Goal: Task Accomplishment & Management: Complete application form

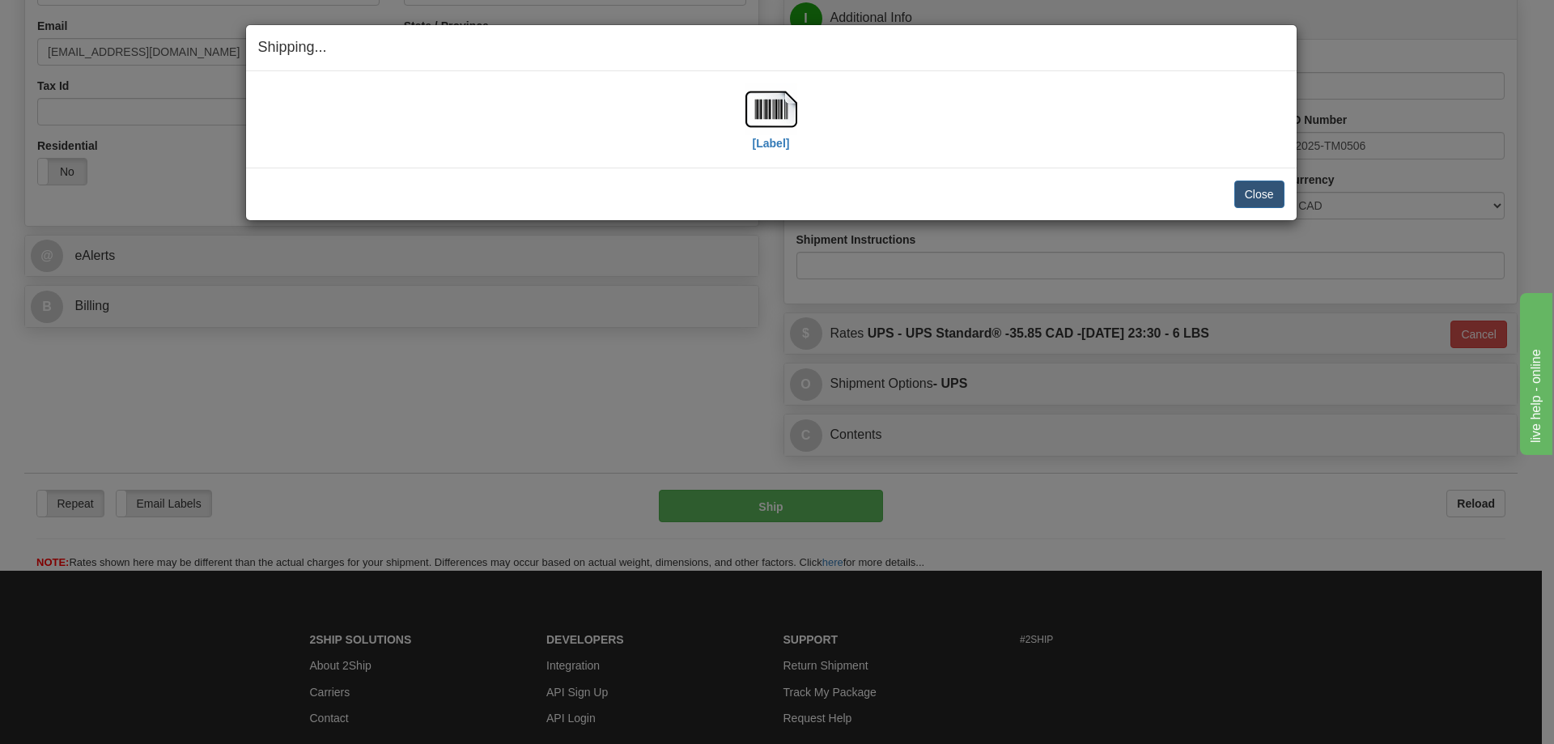
click at [647, 184] on div "Close Cancel" at bounding box center [771, 194] width 1026 height 28
click at [1251, 202] on button "Close" at bounding box center [1259, 194] width 50 height 28
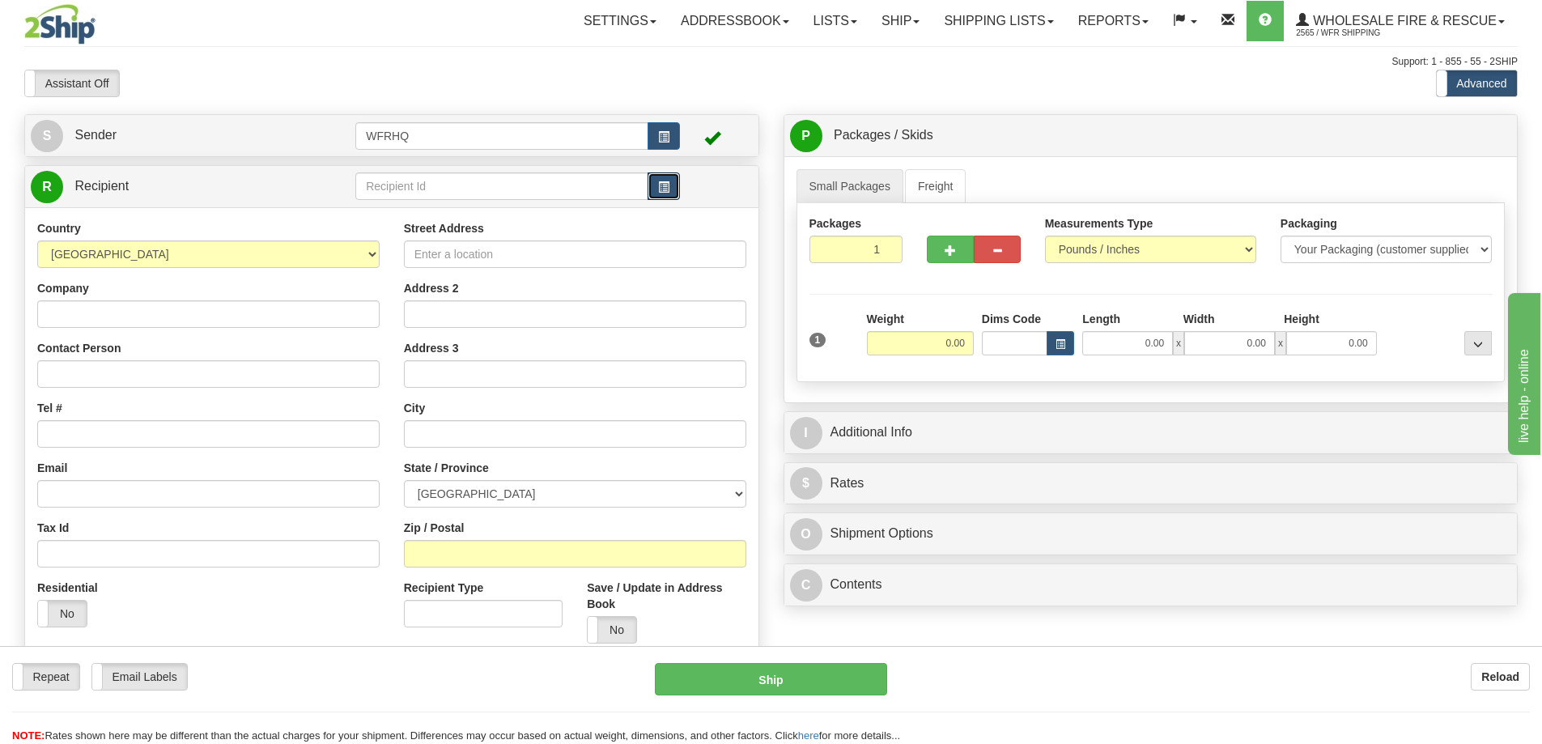
click at [662, 182] on span "button" at bounding box center [663, 187] width 11 height 11
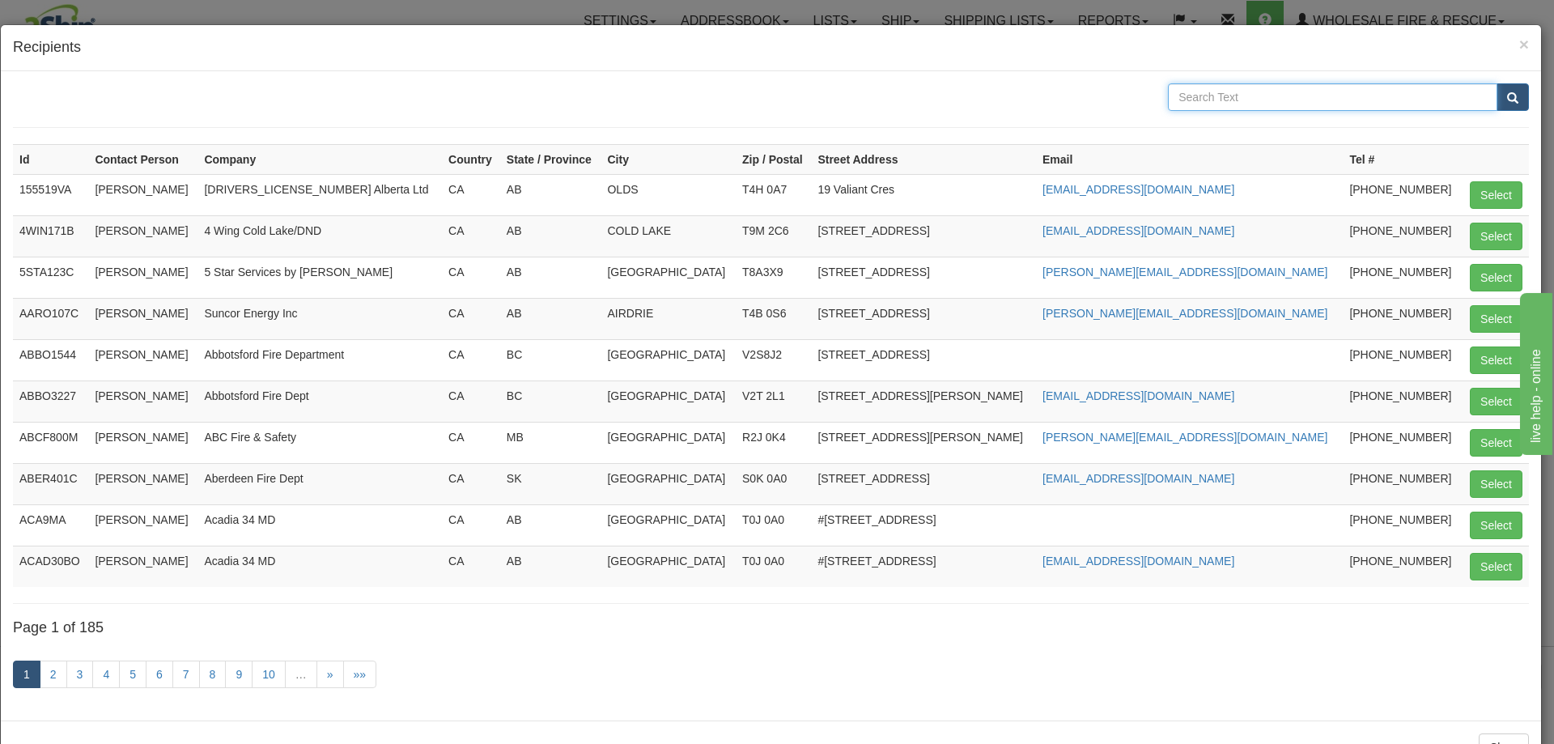
click at [1189, 97] on input "text" at bounding box center [1332, 97] width 329 height 28
type input "Lindell"
click at [1496, 83] on button "submit" at bounding box center [1512, 97] width 32 height 28
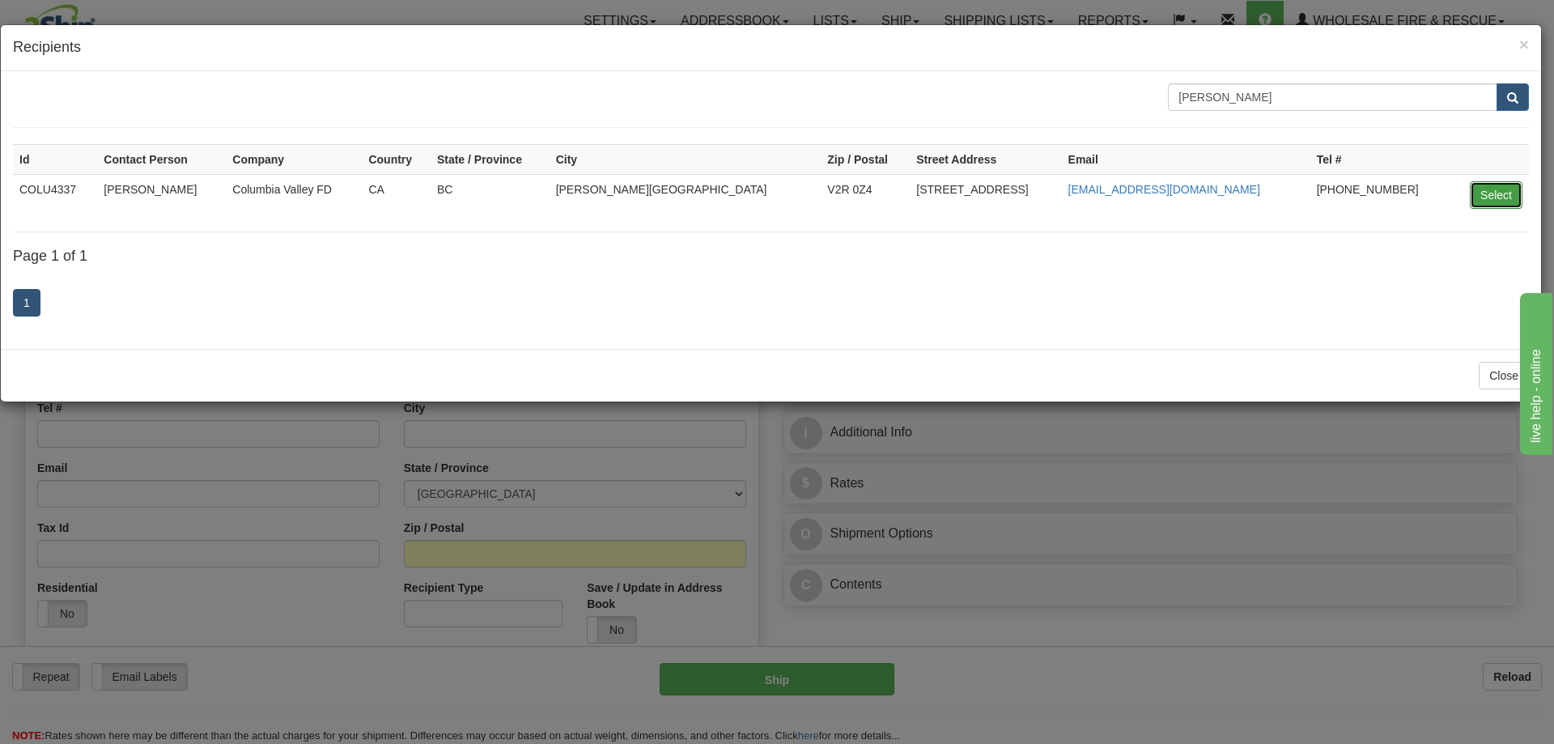
click at [1479, 192] on button "Select" at bounding box center [1496, 195] width 53 height 28
type input "COLU4337"
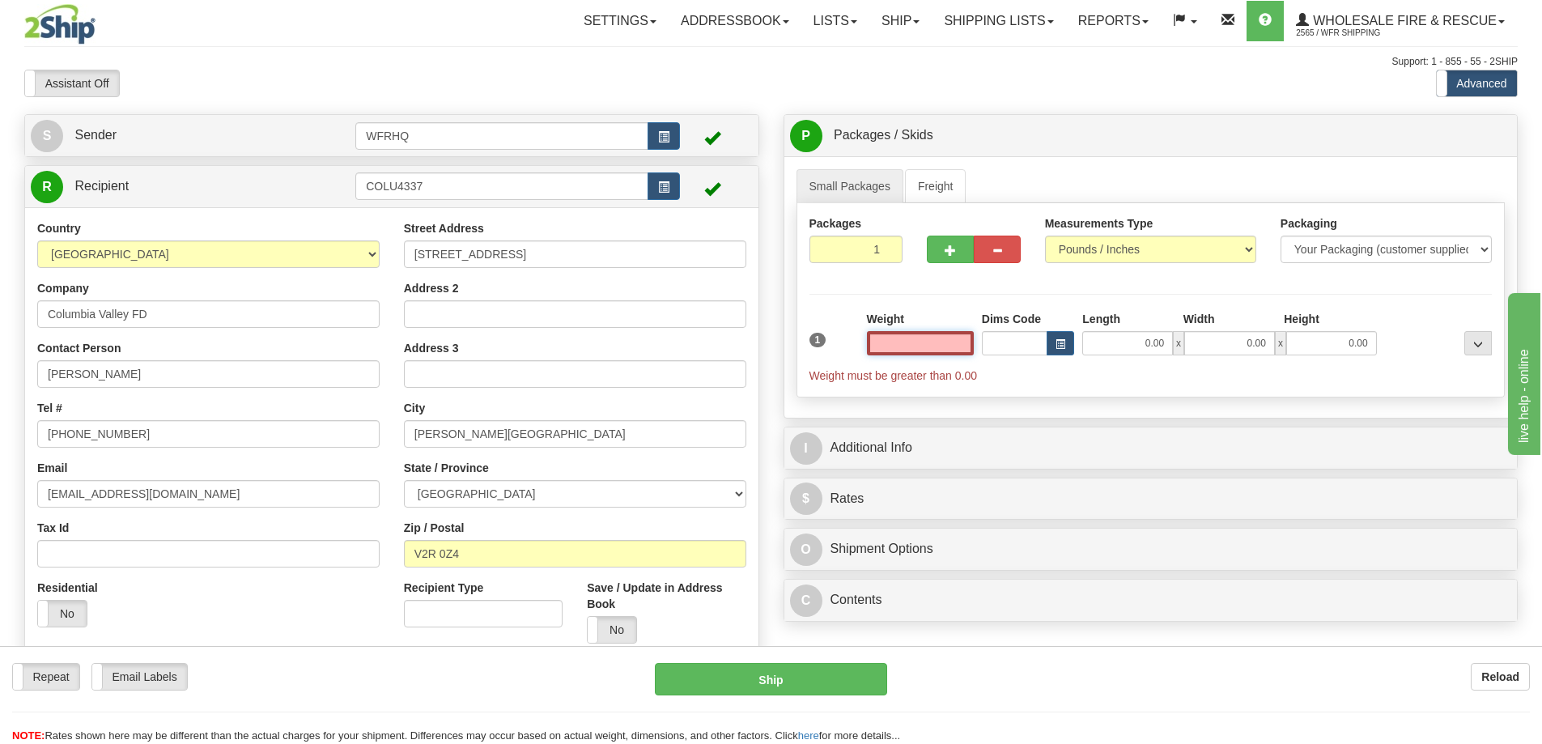
click at [951, 340] on input "text" at bounding box center [920, 343] width 107 height 24
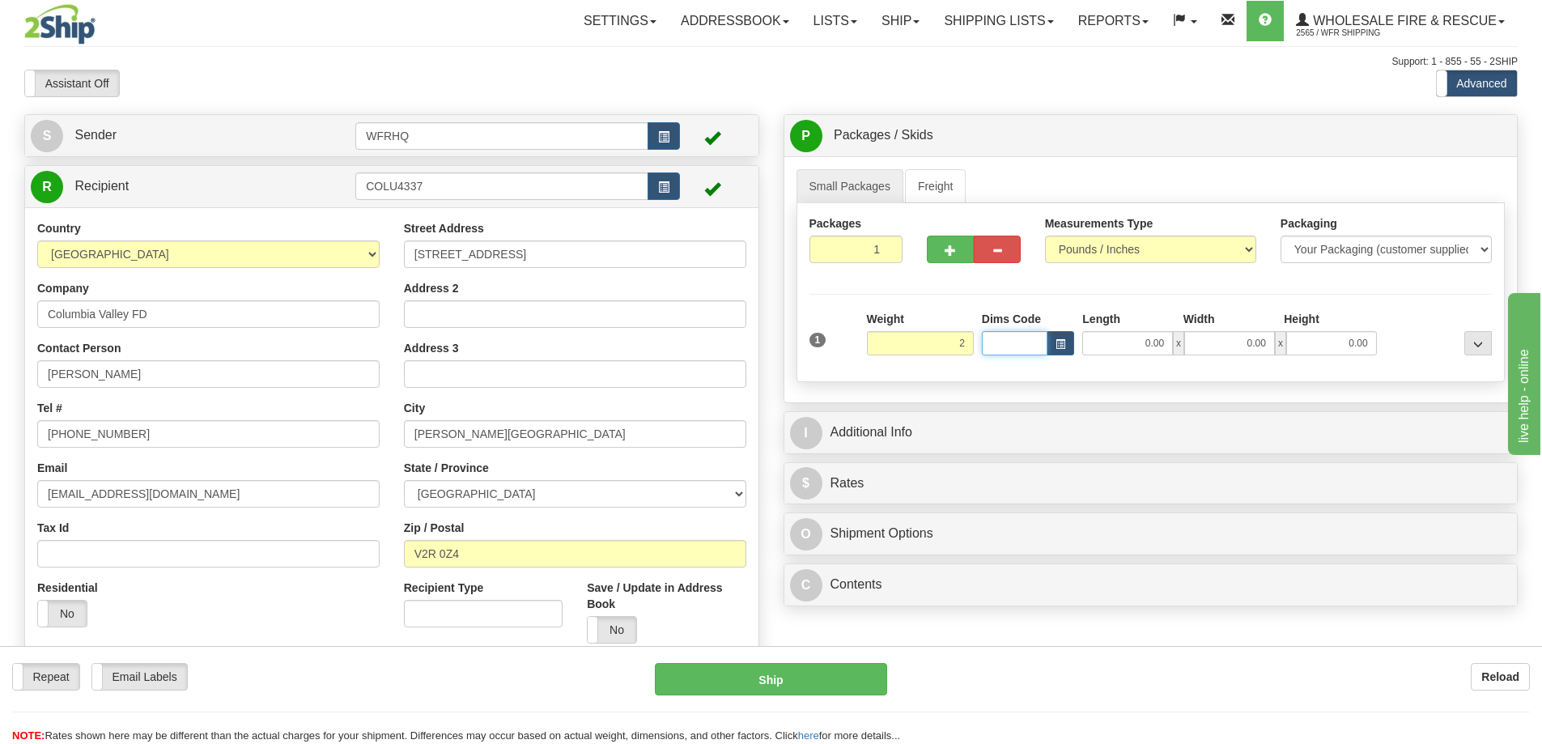
type input "2.00"
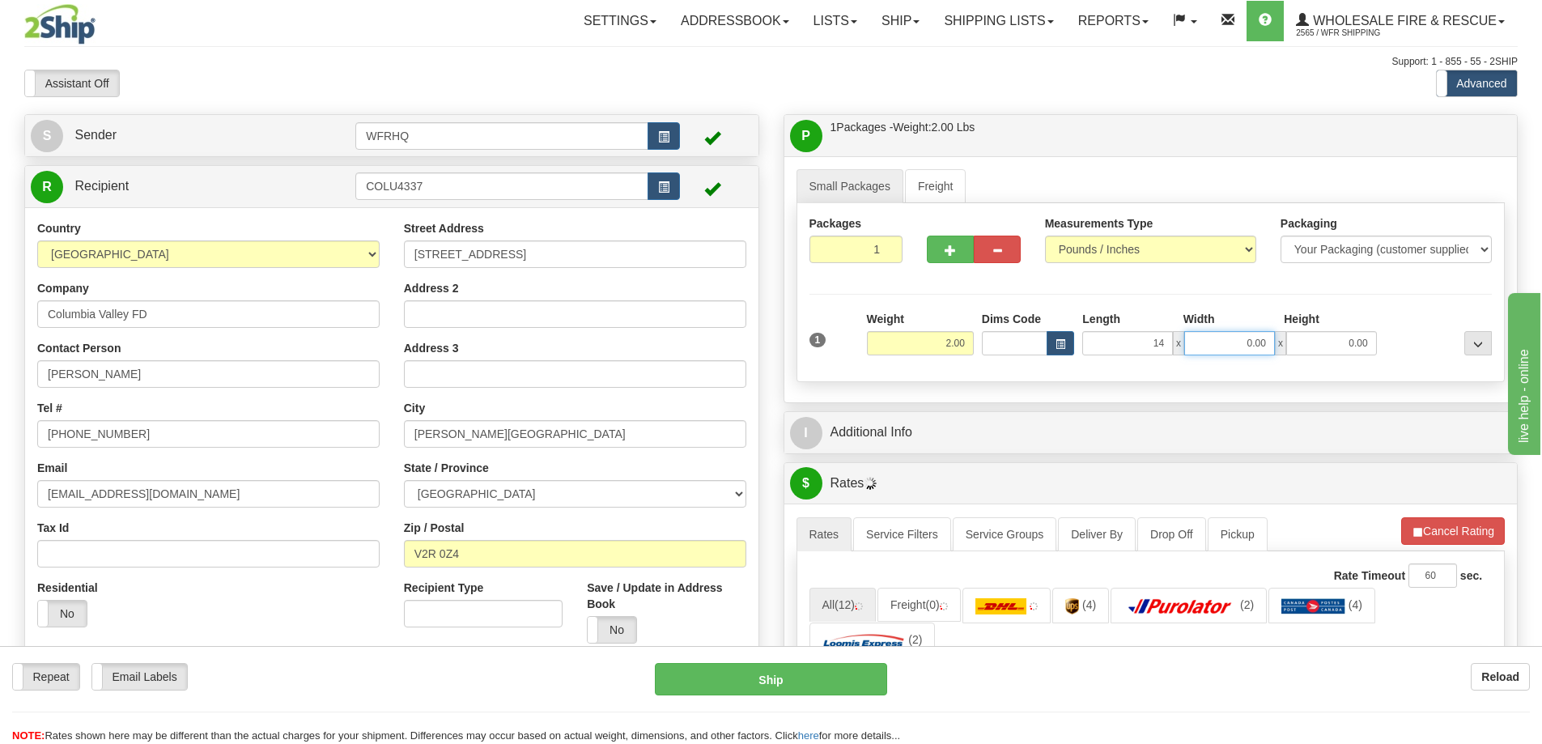
type input "14.00"
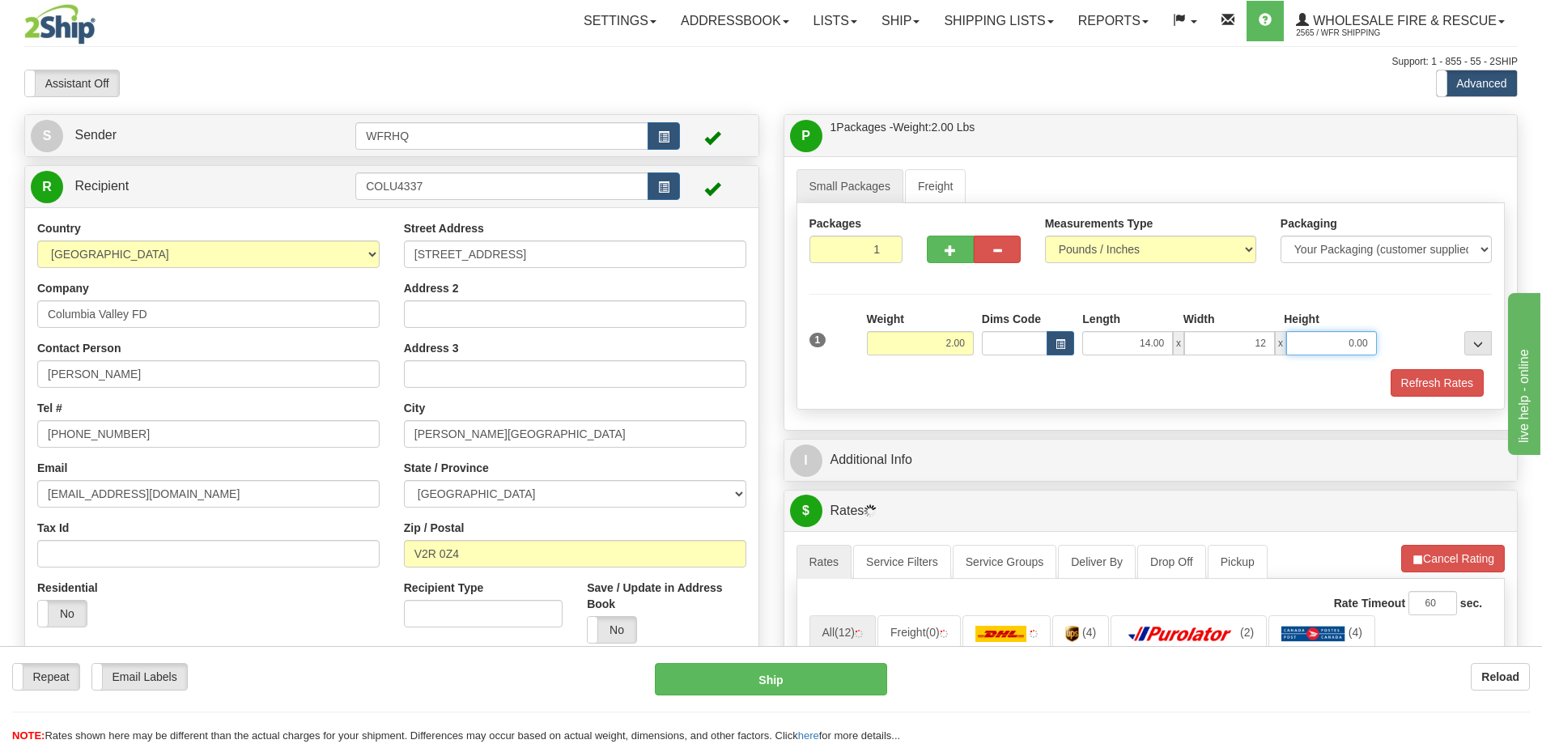
type input "12.00"
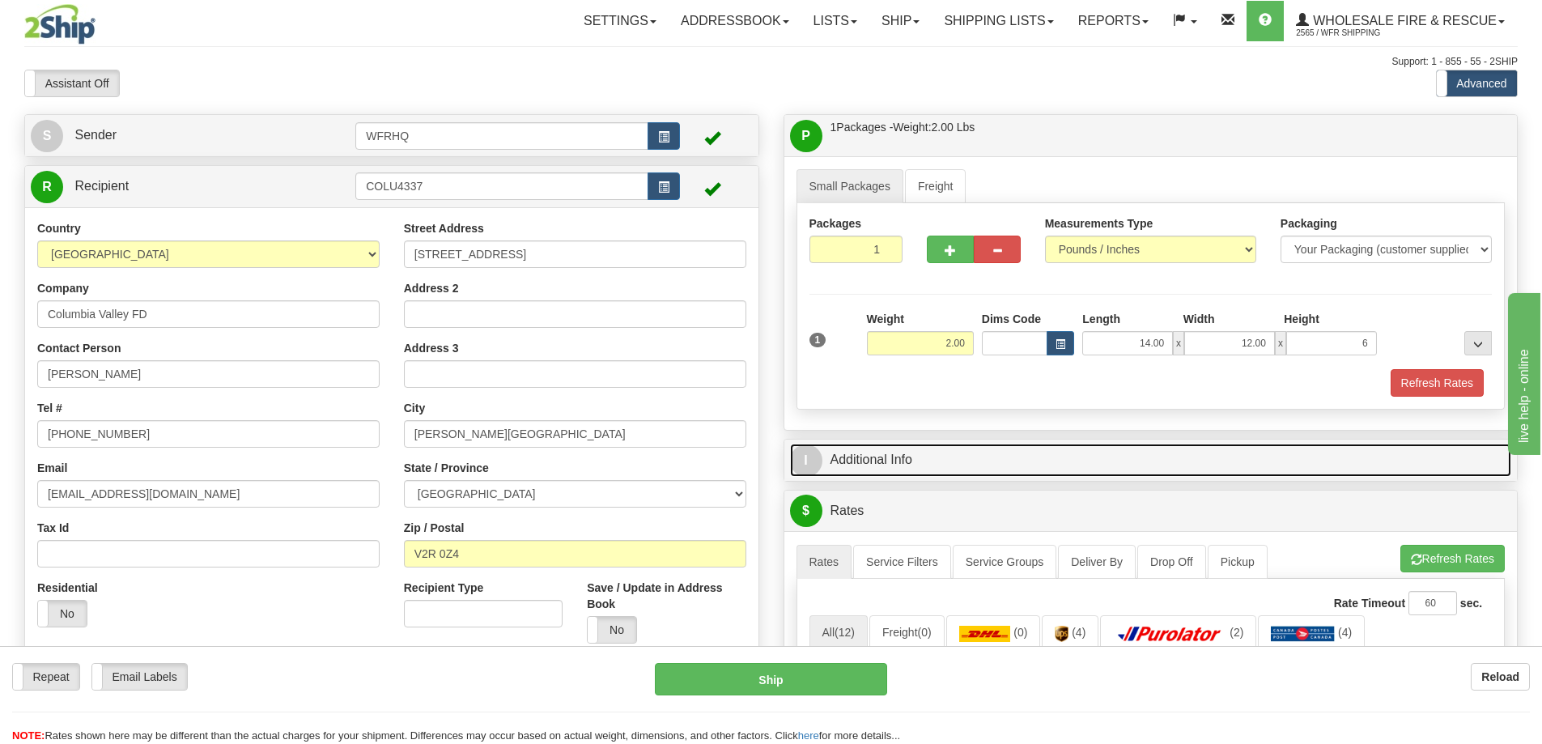
type input "6.00"
click at [855, 458] on link "I Additional Info" at bounding box center [1151, 460] width 722 height 33
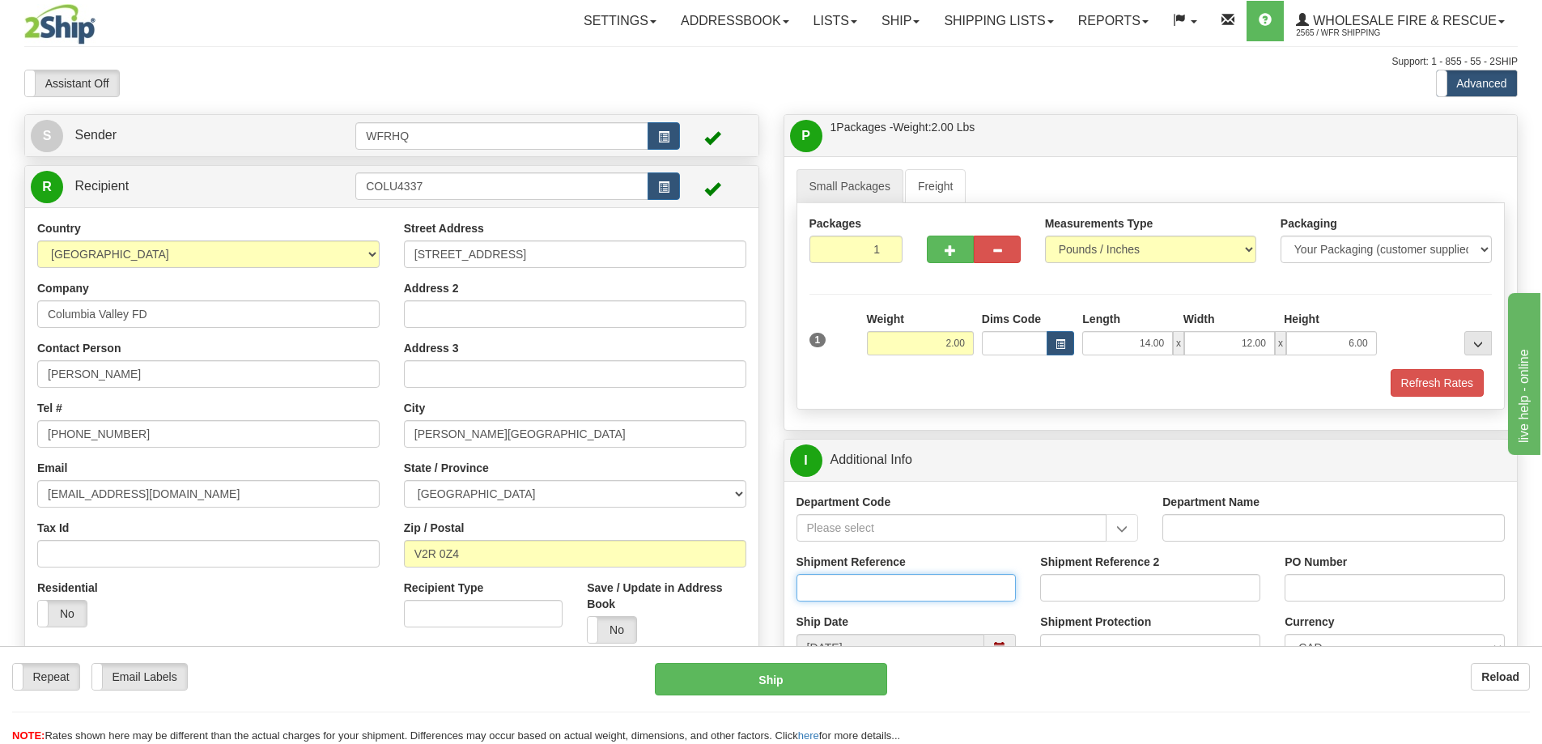
click at [825, 588] on input "Shipment Reference" at bounding box center [906, 588] width 220 height 28
type input "S45310 - 29872"
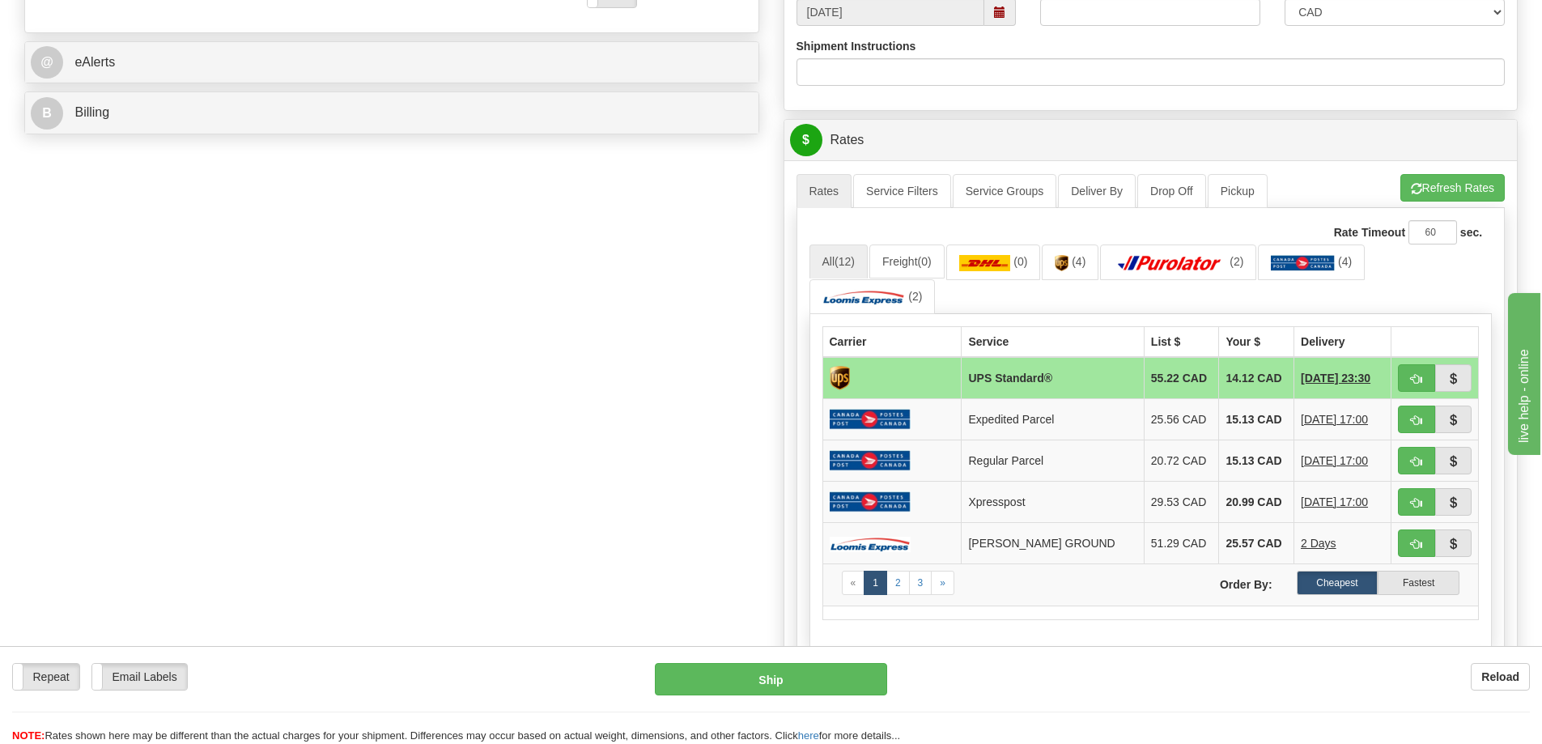
scroll to position [647, 0]
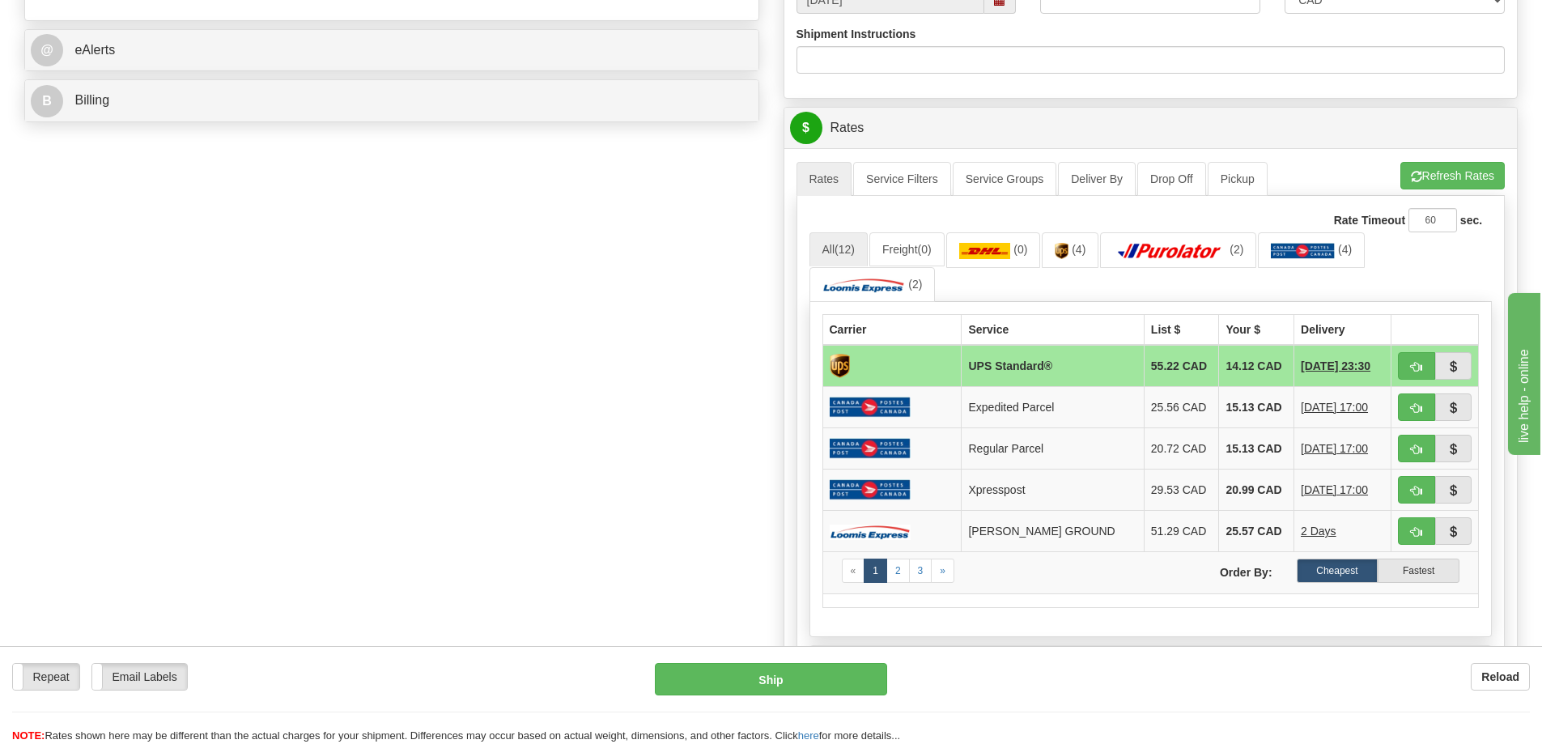
type input "CVFD Wildland PPE"
click at [1420, 358] on button "button" at bounding box center [1416, 366] width 37 height 28
type input "11"
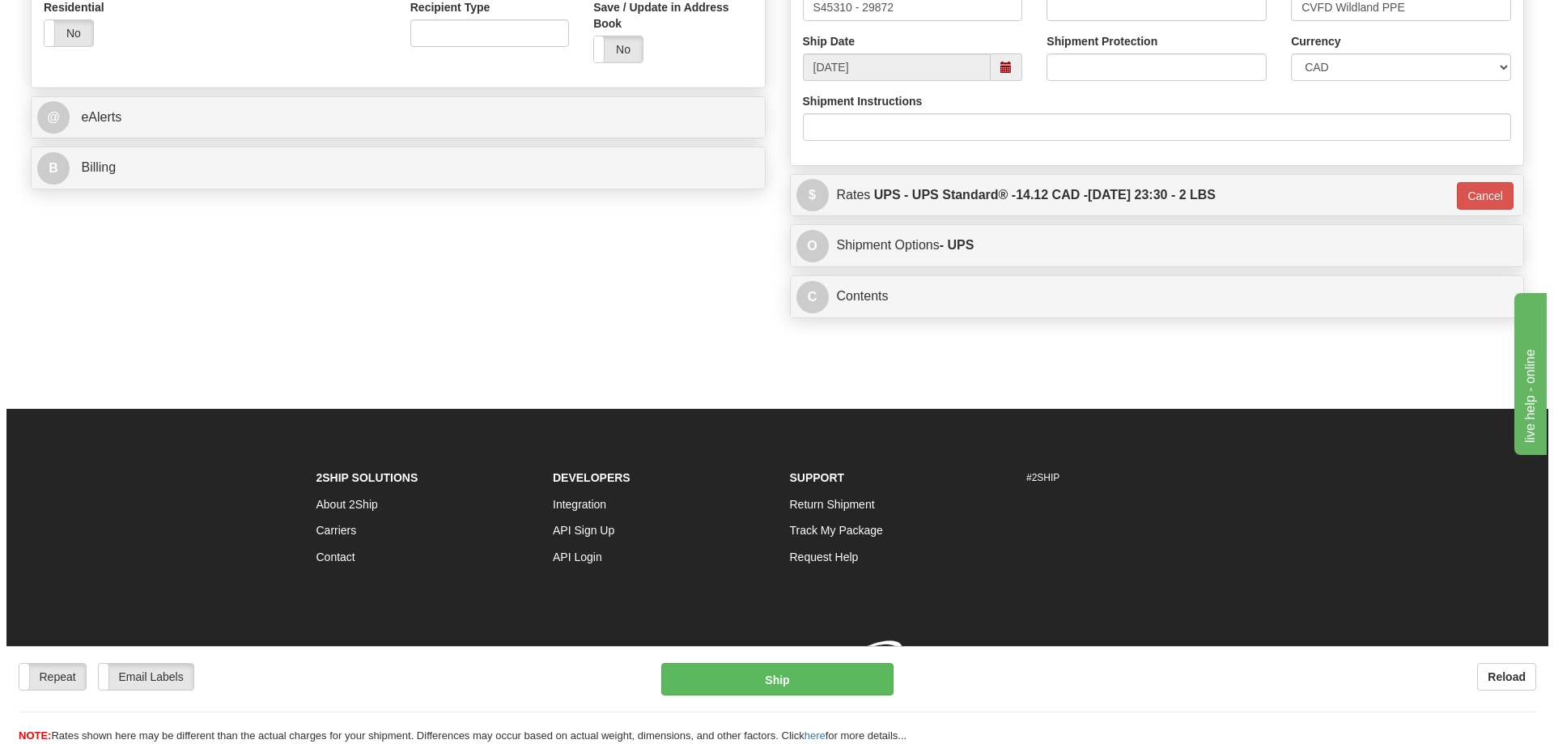
scroll to position [604, 0]
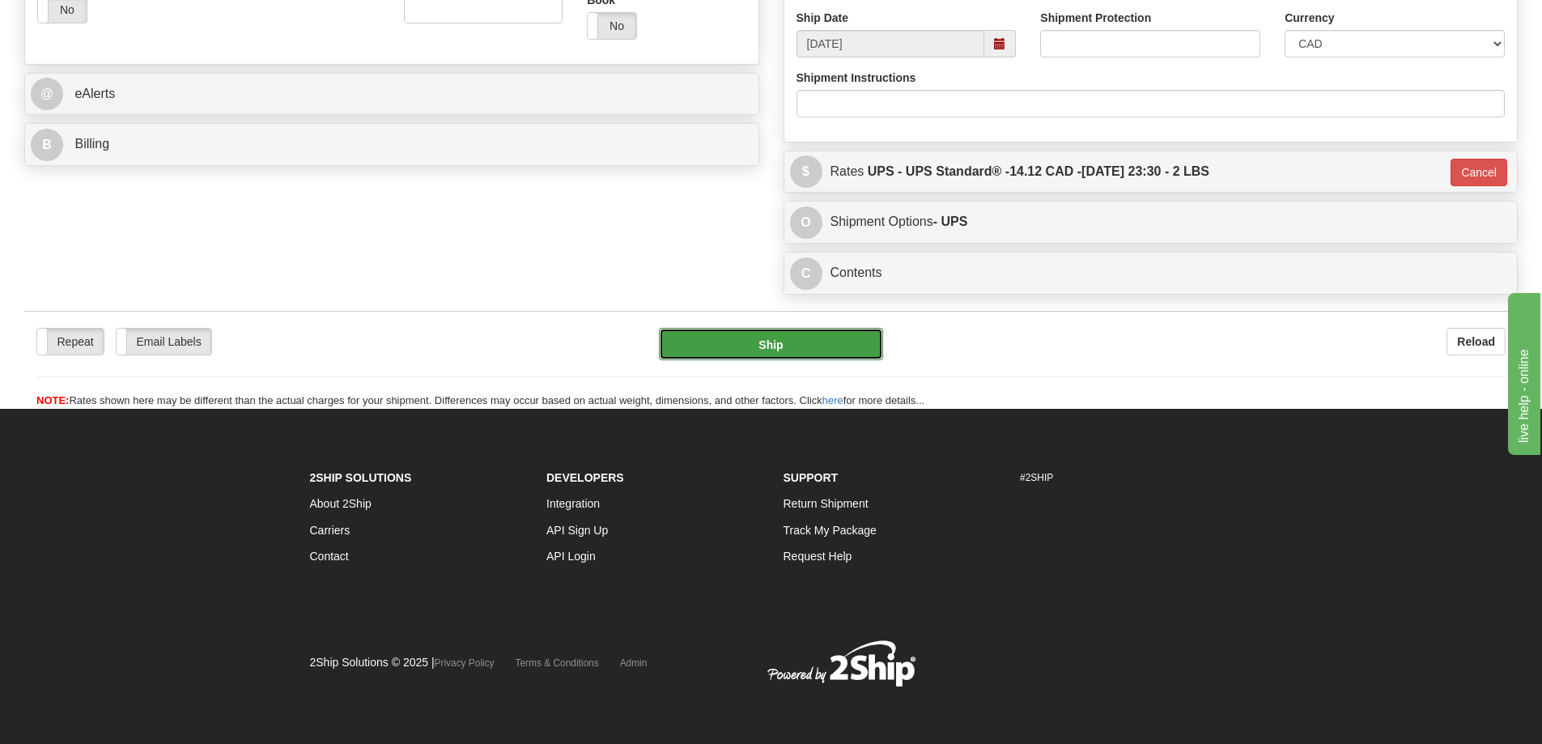
click at [745, 338] on button "Ship" at bounding box center [771, 344] width 224 height 32
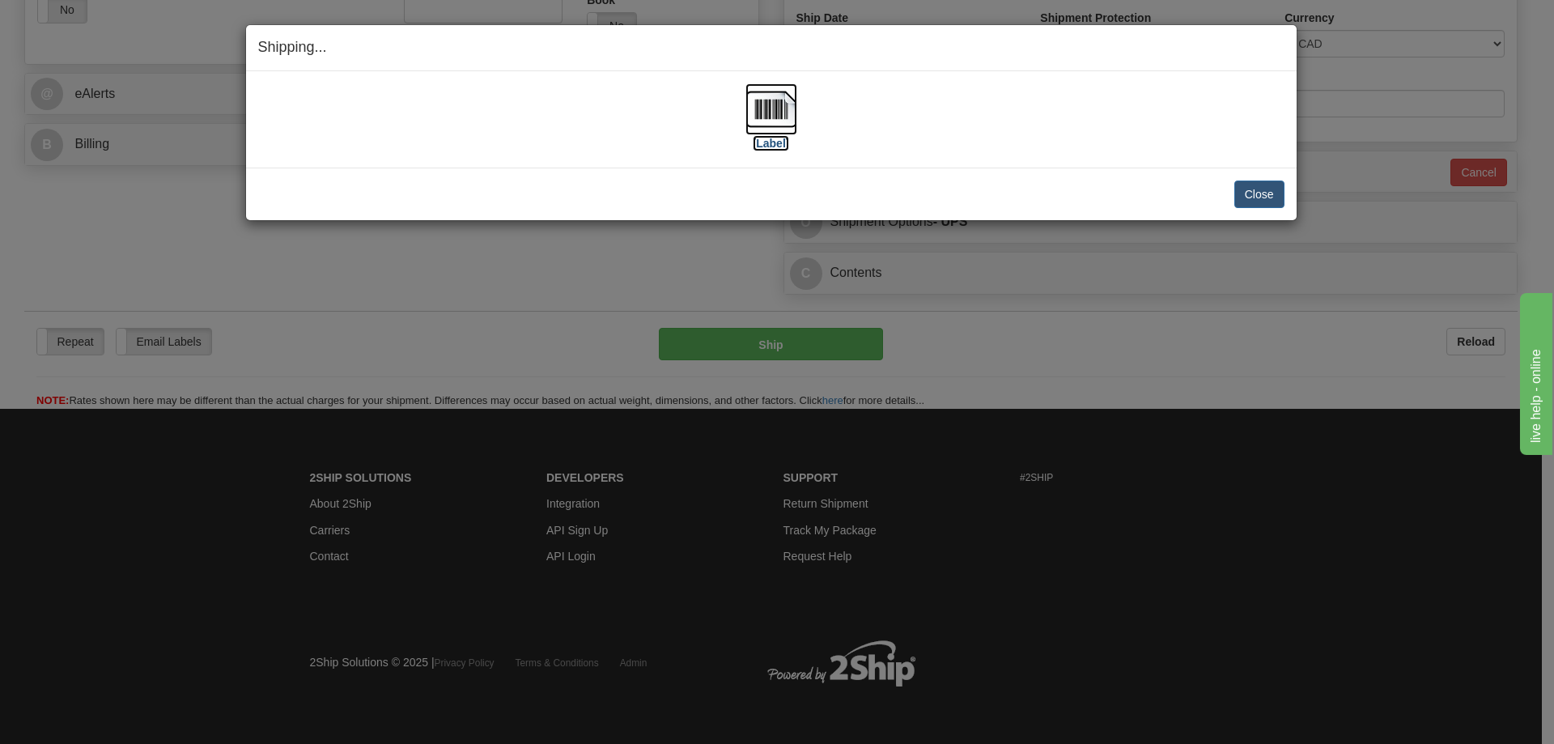
click at [766, 101] on img at bounding box center [771, 109] width 52 height 52
click at [516, 177] on div "Close Cancel Cancel Shipment and Quit Pickup Quit Pickup ONLY" at bounding box center [771, 194] width 1050 height 53
click at [1259, 187] on button "Close" at bounding box center [1259, 194] width 50 height 28
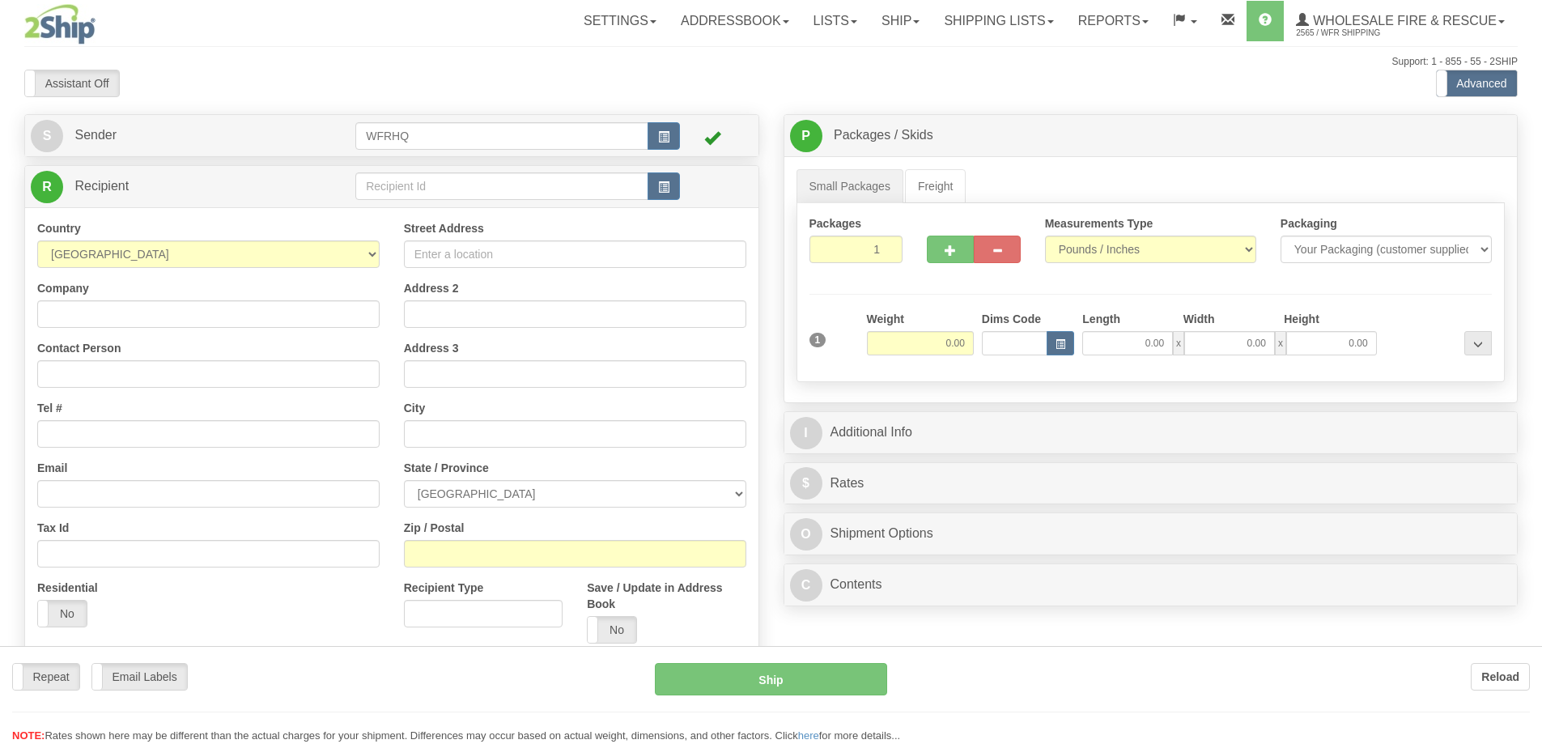
click at [711, 189] on div at bounding box center [771, 372] width 1542 height 744
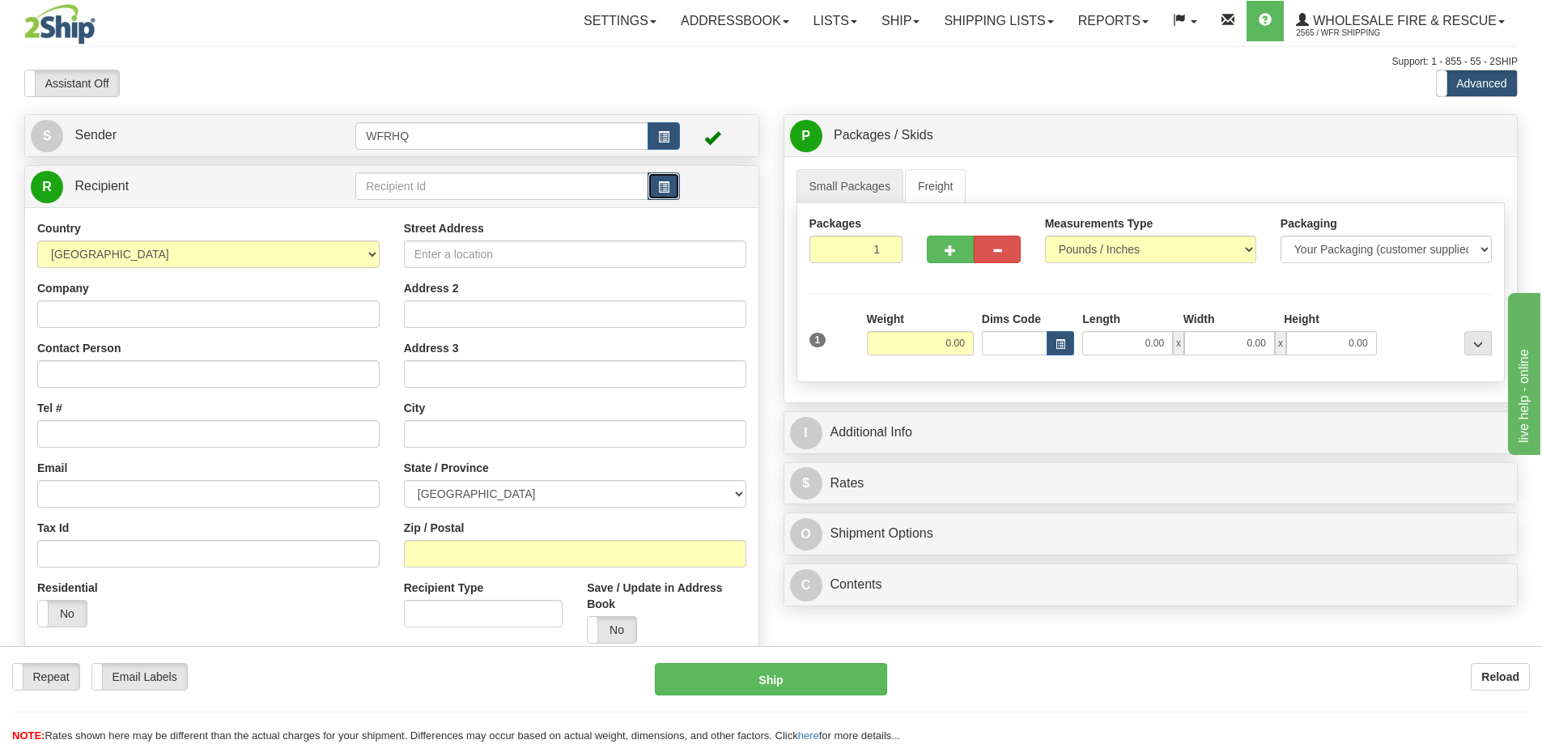
click at [673, 184] on button "button" at bounding box center [663, 186] width 32 height 28
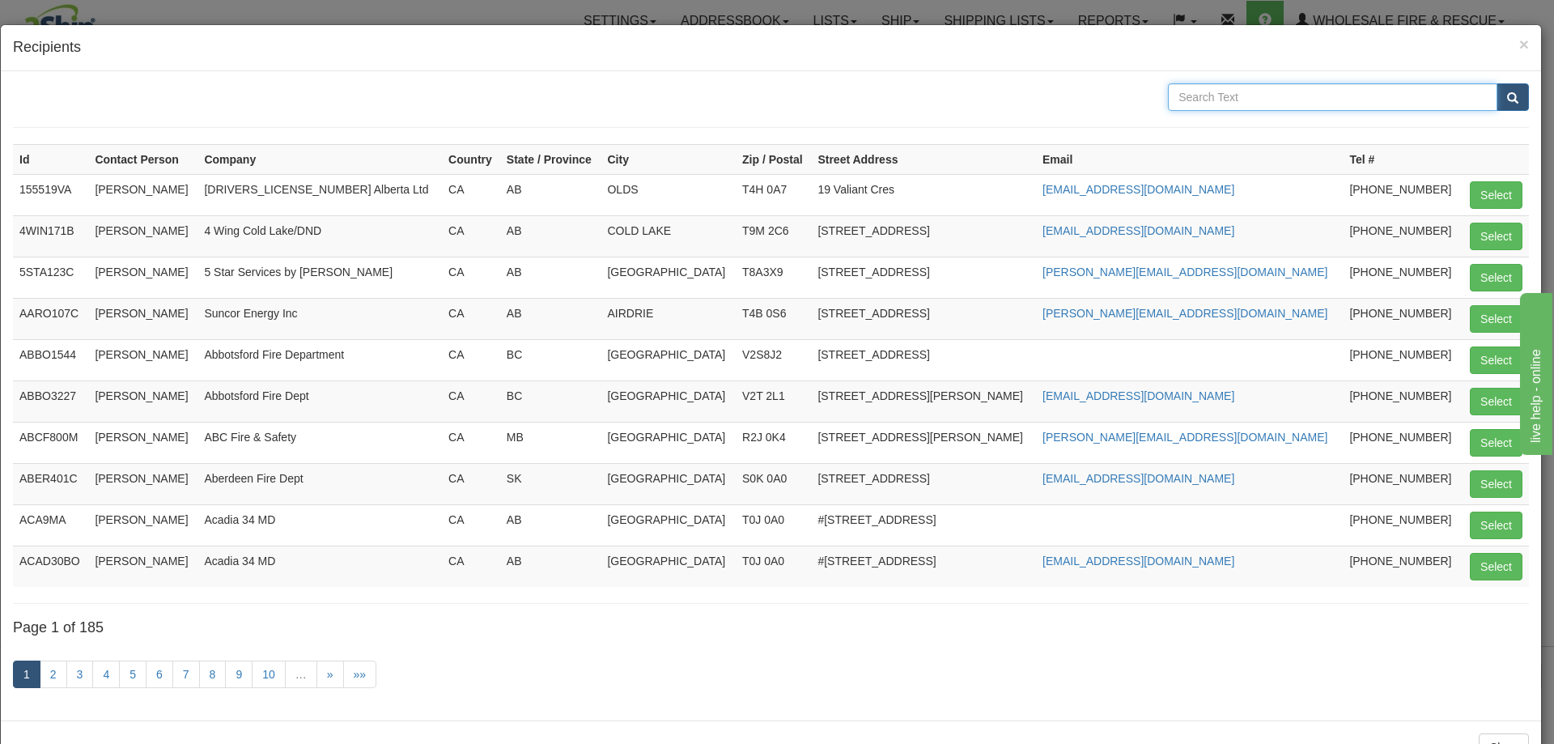
click at [1275, 100] on input "text" at bounding box center [1332, 97] width 329 height 28
type input "Suncor"
click at [1496, 83] on button "submit" at bounding box center [1512, 97] width 32 height 28
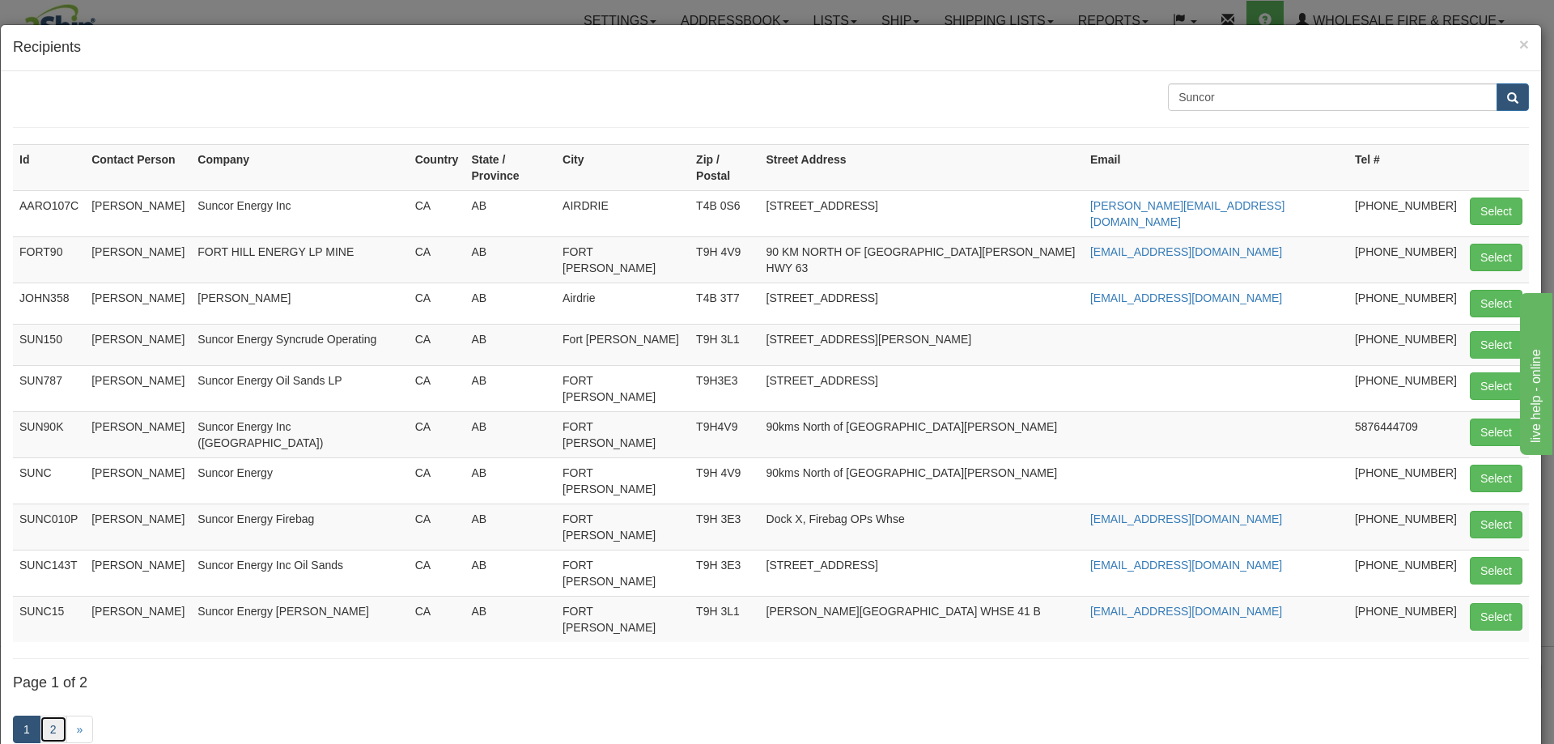
click at [61, 715] on link "2" at bounding box center [54, 729] width 28 height 28
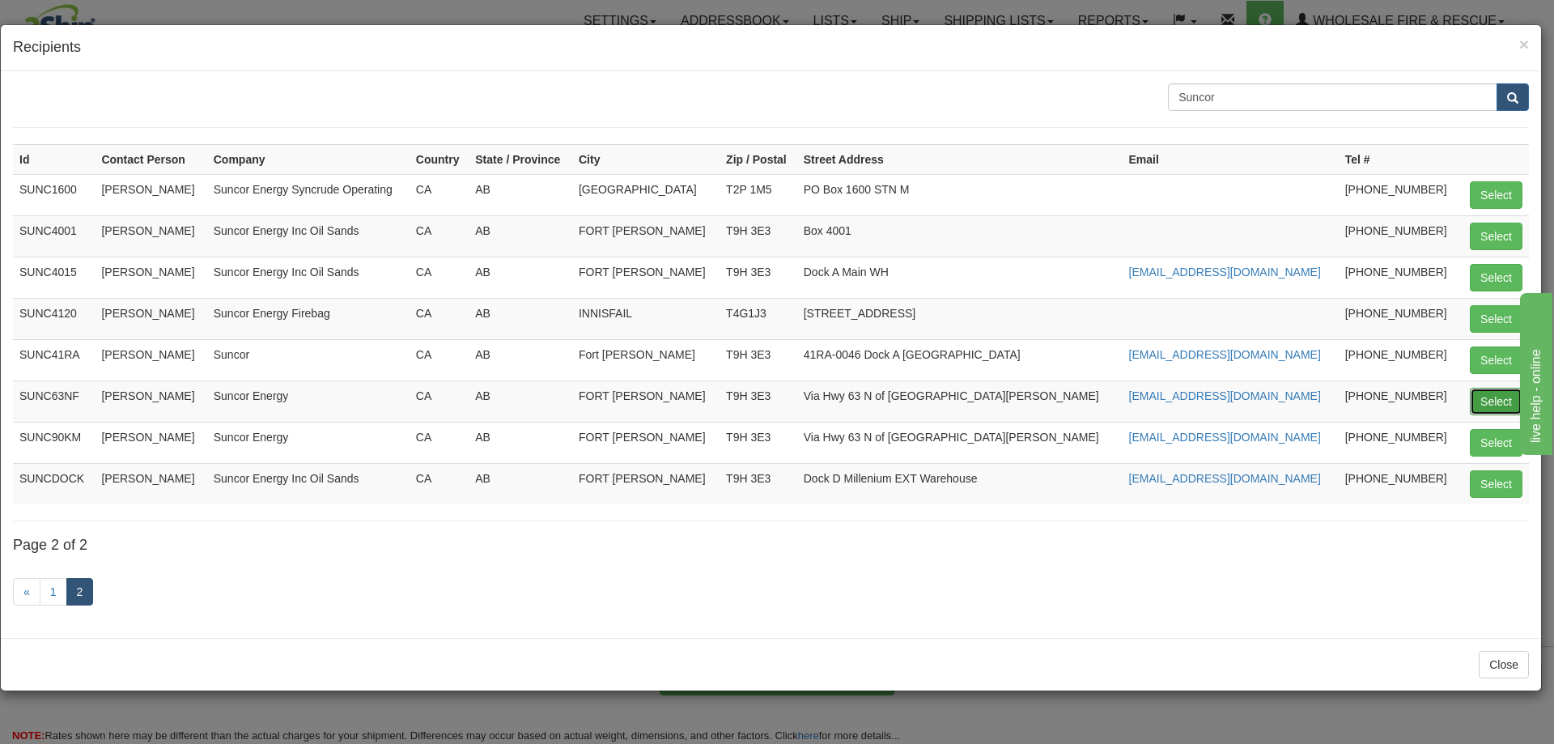
click at [1488, 400] on button "Select" at bounding box center [1496, 402] width 53 height 28
type input "SUNC63NF"
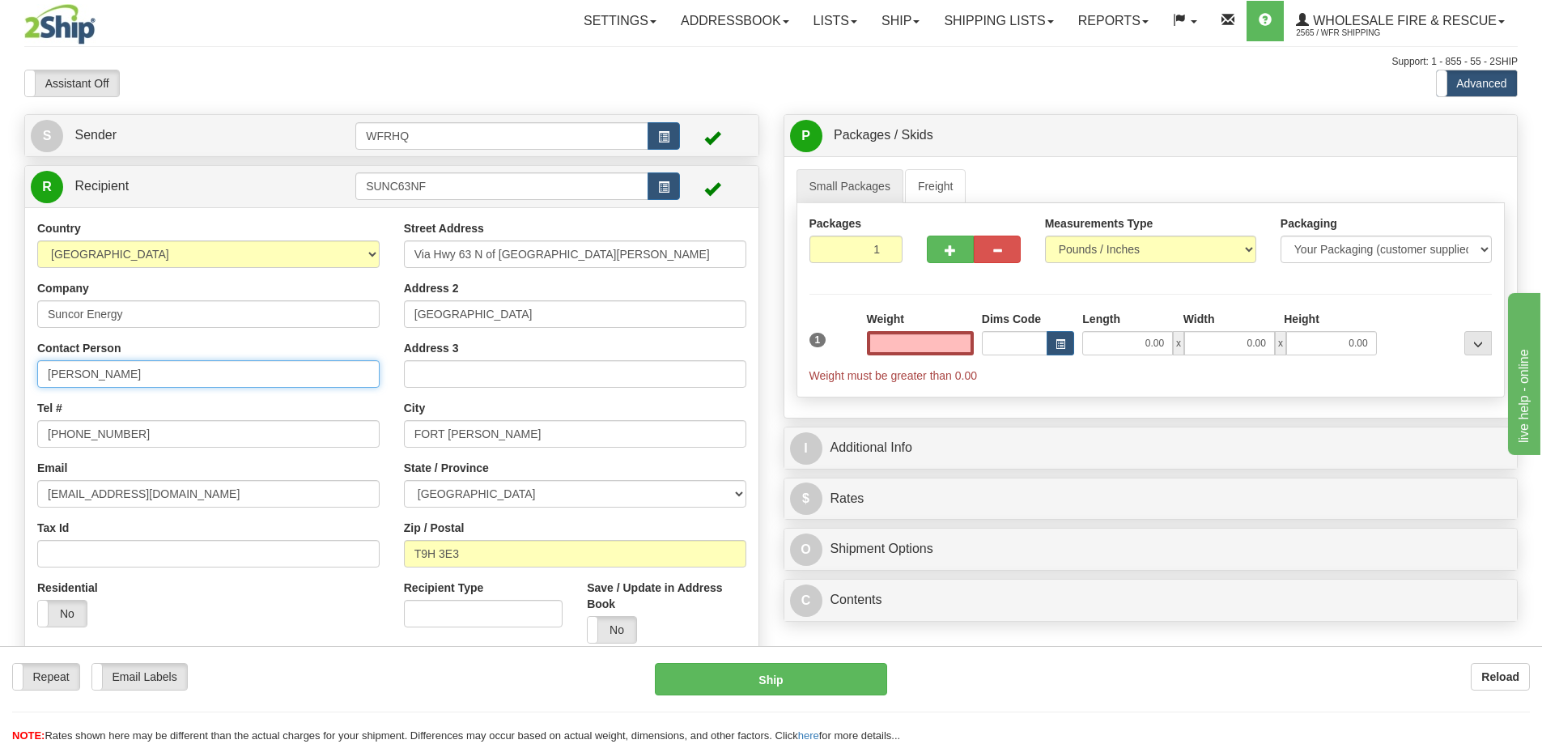
type input "0.00"
drag, startPoint x: 160, startPoint y: 376, endPoint x: -163, endPoint y: 383, distance: 323.0
click at [0, 383] on html "Training Course Close Toggle navigation Settings Shipping Preferences New Sende…" at bounding box center [771, 372] width 1542 height 744
type input "Julie Churchill"
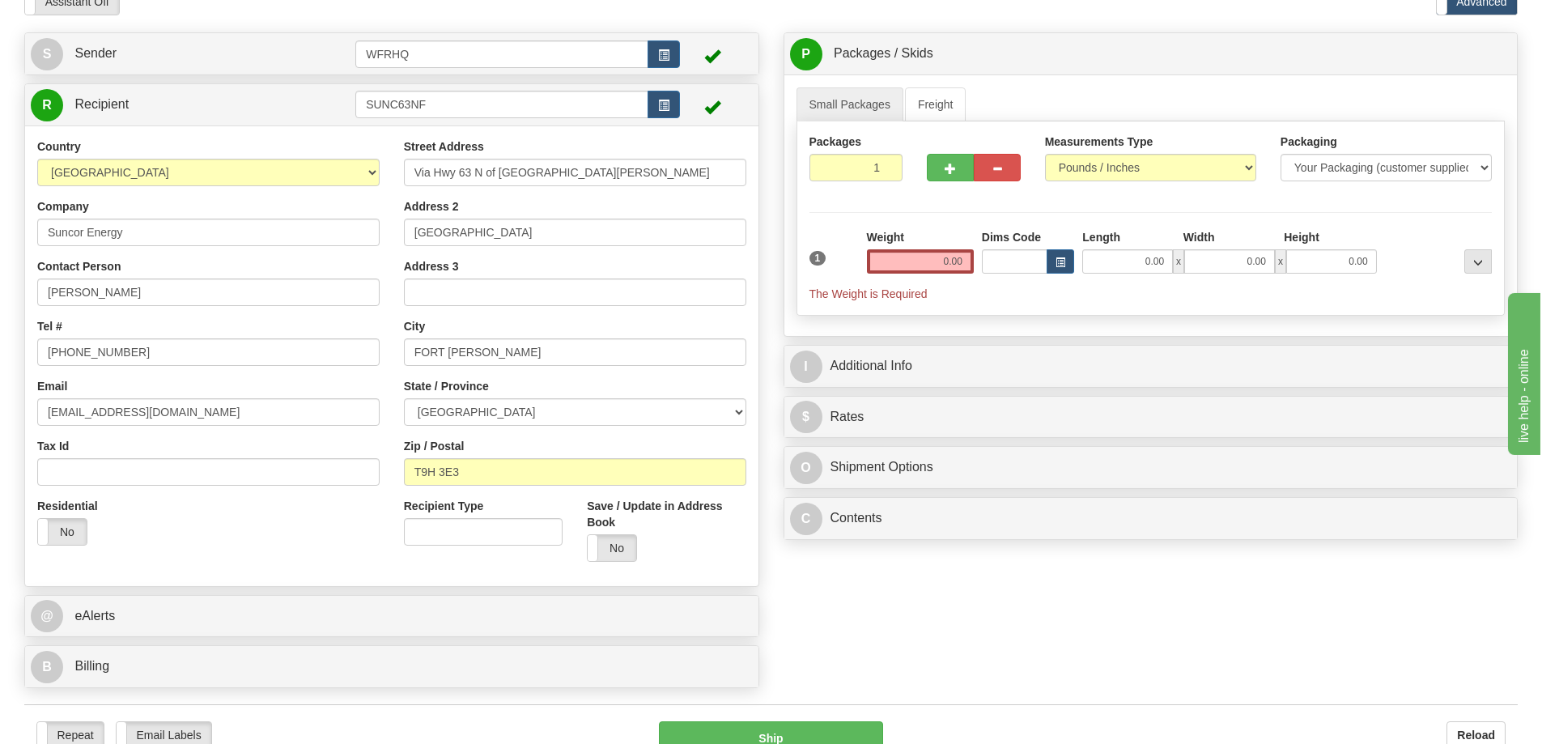
scroll to position [324, 0]
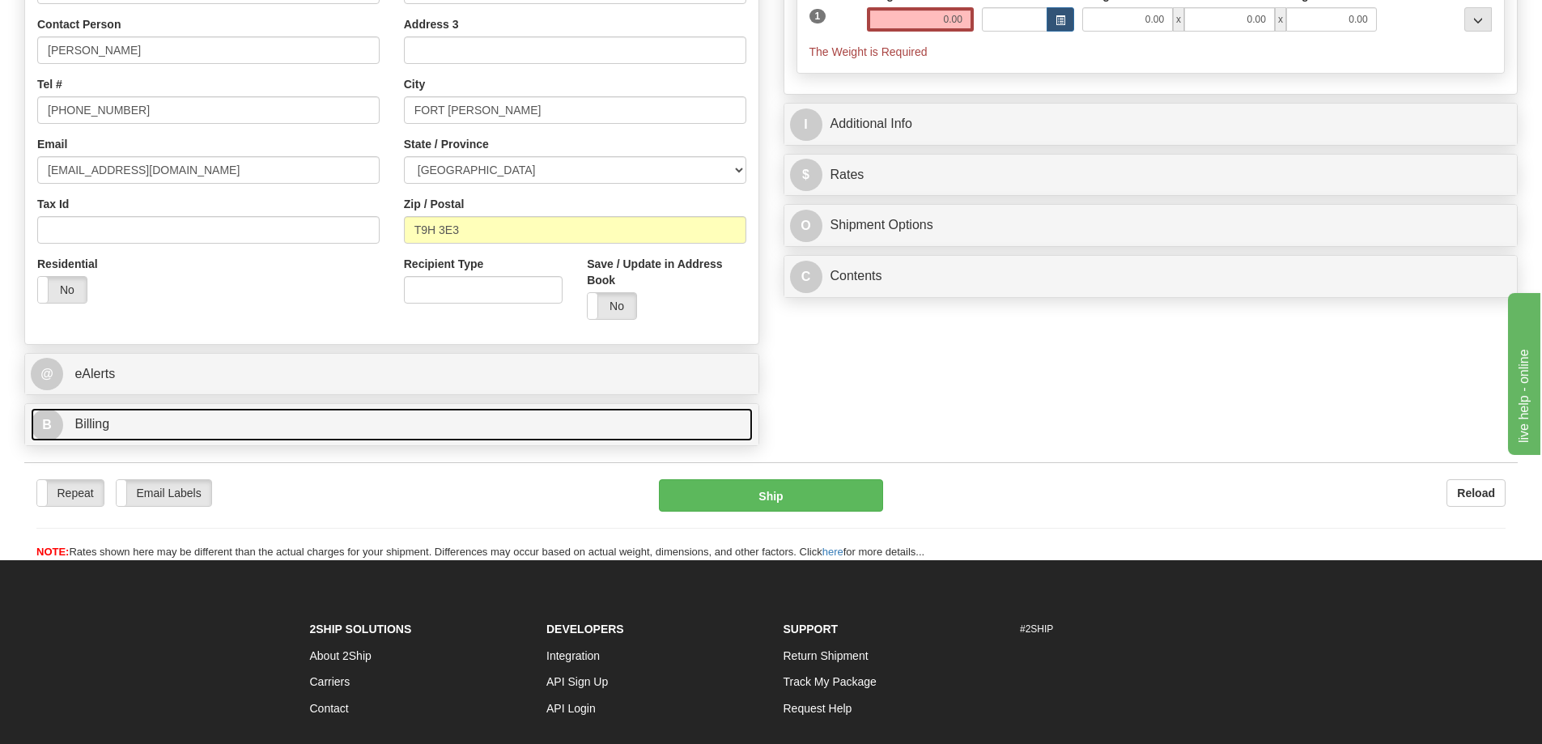
click at [92, 428] on span "Billing" at bounding box center [91, 424] width 35 height 14
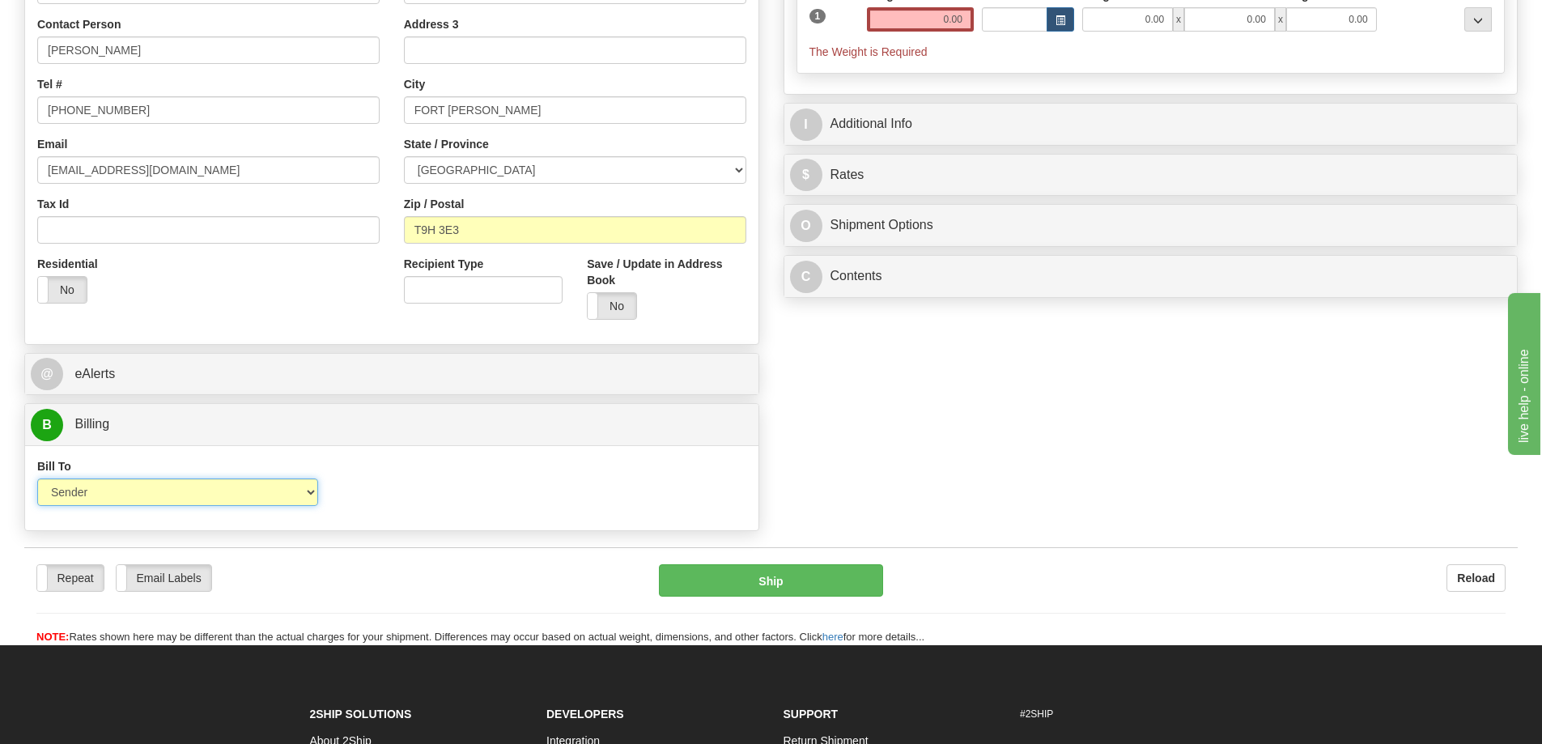
click at [158, 486] on select "Sender Recipient Third Party Collect" at bounding box center [177, 492] width 281 height 28
select select "2"
click at [37, 478] on select "Sender Recipient Third Party Collect" at bounding box center [177, 492] width 281 height 28
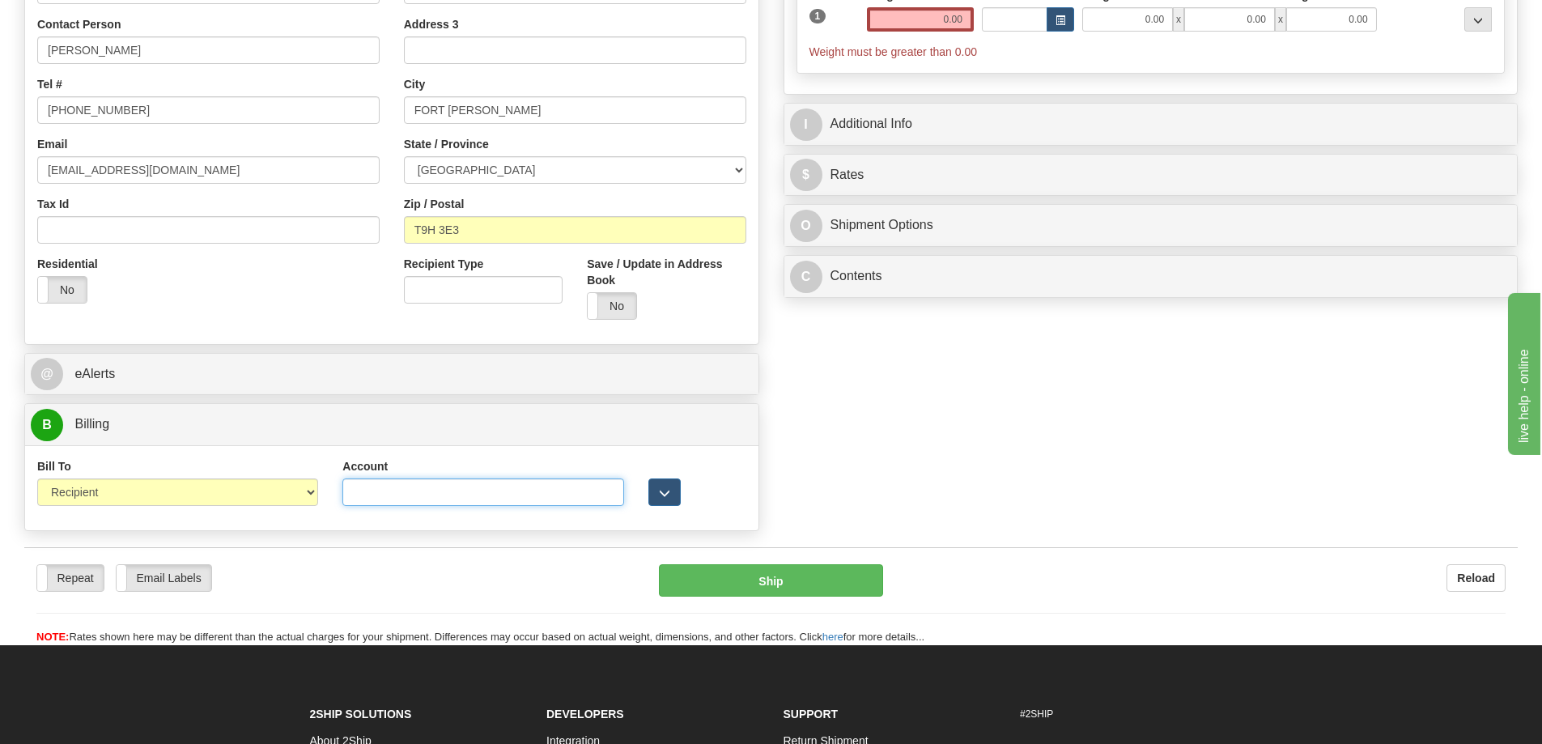
click at [417, 489] on input "Account" at bounding box center [482, 492] width 281 height 28
paste input "6582967"
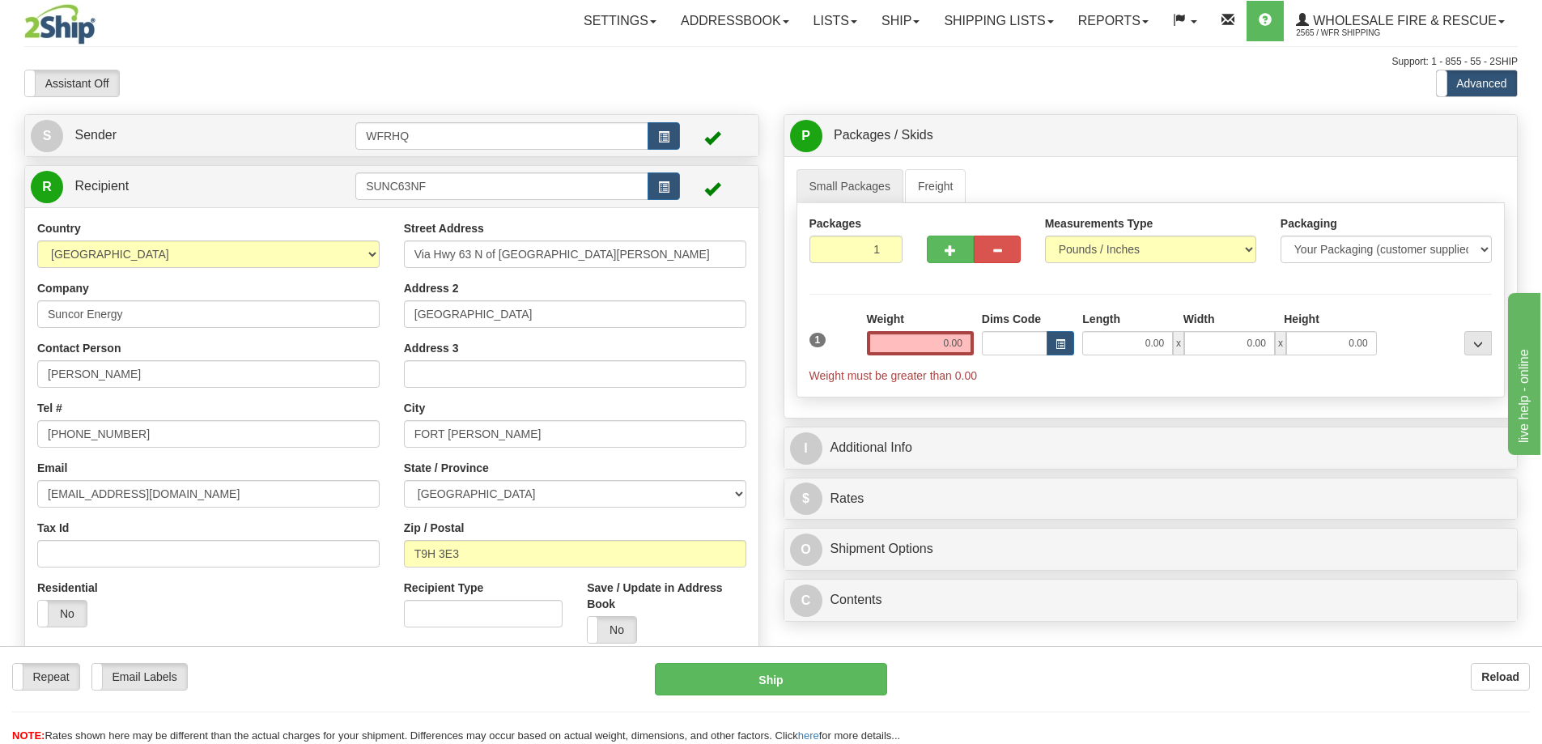
type input "6582967"
click at [924, 350] on input "0.00" at bounding box center [920, 343] width 107 height 24
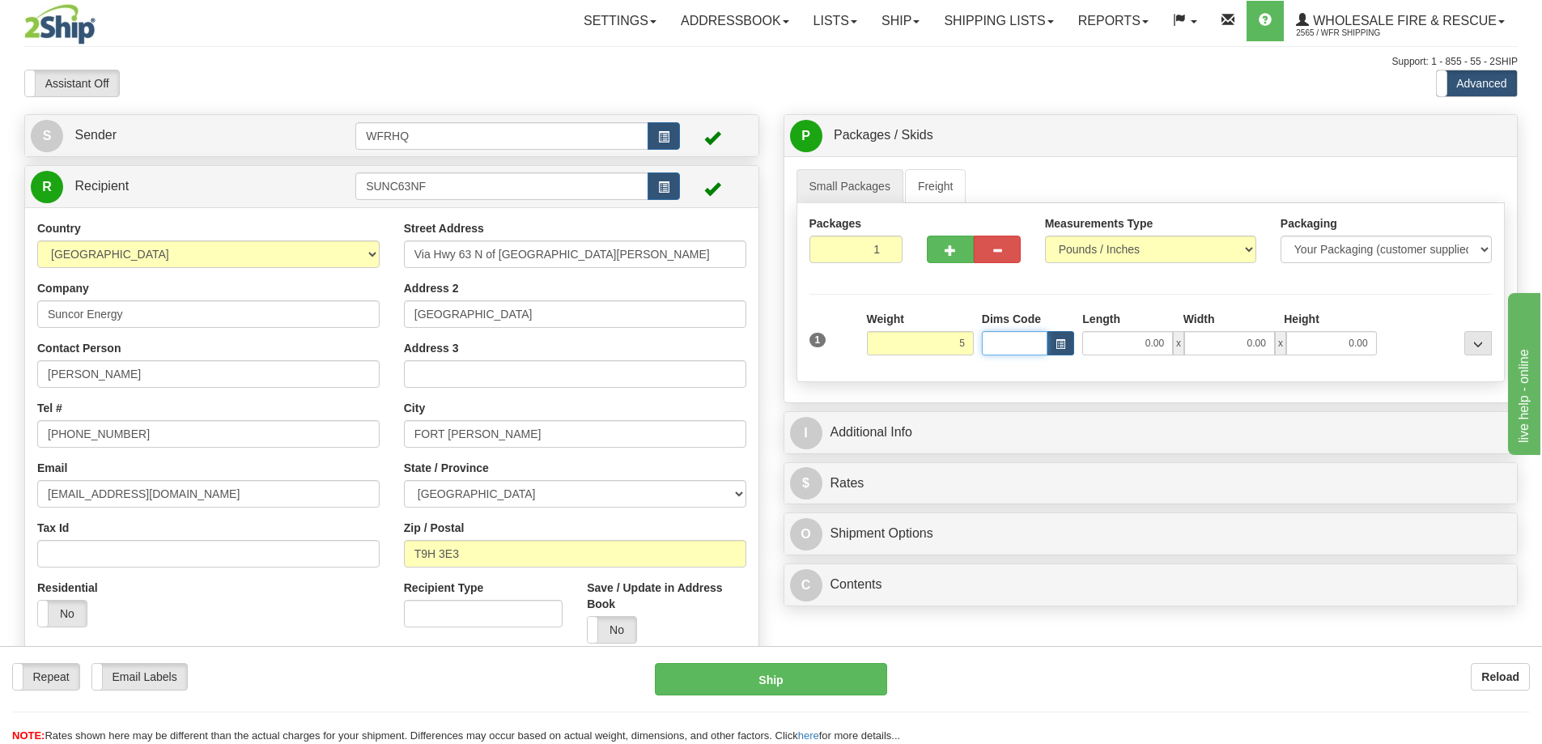
type input "5.00"
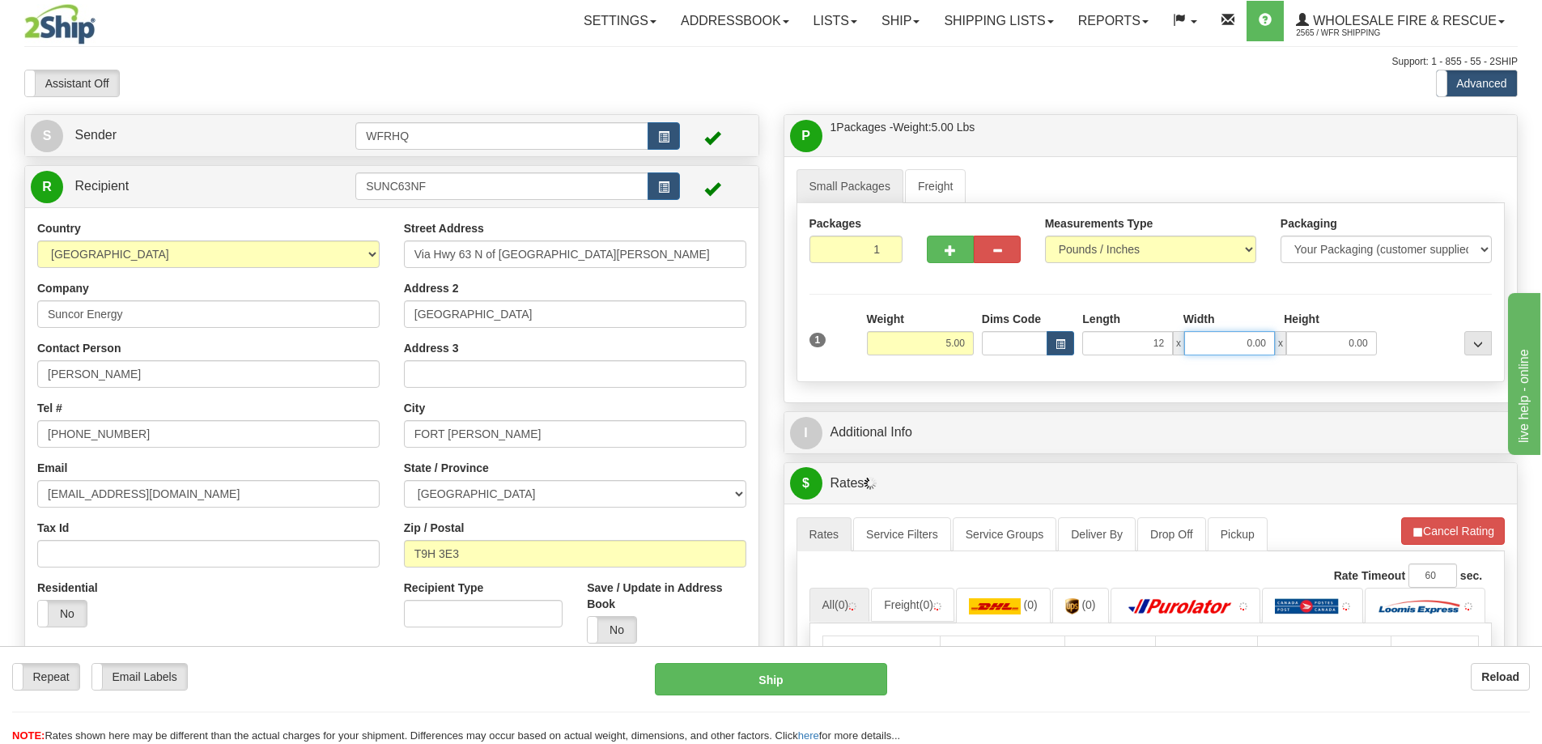
type input "12.00"
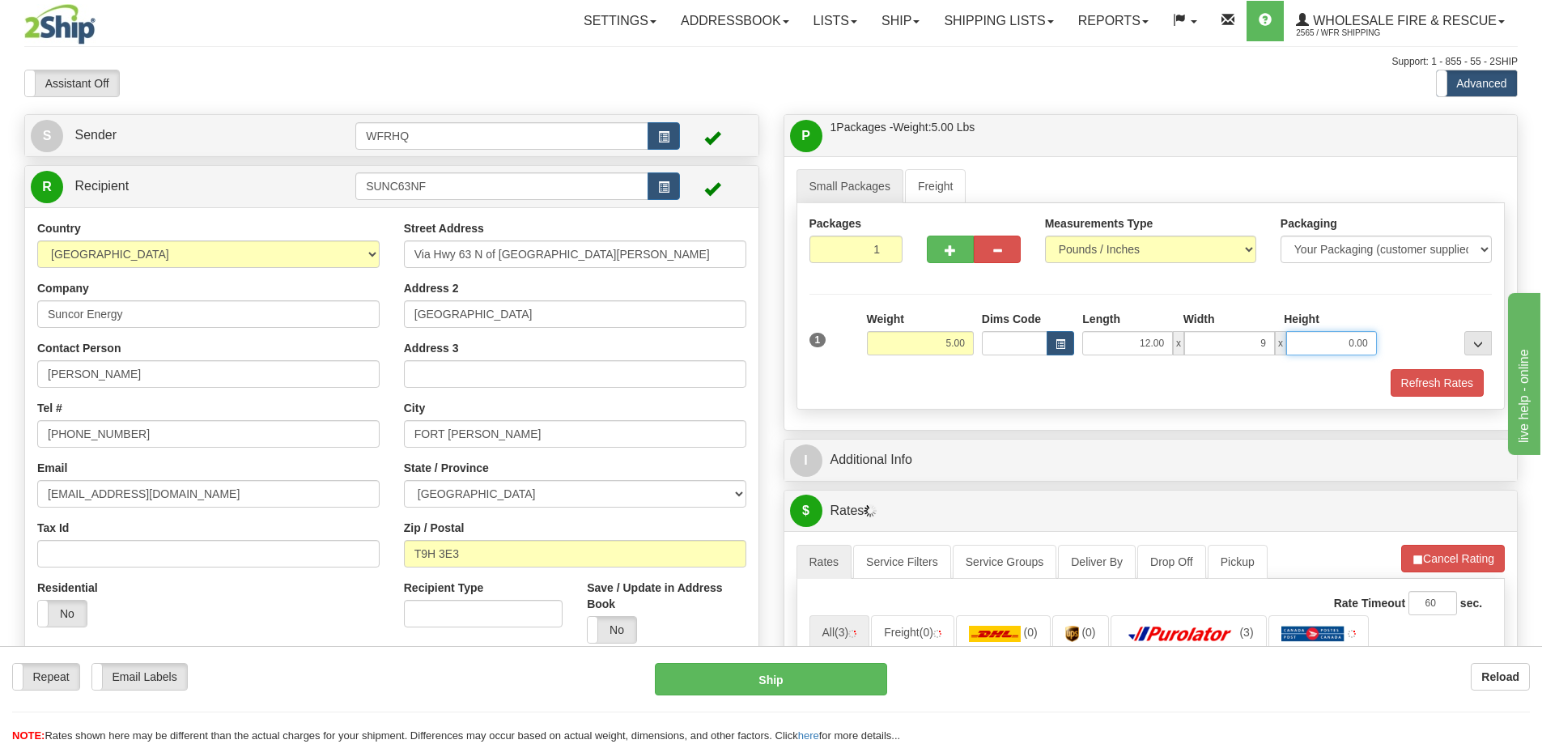
type input "9.00"
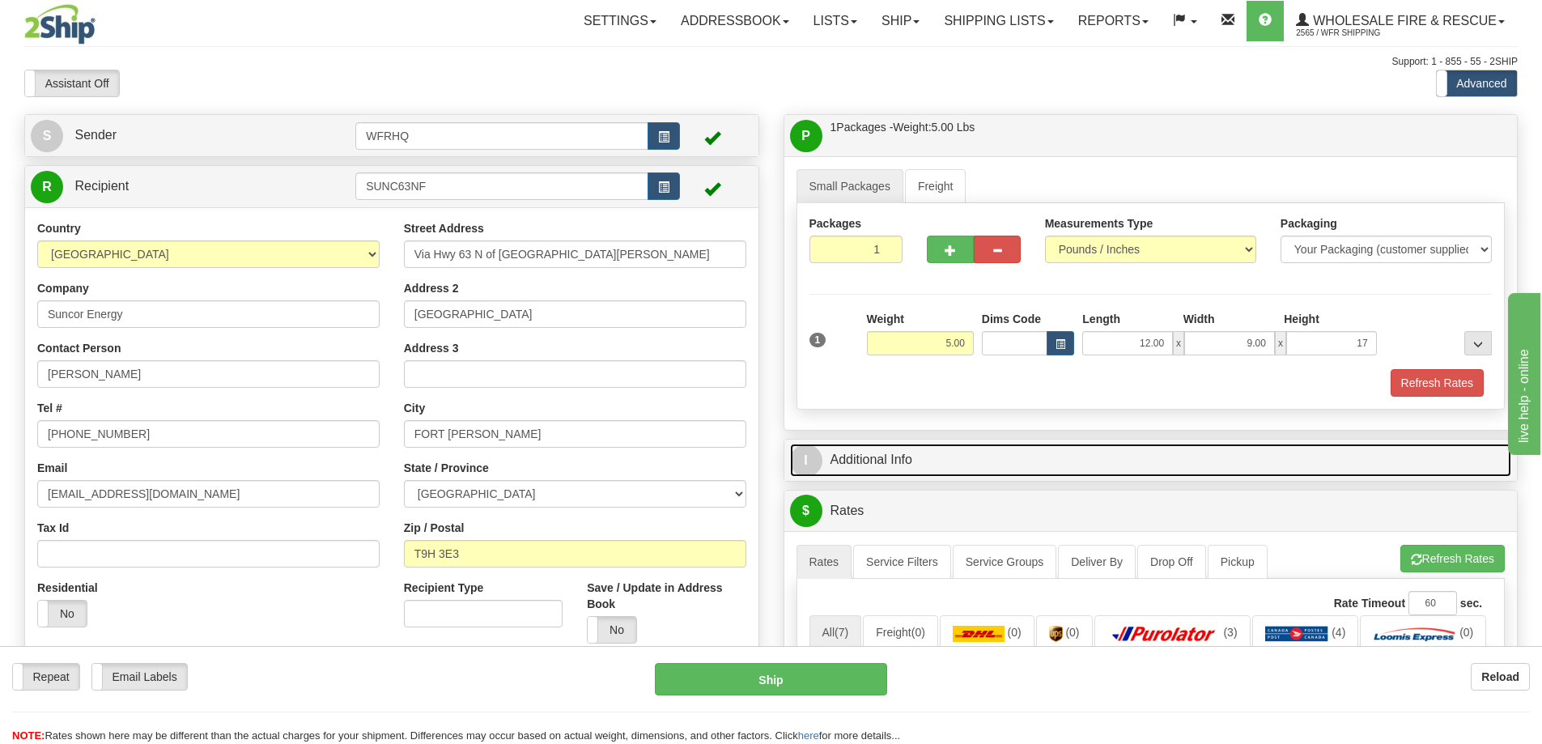
type input "17.00"
click at [871, 454] on link "I Additional Info" at bounding box center [1151, 460] width 722 height 33
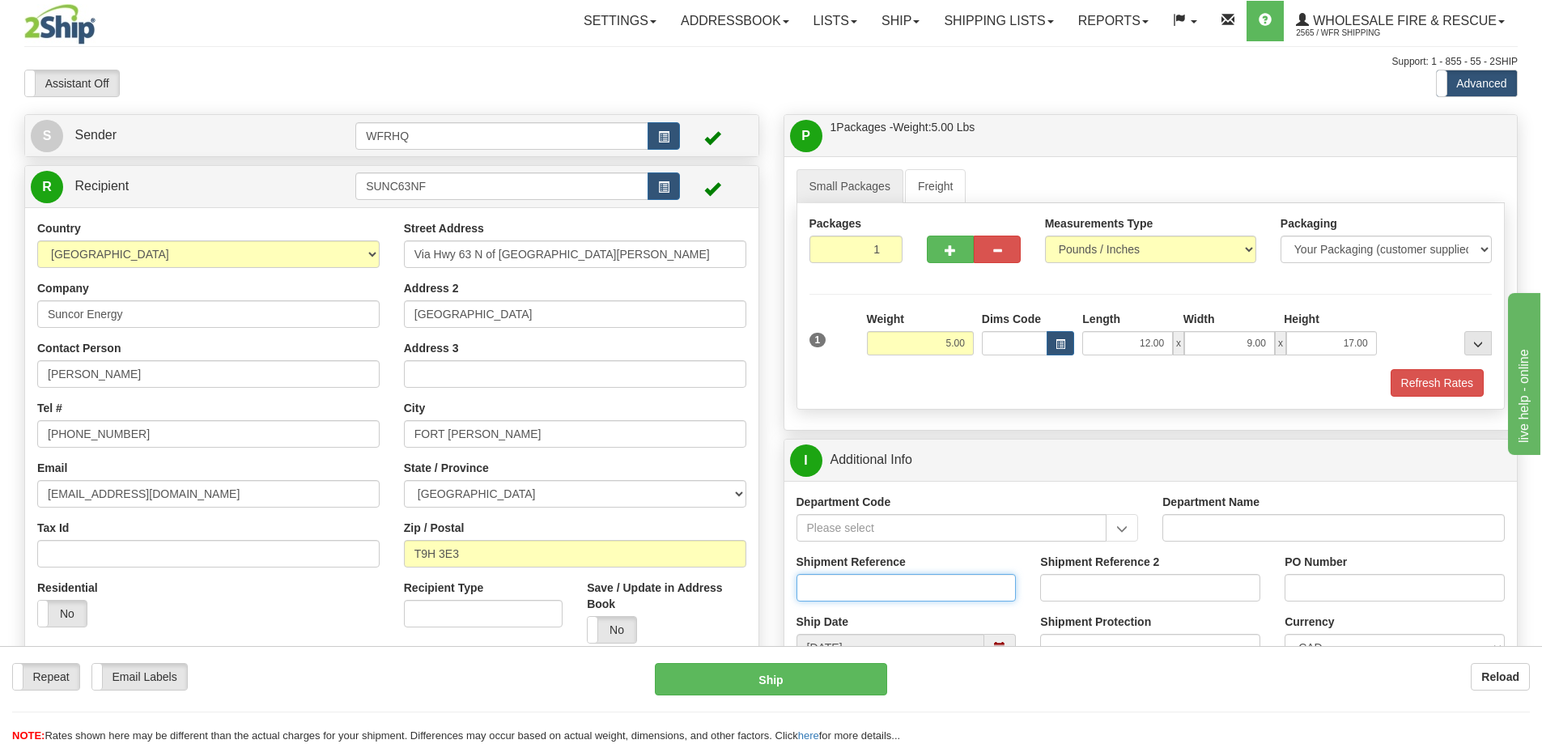
click at [842, 588] on input "Shipment Reference" at bounding box center [906, 588] width 220 height 28
type input "S42481 - 28227"
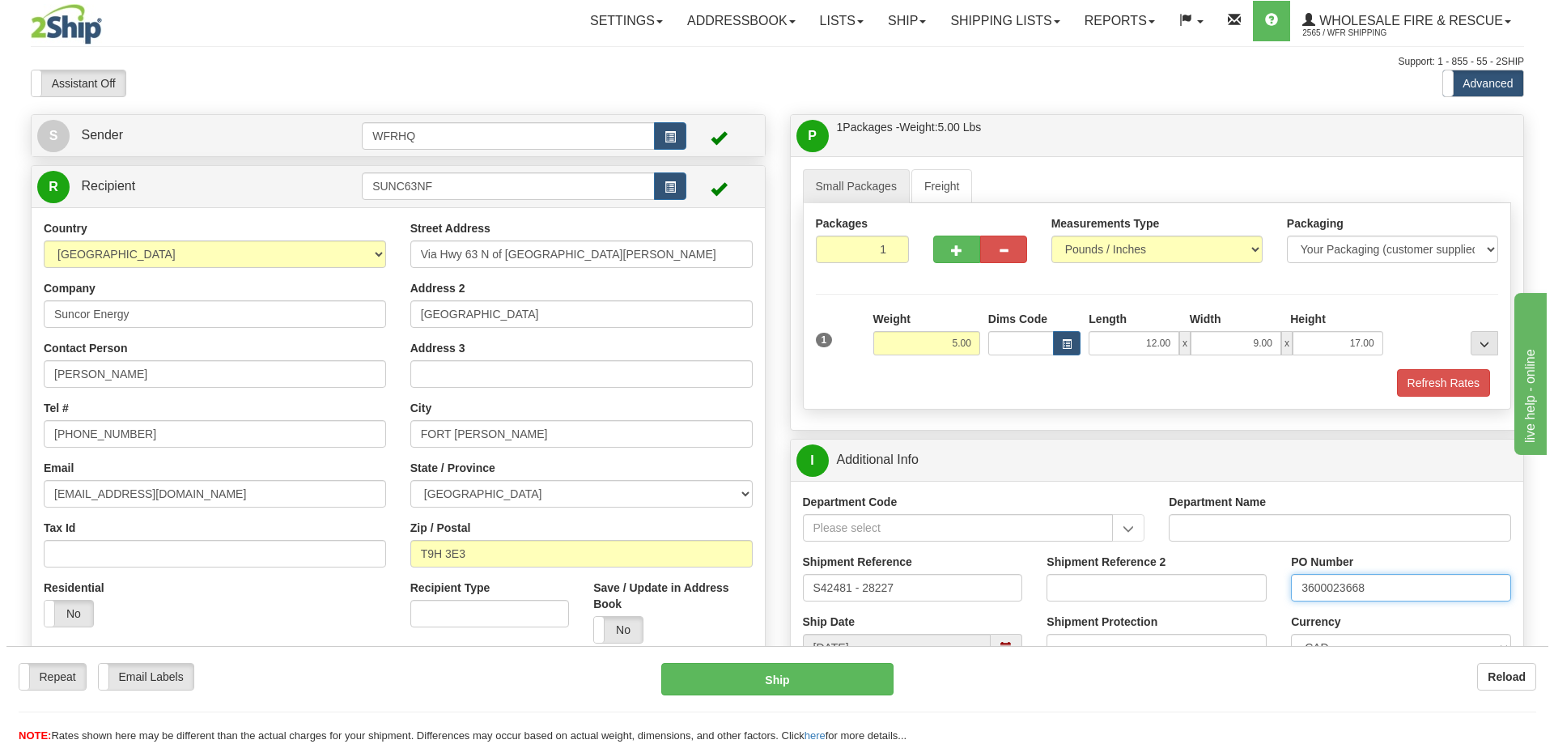
scroll to position [567, 0]
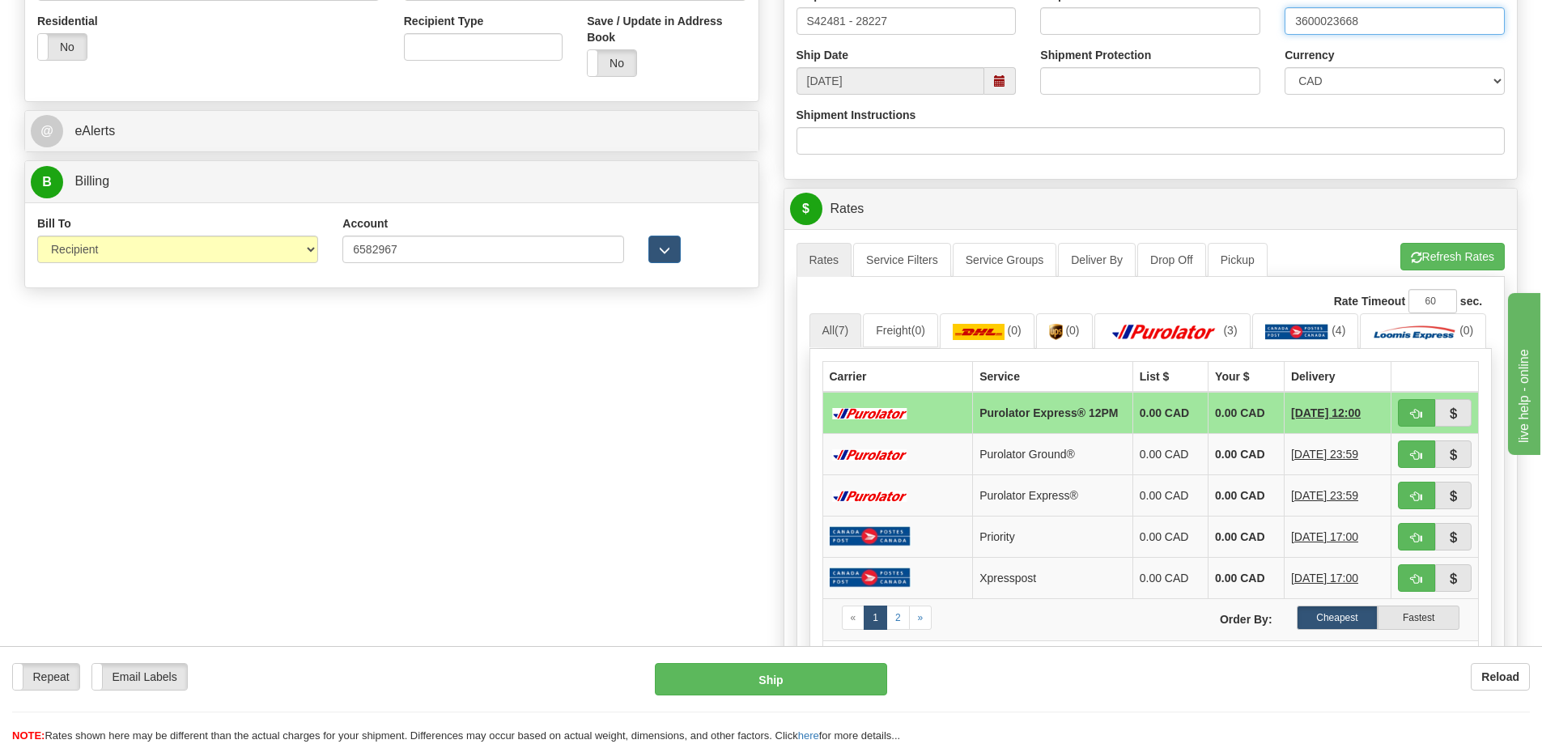
type input "3600023668"
click at [1420, 460] on span "button" at bounding box center [1416, 455] width 11 height 11
type input "260"
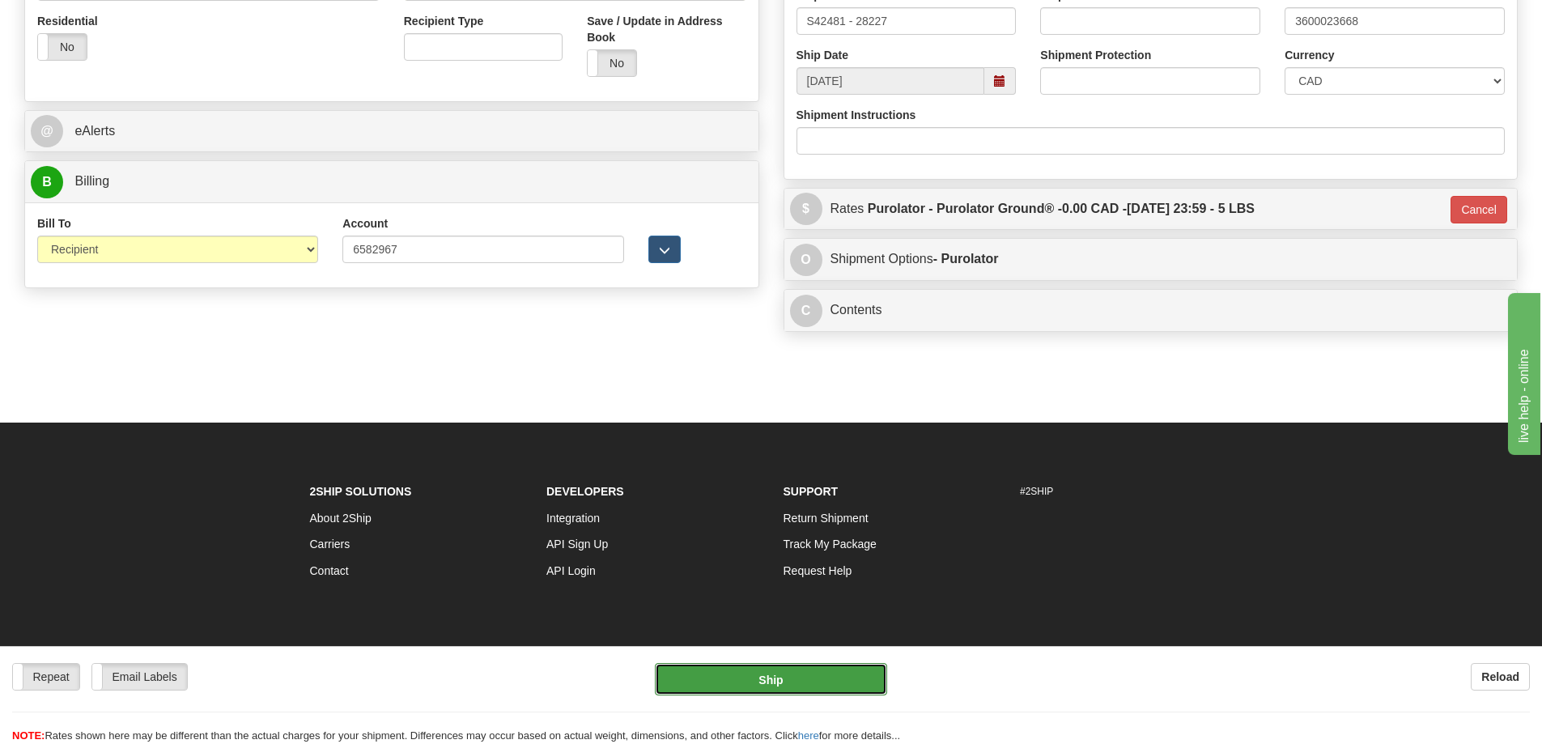
click at [810, 680] on button "Ship" at bounding box center [771, 679] width 232 height 32
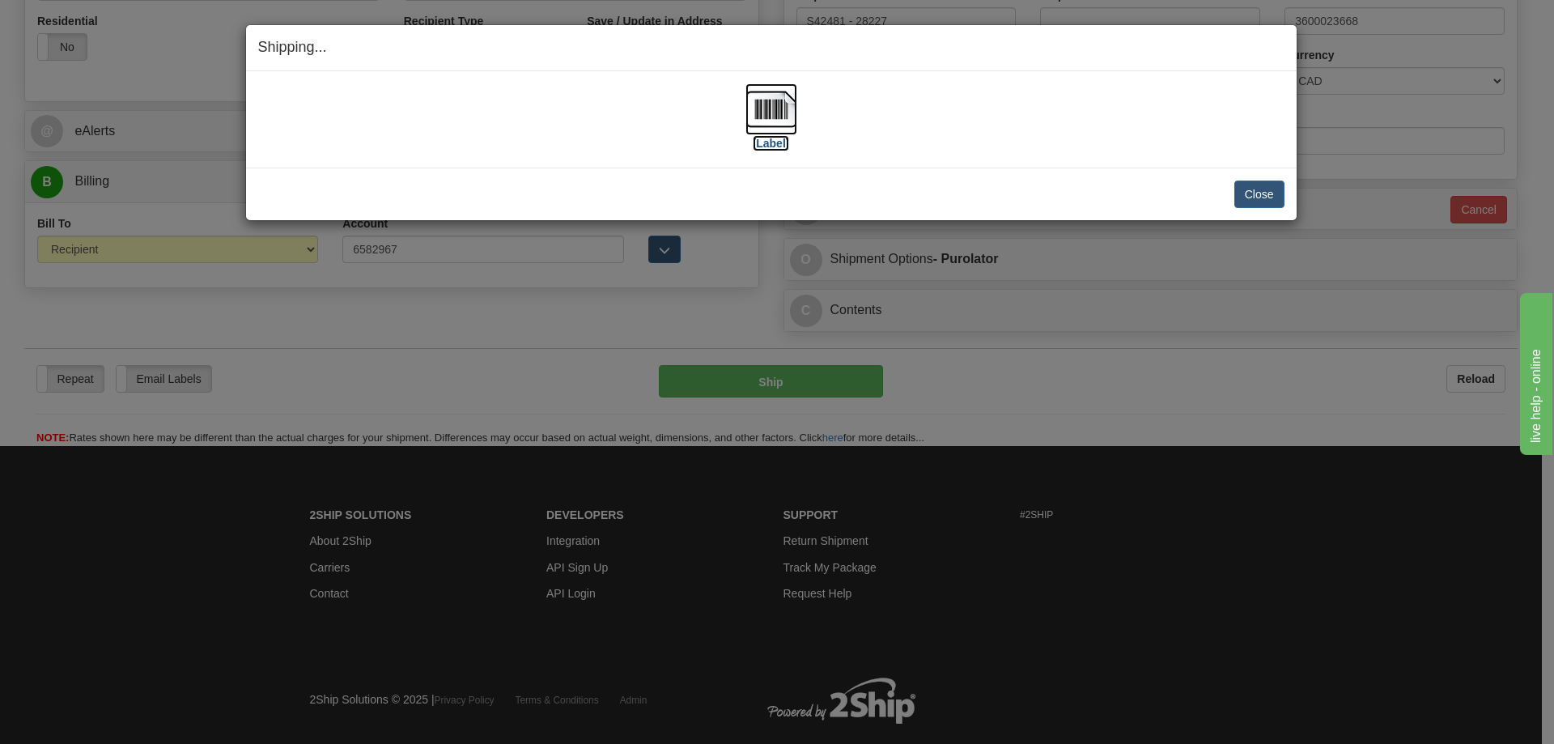
click at [780, 104] on img at bounding box center [771, 109] width 52 height 52
drag, startPoint x: 932, startPoint y: 195, endPoint x: 941, endPoint y: 193, distance: 10.0
click at [932, 195] on div "Close Cancel" at bounding box center [771, 194] width 1026 height 28
click at [1262, 196] on button "Close" at bounding box center [1259, 194] width 50 height 28
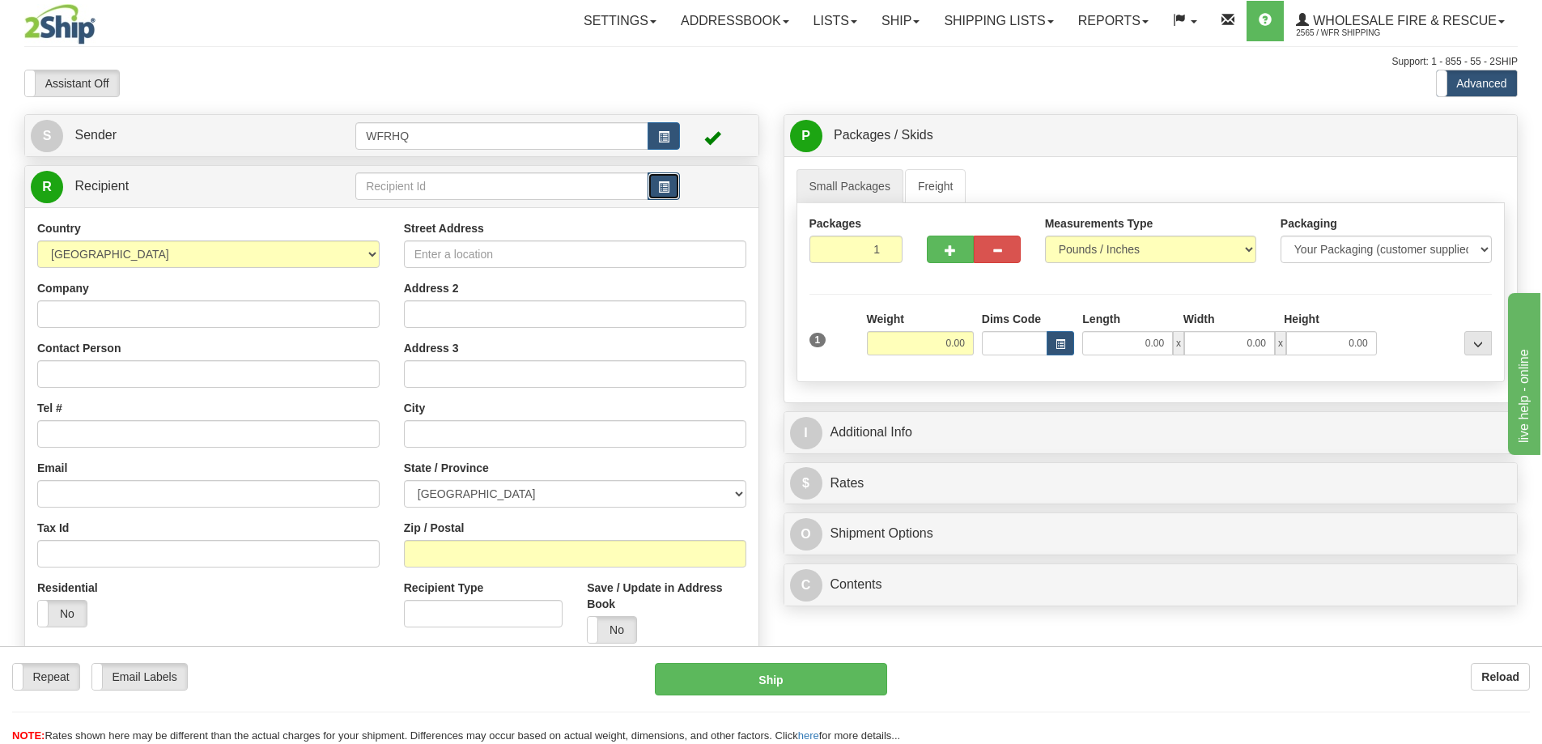
click at [677, 186] on button "button" at bounding box center [663, 186] width 32 height 28
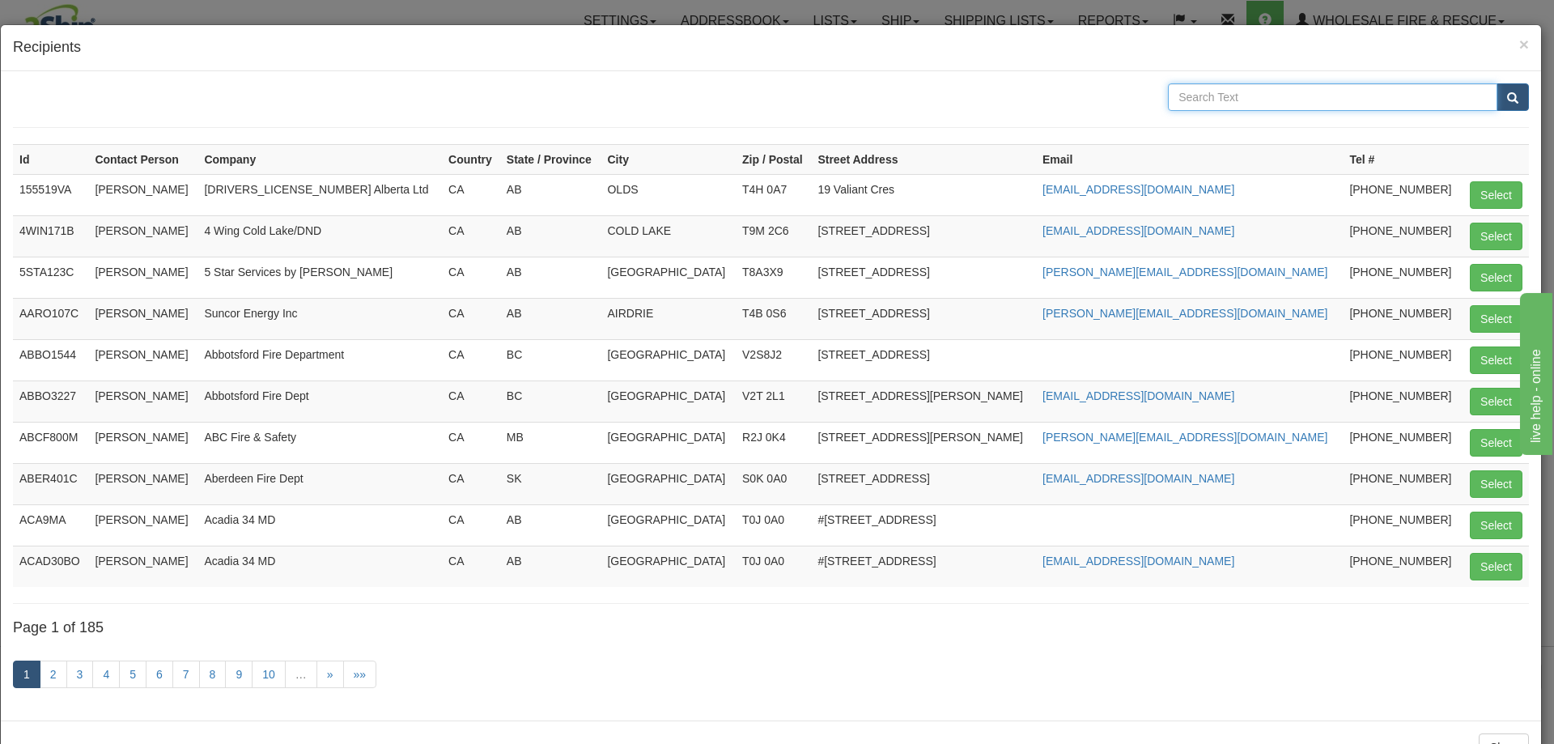
click at [1207, 104] on input "text" at bounding box center [1332, 97] width 329 height 28
type input "Suncor"
click at [1496, 83] on button "submit" at bounding box center [1512, 97] width 32 height 28
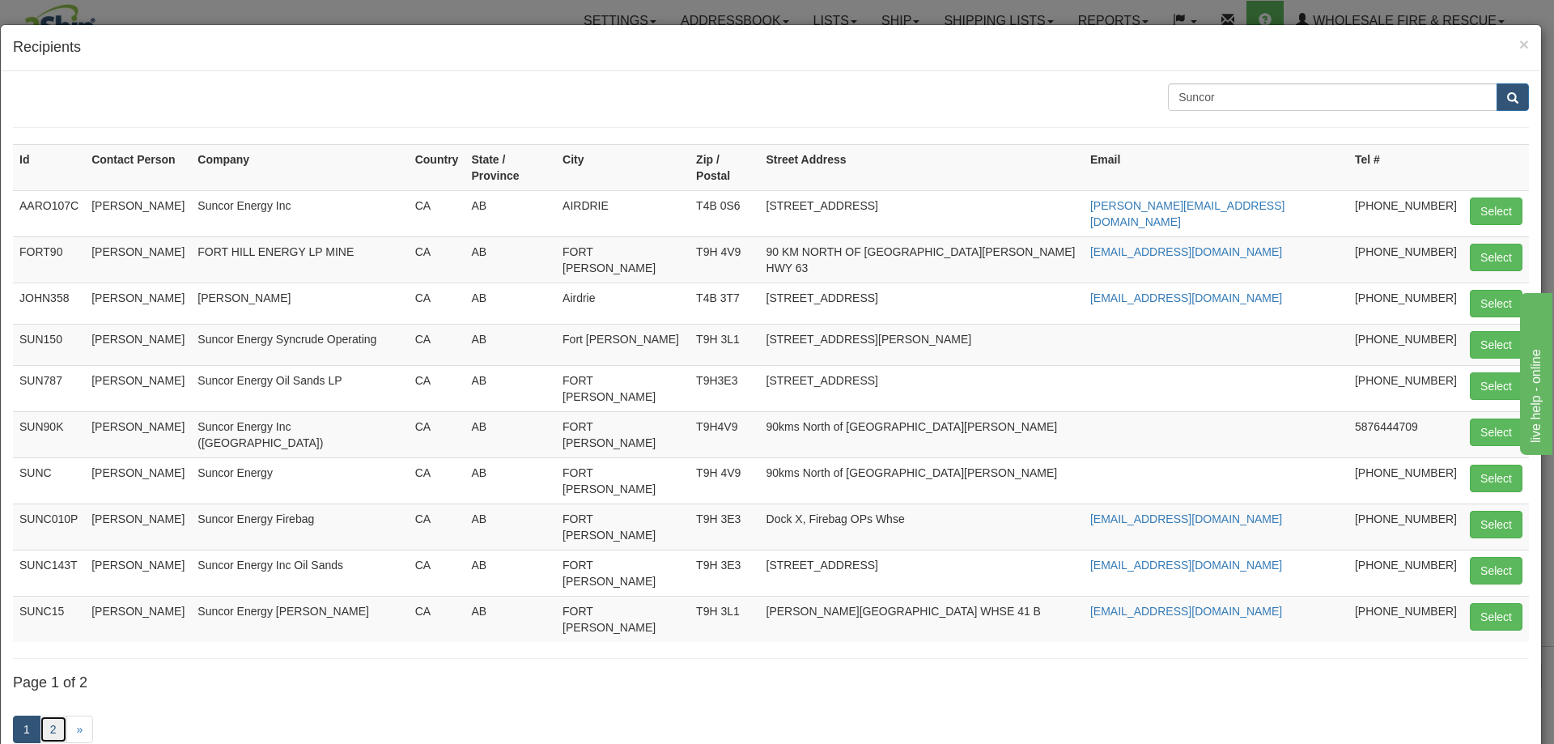
click at [60, 715] on link "2" at bounding box center [54, 729] width 28 height 28
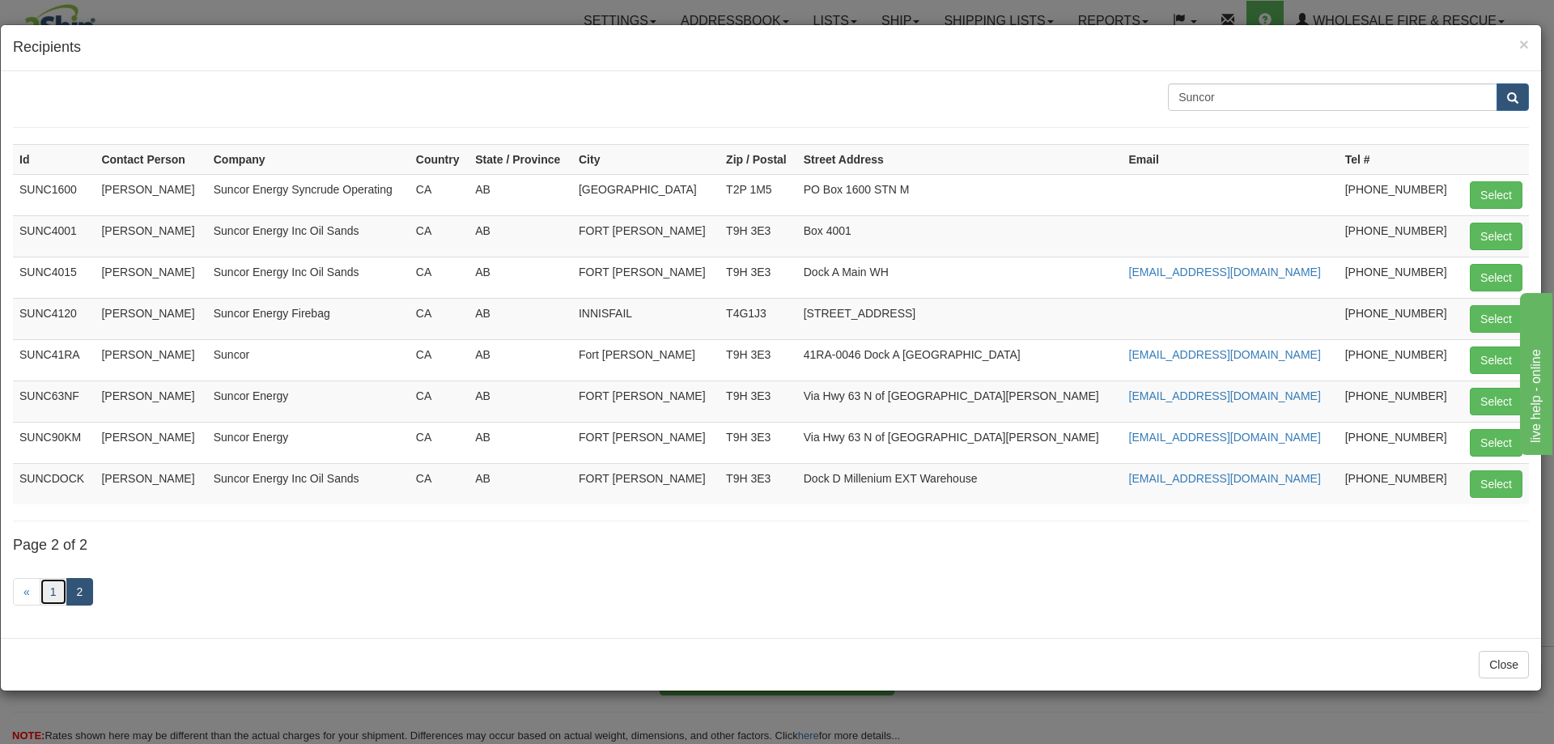
click at [55, 593] on link "1" at bounding box center [54, 592] width 28 height 28
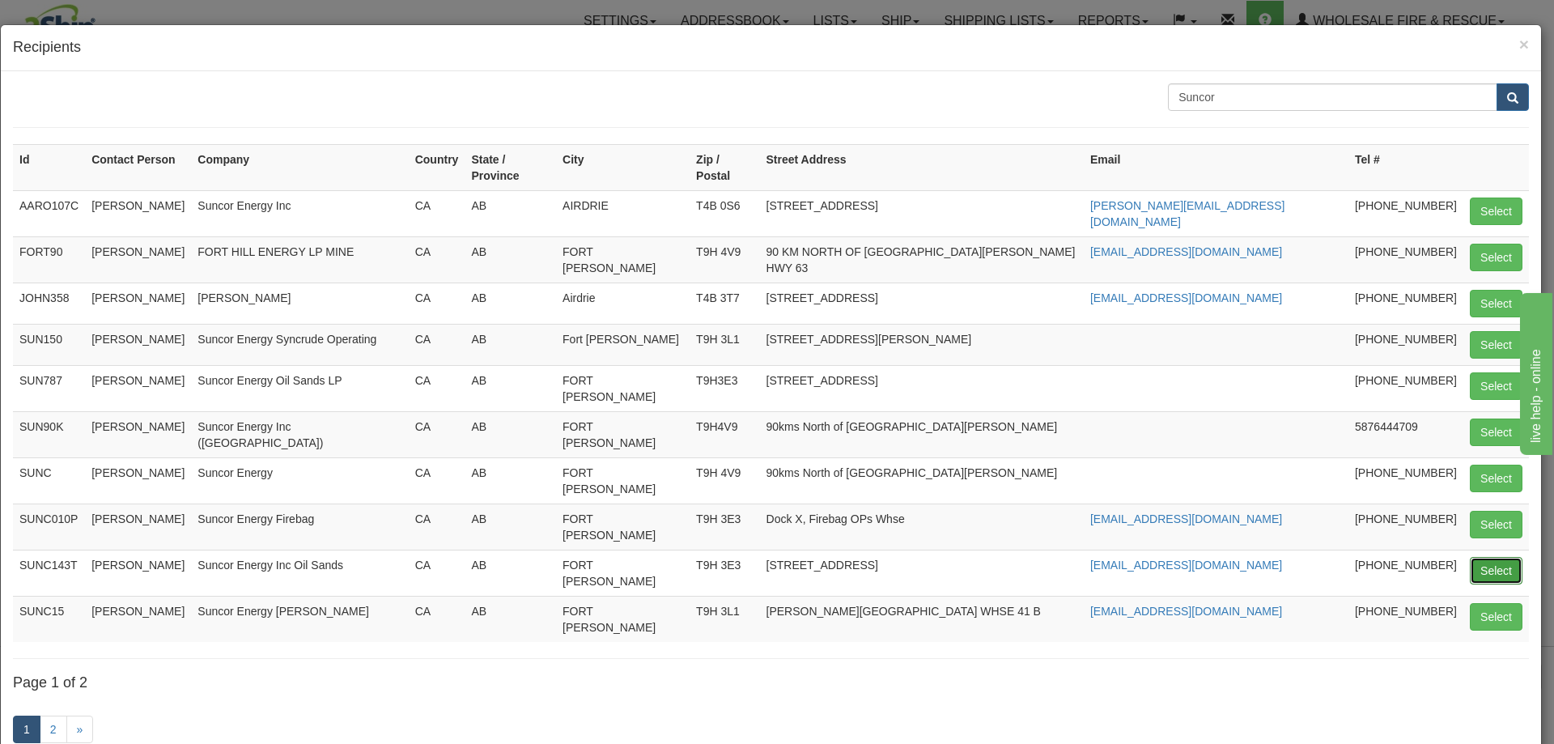
click at [1475, 557] on button "Select" at bounding box center [1496, 571] width 53 height 28
type input "SUNC143T"
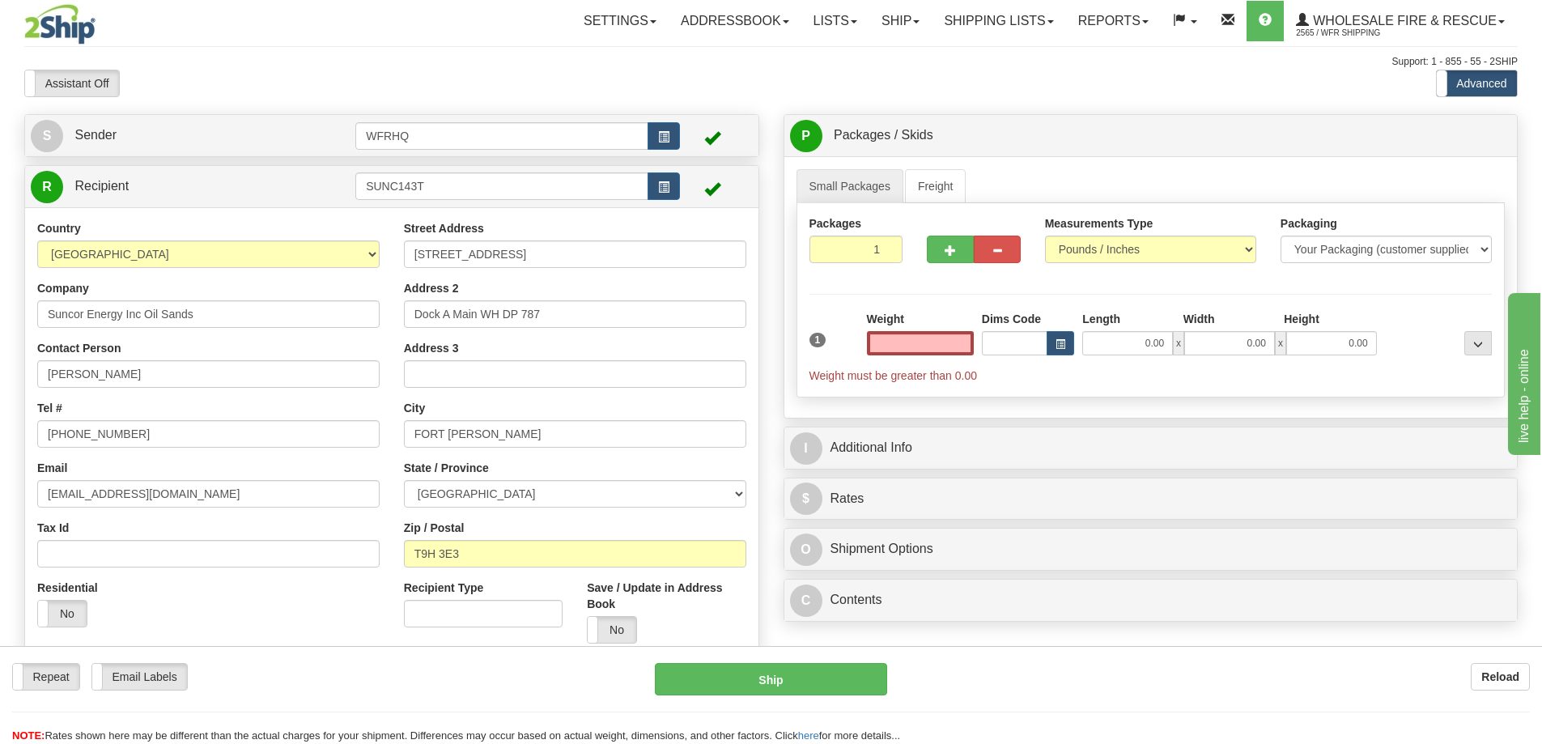
type input "0.00"
drag, startPoint x: 138, startPoint y: 498, endPoint x: -127, endPoint y: 496, distance: 265.5
click at [0, 496] on html "Training Course Close Toggle navigation Settings Shipping Preferences New Sende…" at bounding box center [771, 372] width 1542 height 744
paste input "mebond"
type input "mebond@suncor.com"
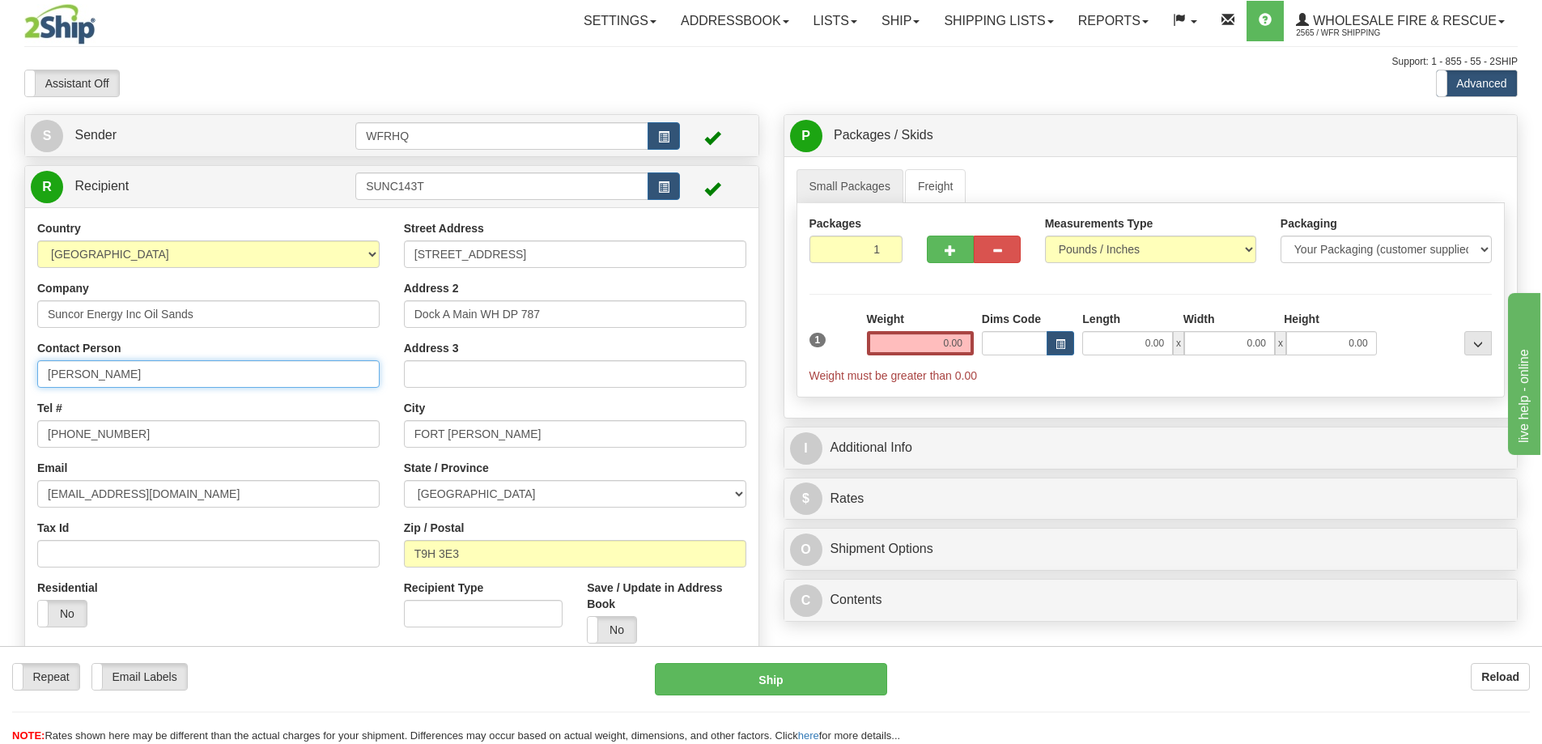
drag, startPoint x: 197, startPoint y: 376, endPoint x: -58, endPoint y: 386, distance: 256.0
click at [0, 386] on html "Training Course Close Toggle navigation Settings Shipping Preferences New Sende…" at bounding box center [771, 372] width 1542 height 744
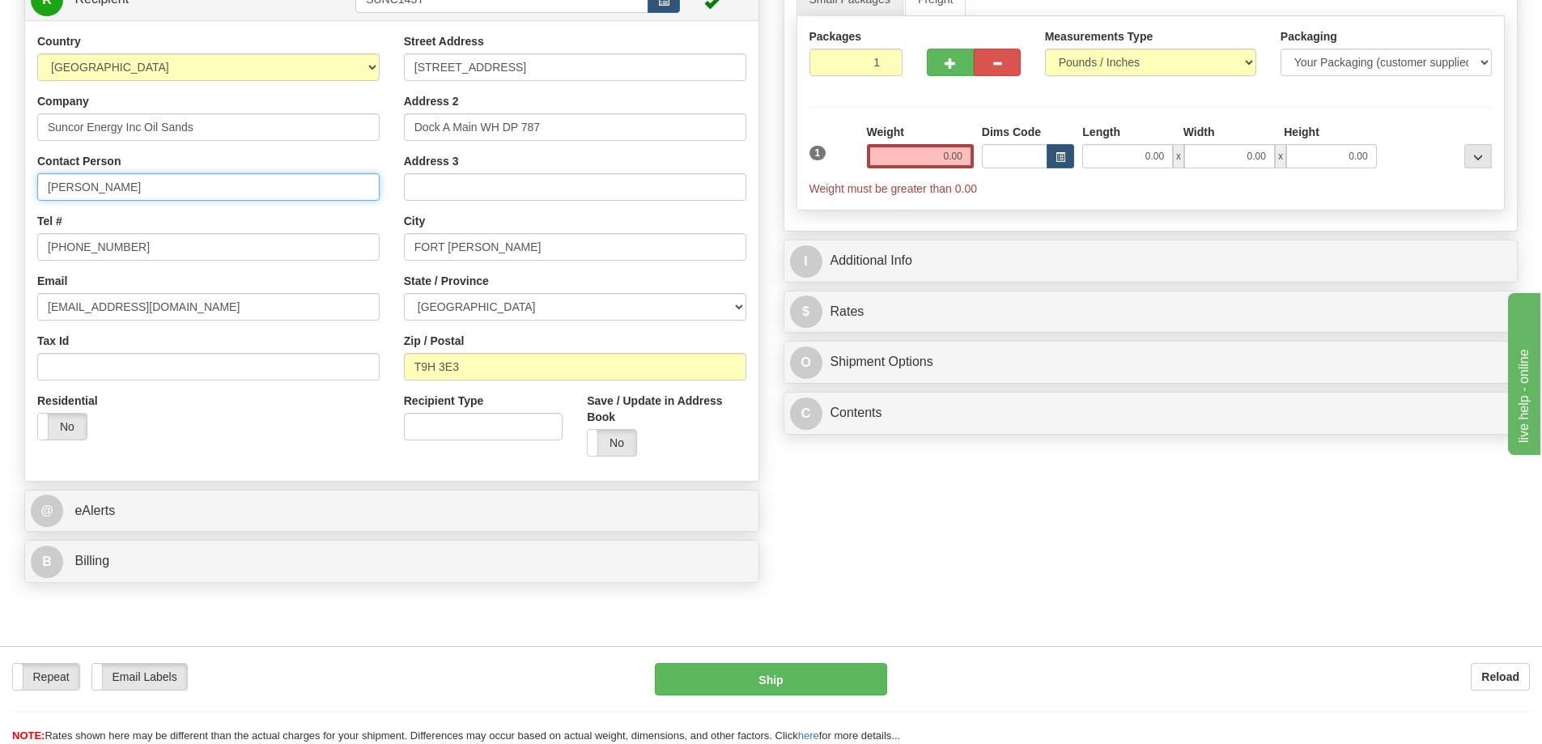
scroll to position [243, 0]
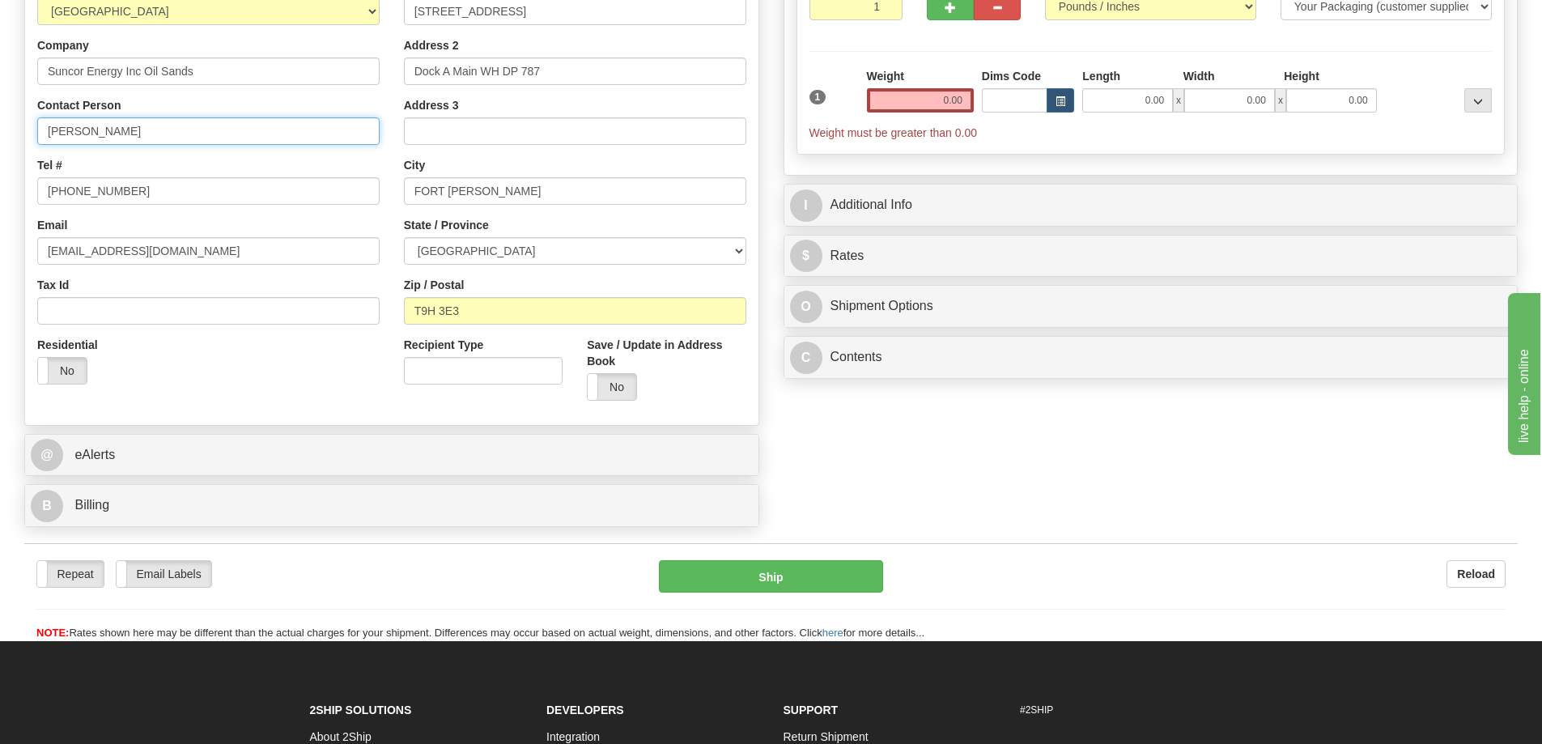
type input "Brianna McMaster"
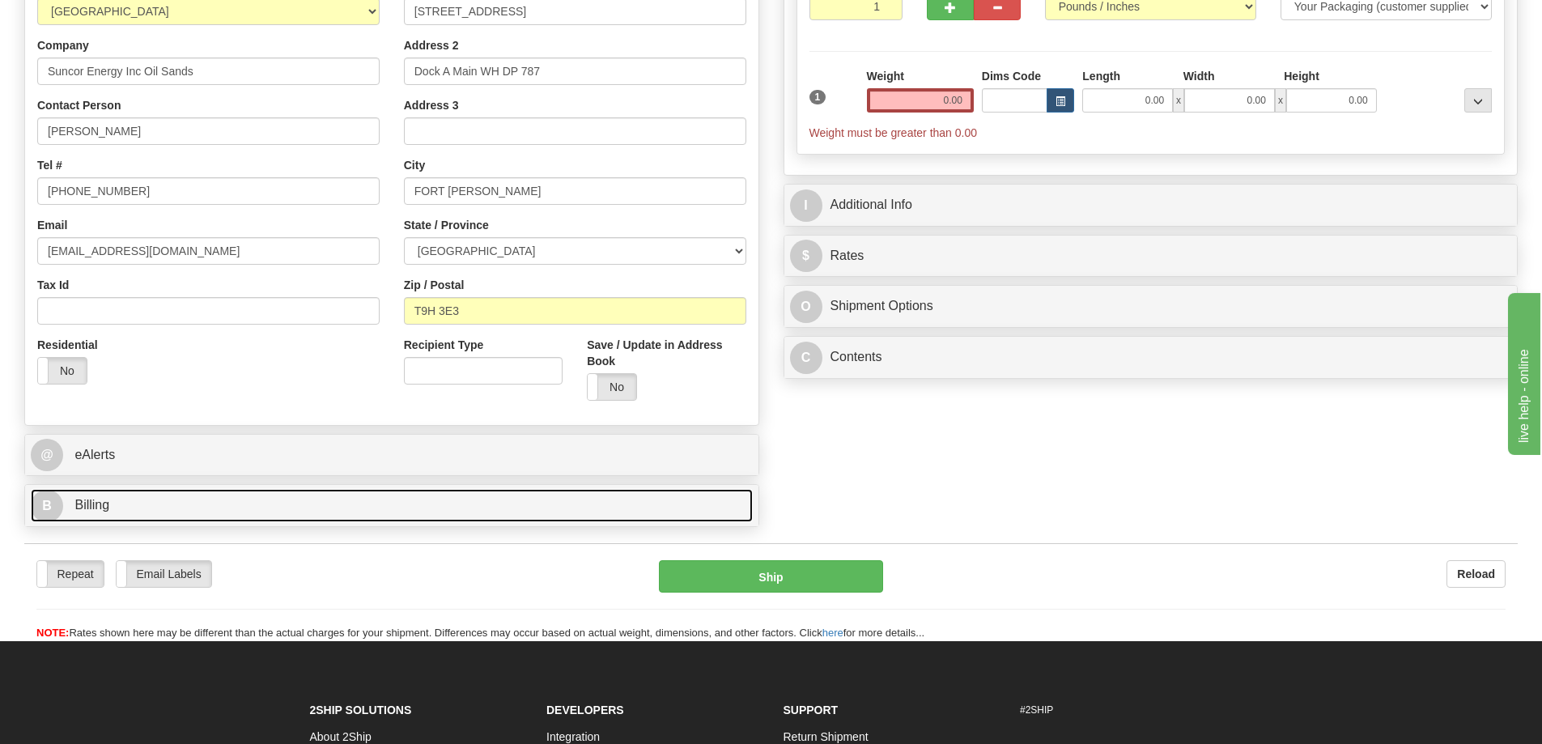
click at [93, 505] on span "Billing" at bounding box center [91, 505] width 35 height 14
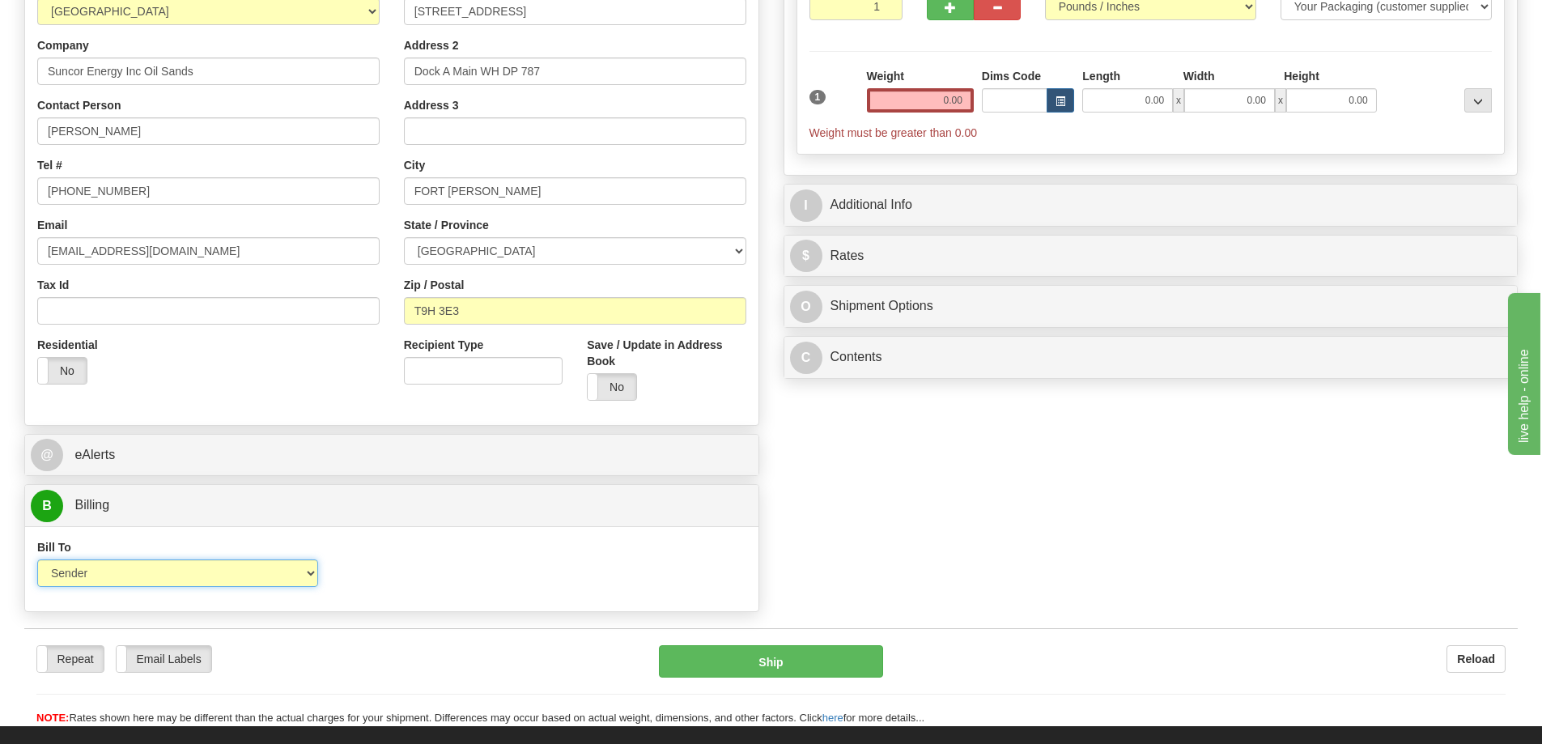
click at [155, 571] on select "Sender Recipient Third Party Collect" at bounding box center [177, 573] width 281 height 28
select select "2"
click at [37, 559] on select "Sender Recipient Third Party Collect" at bounding box center [177, 573] width 281 height 28
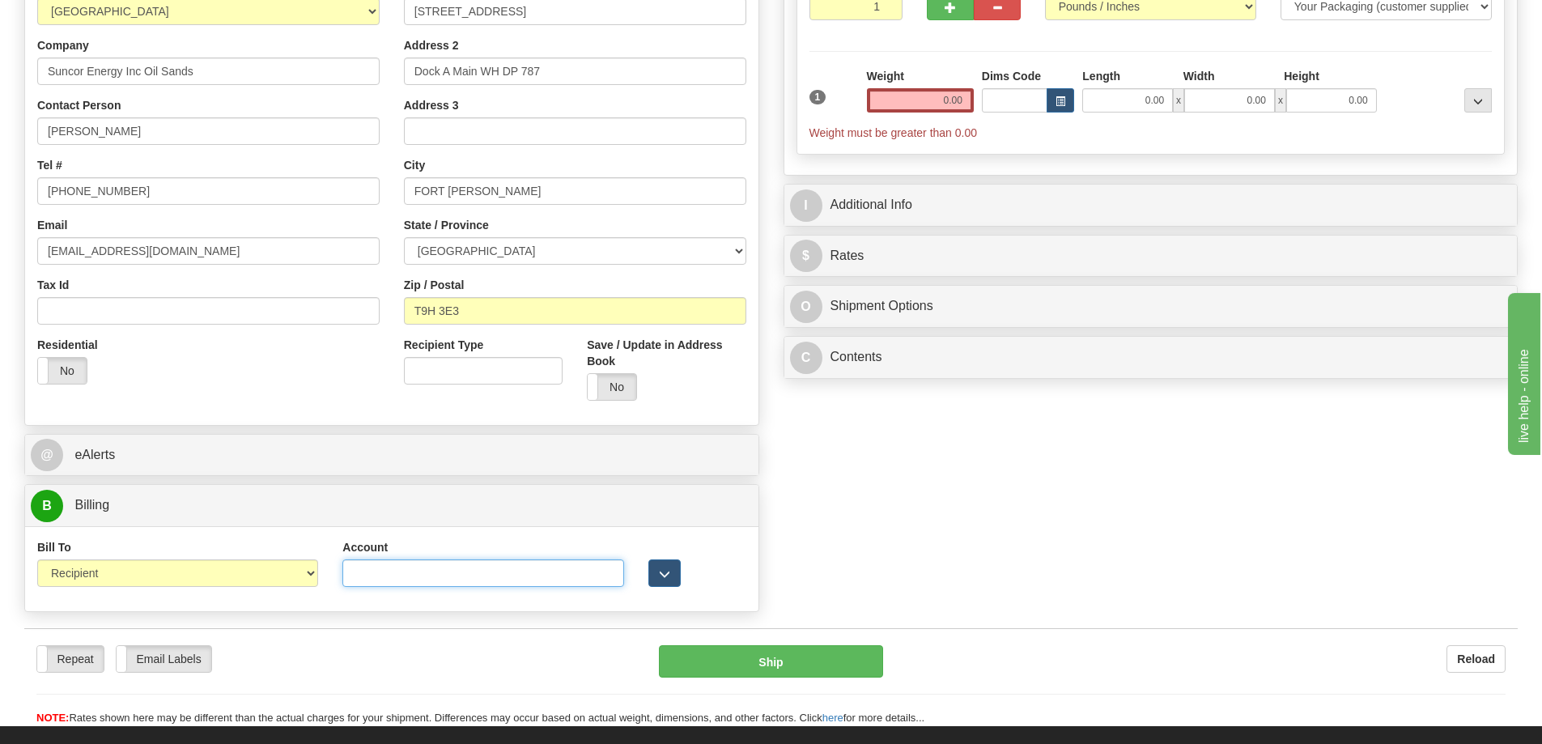
click at [469, 578] on input "Account" at bounding box center [482, 573] width 281 height 28
paste input "6582967"
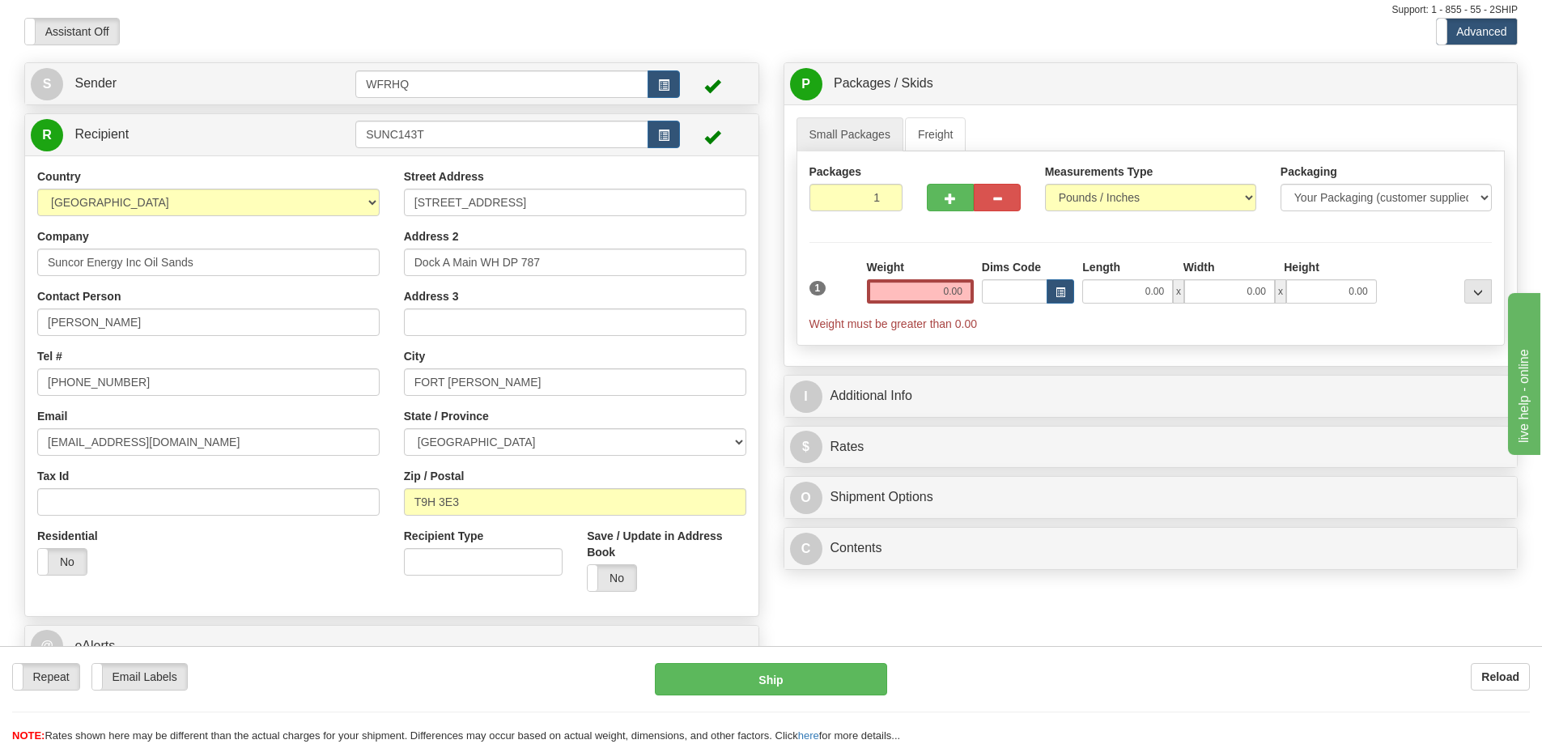
scroll to position [0, 0]
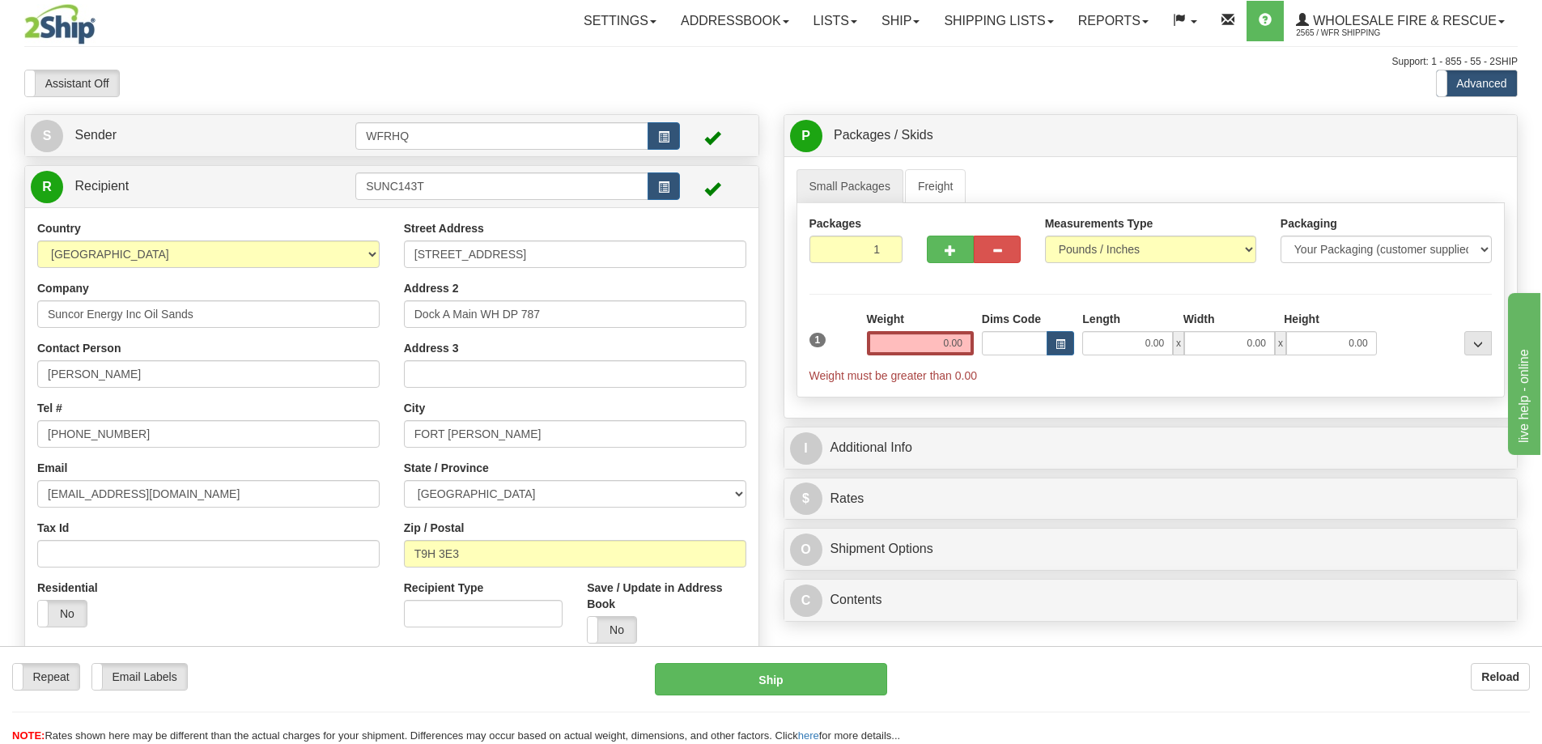
type input "6582967"
click at [944, 340] on input "0.00" at bounding box center [920, 343] width 107 height 24
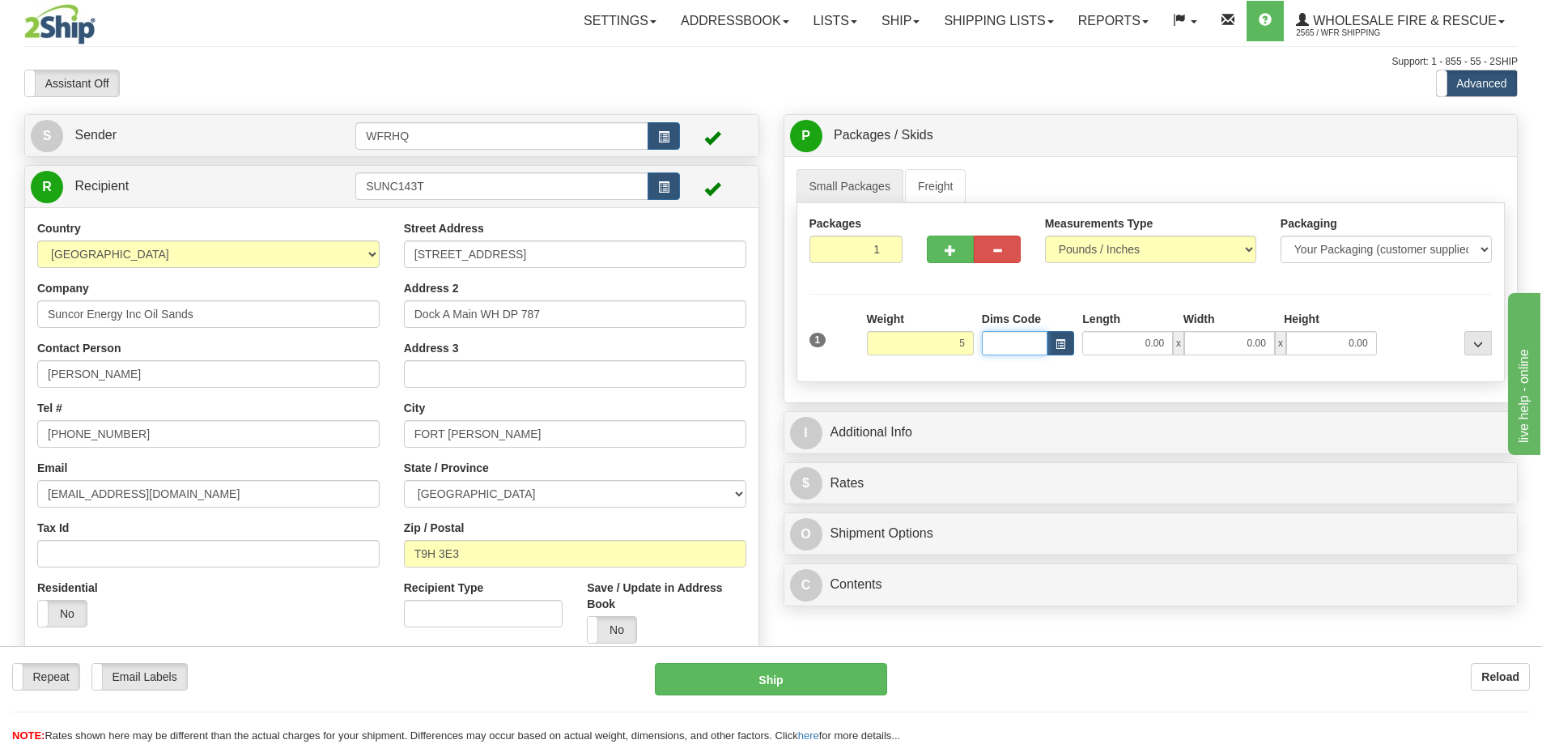
type input "5.00"
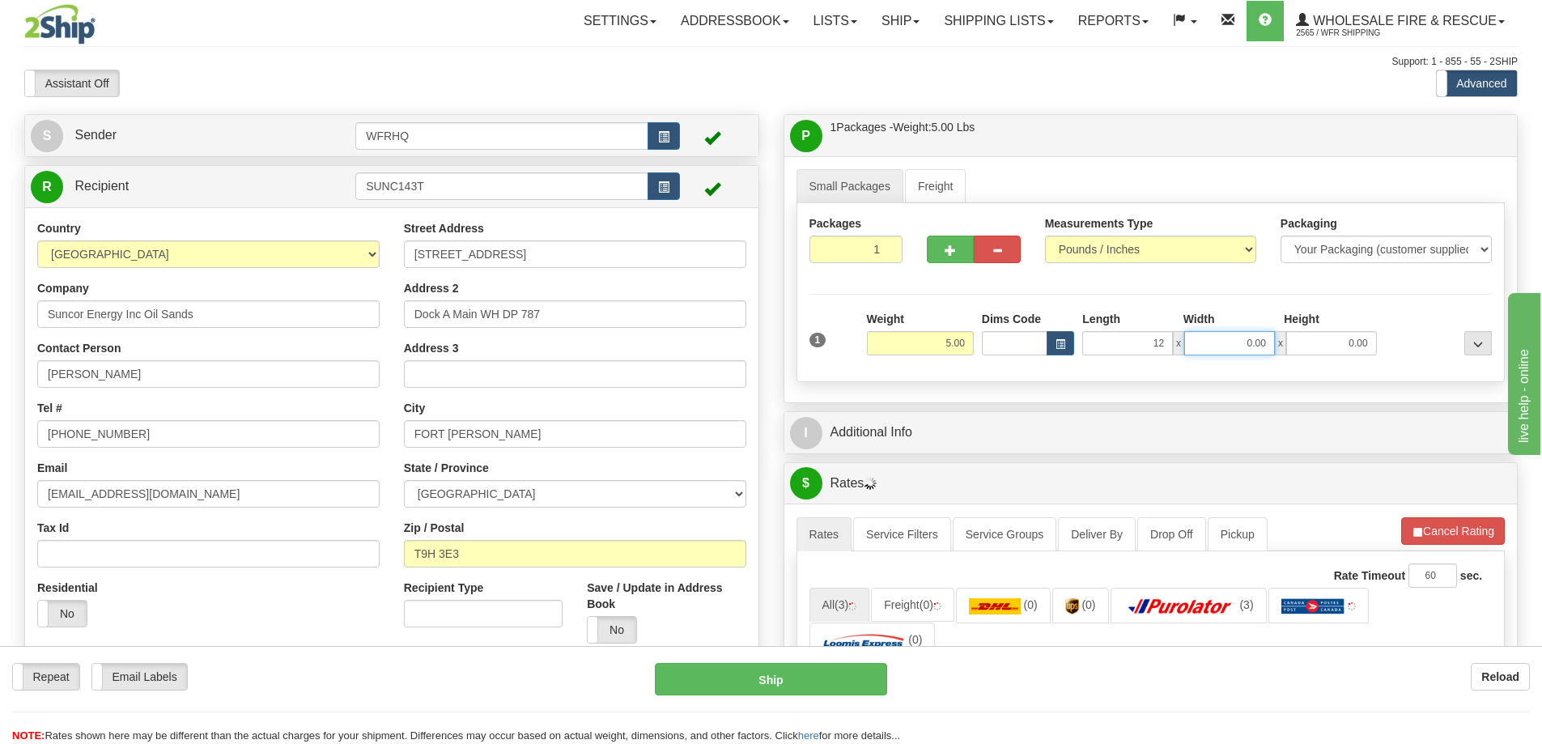
type input "12.00"
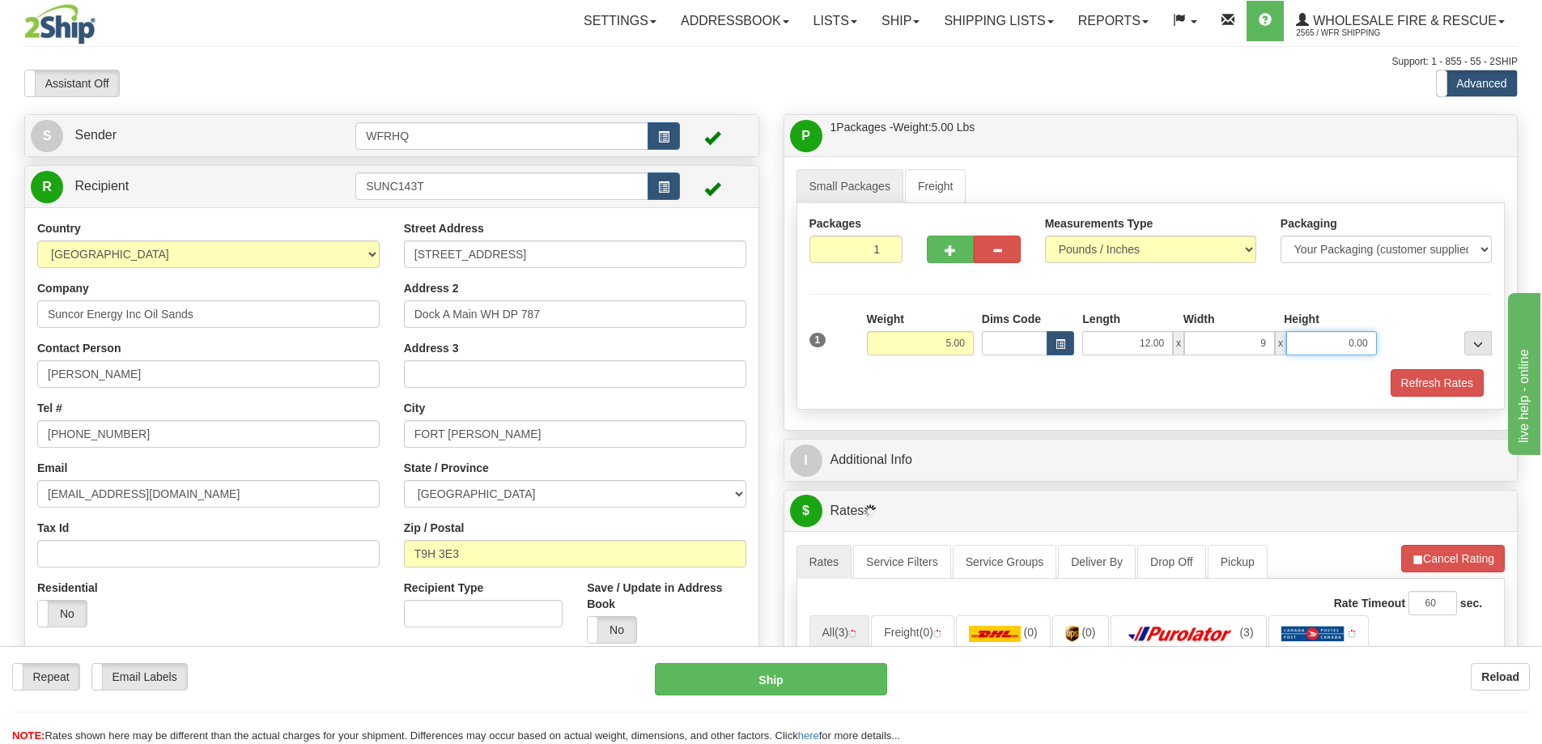
type input "9.00"
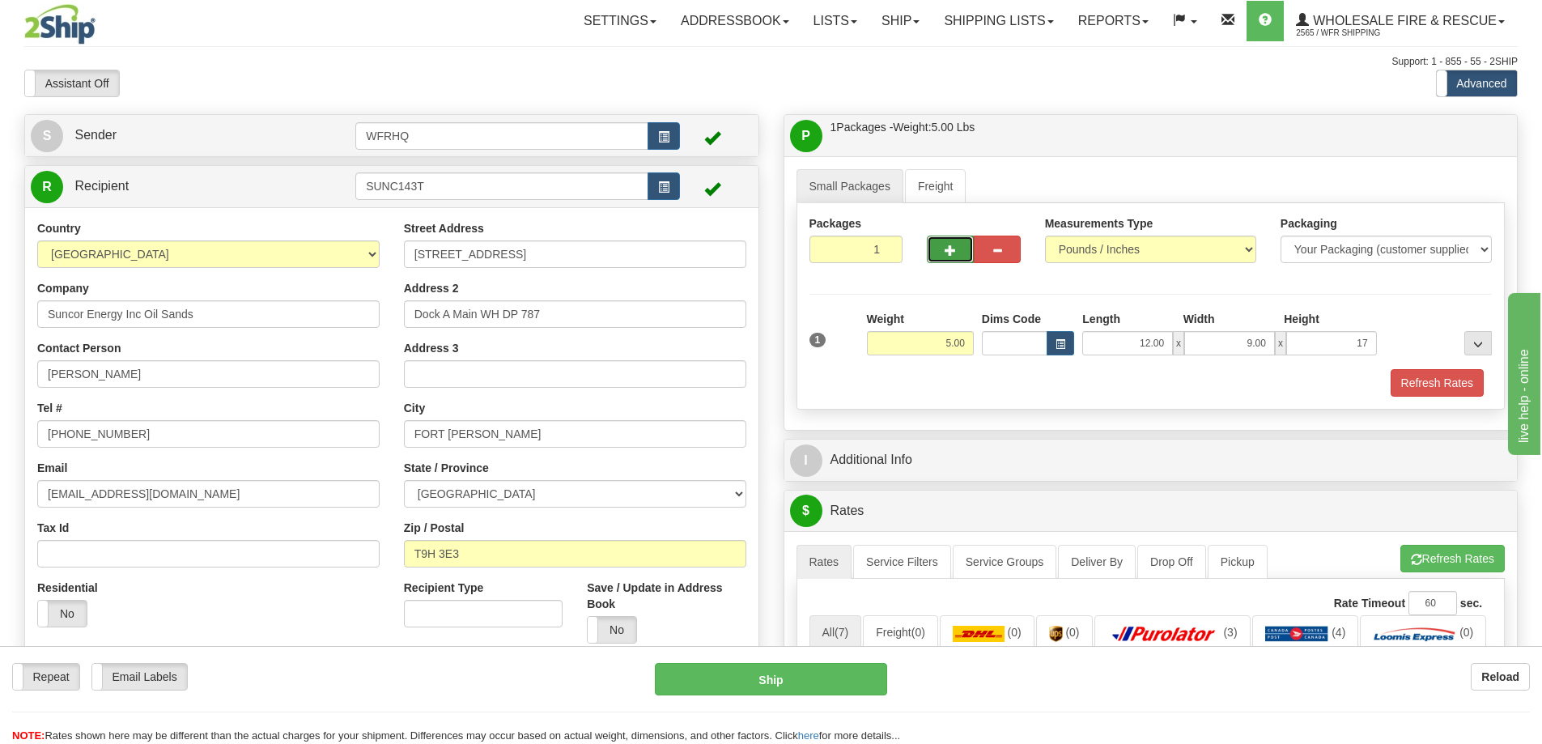
type input "17.00"
click at [961, 245] on button "button" at bounding box center [950, 250] width 47 height 28
radio input "true"
type input "2"
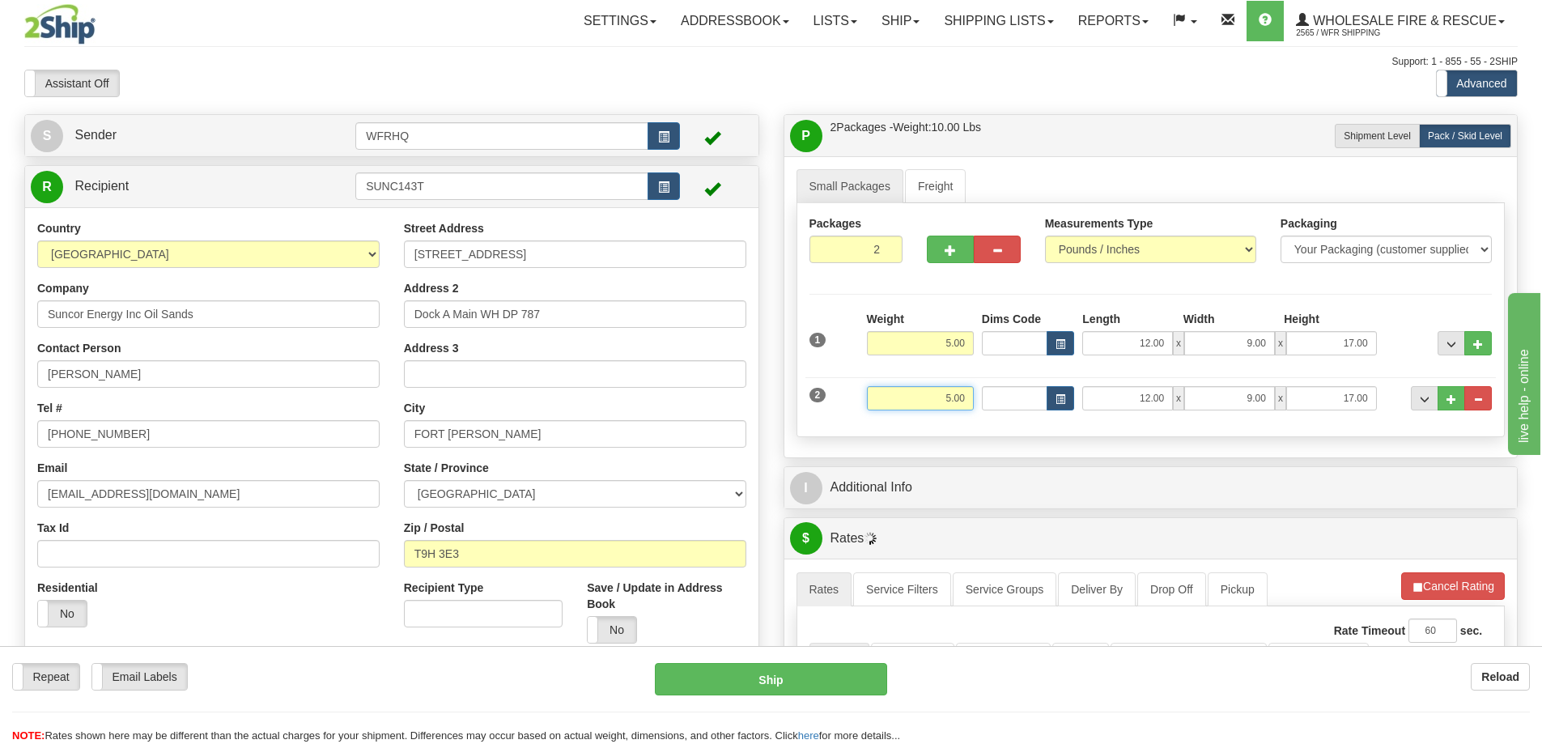
drag, startPoint x: 932, startPoint y: 395, endPoint x: 988, endPoint y: 397, distance: 55.9
click at [988, 397] on div "2 Weight 5.00 Dims Code Length Width Height" at bounding box center [1150, 396] width 691 height 54
type input "17.00"
type input "25.00"
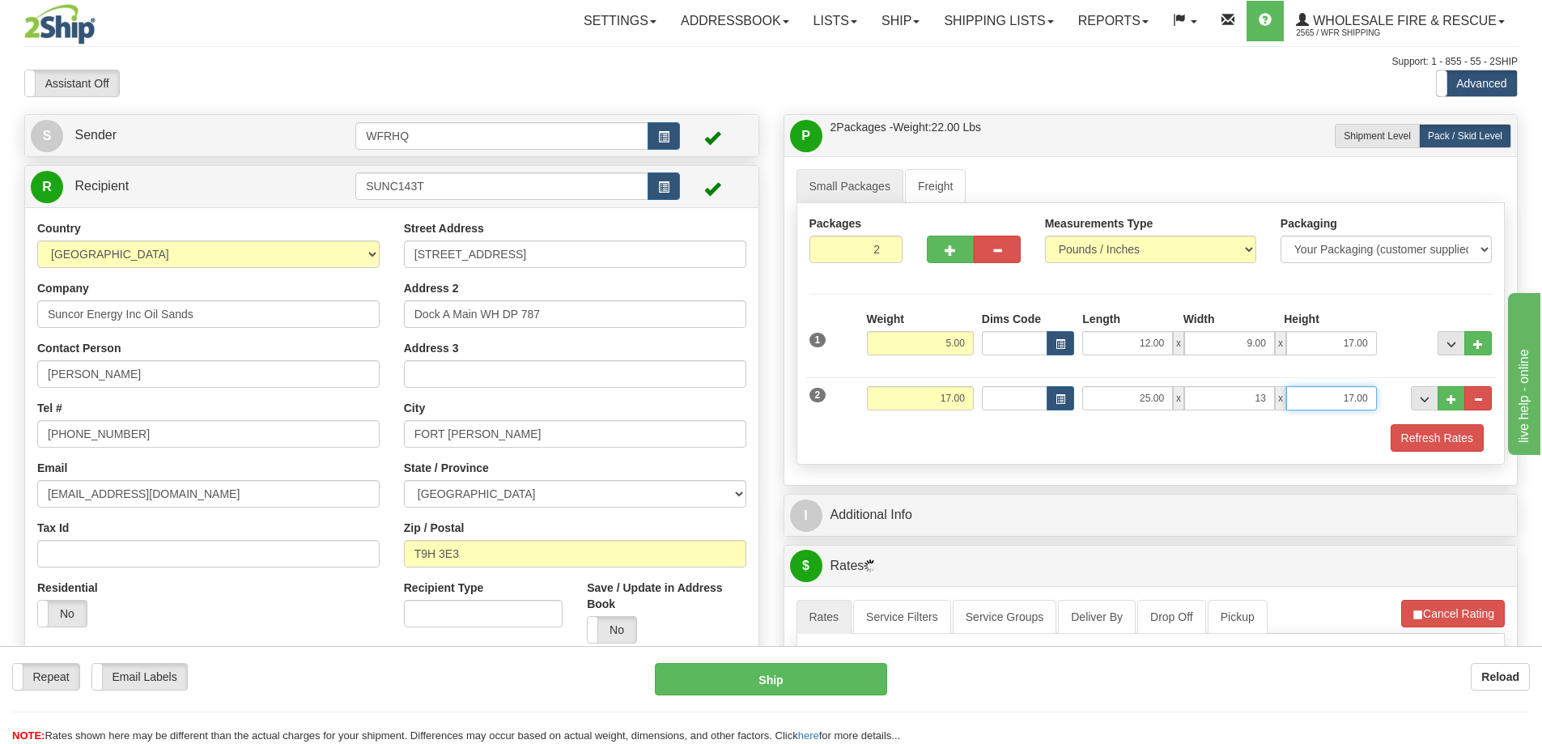
type input "13.00"
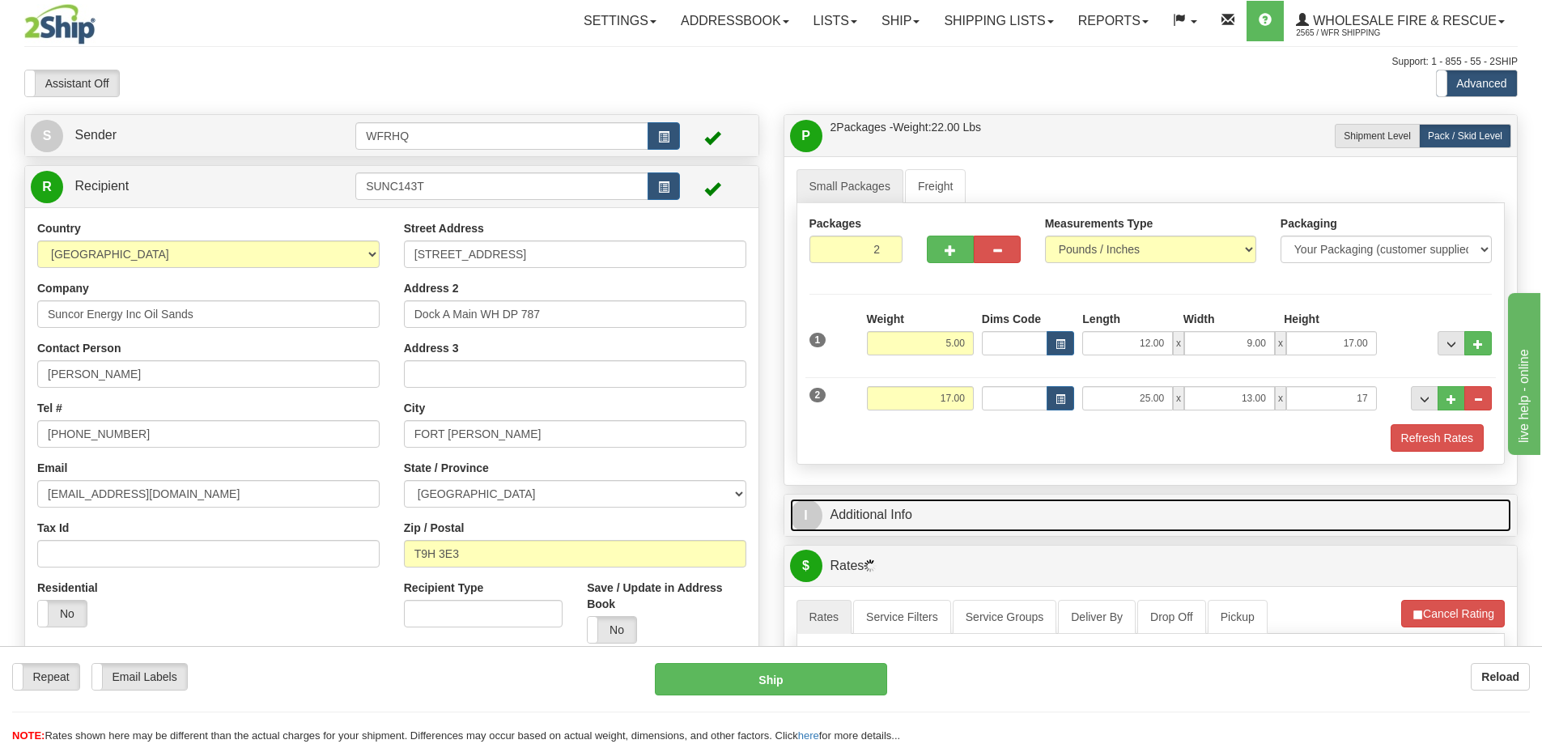
type input "17.00"
click at [867, 510] on link "I Additional Info" at bounding box center [1151, 515] width 722 height 33
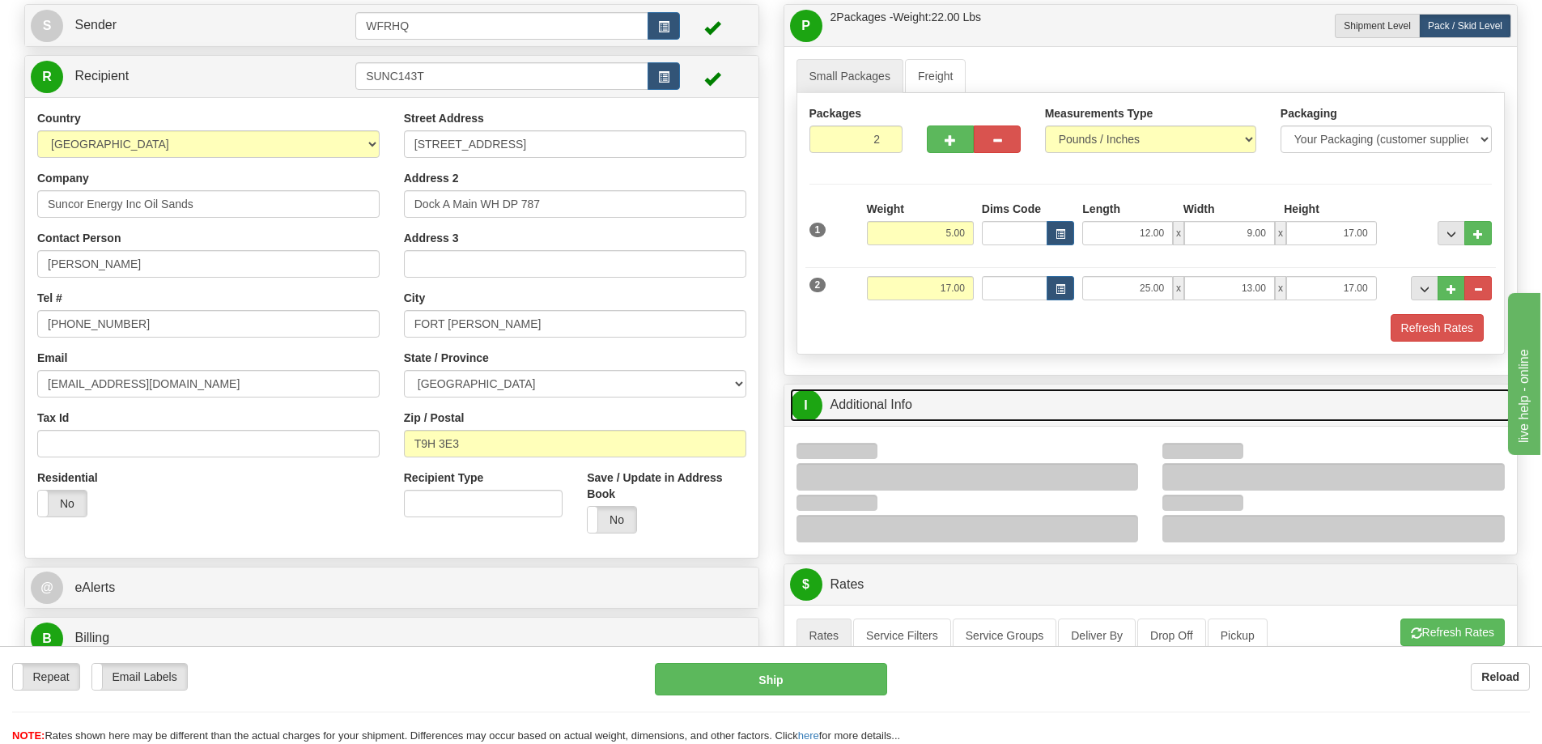
scroll to position [324, 0]
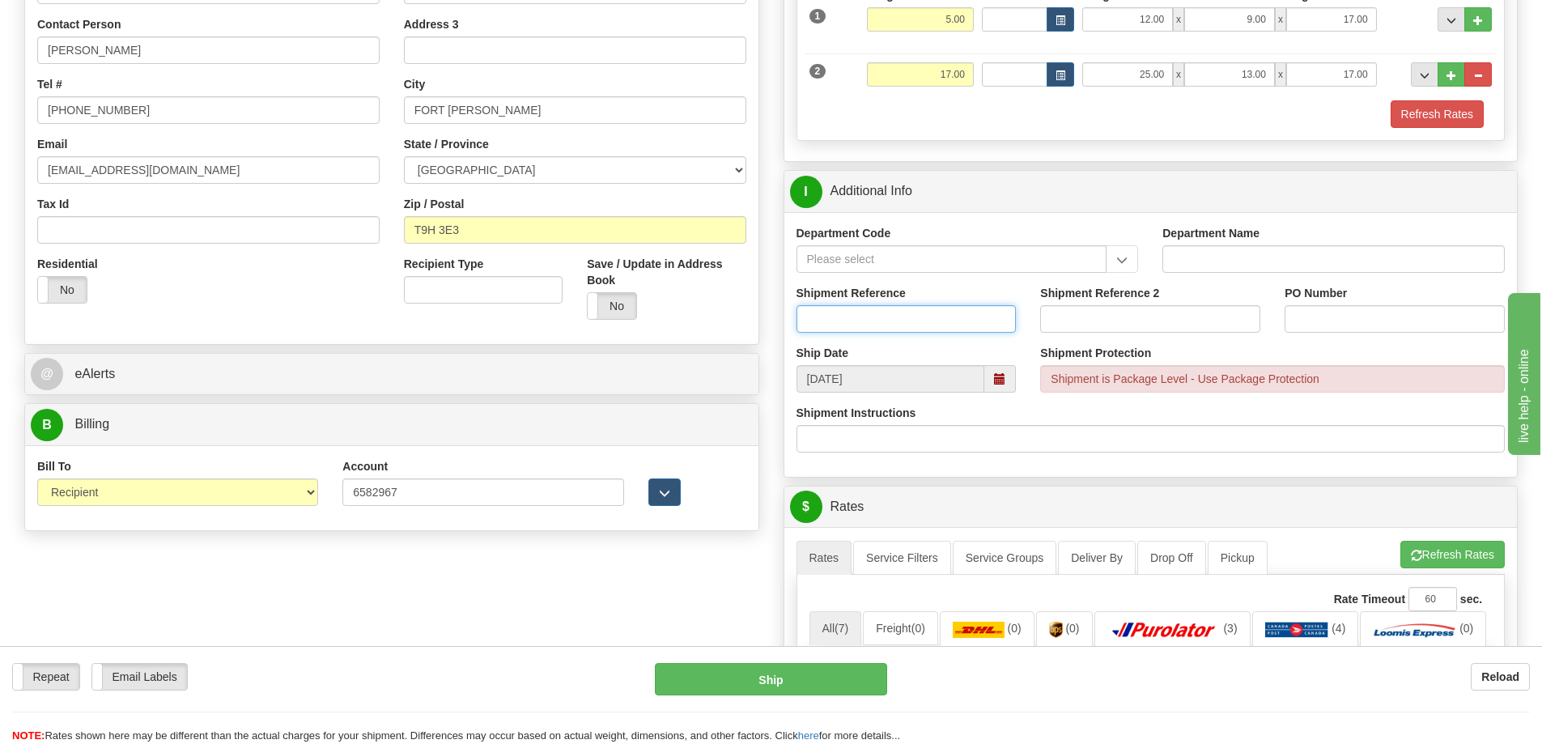
click at [868, 318] on input "Shipment Reference" at bounding box center [906, 319] width 220 height 28
type input "S45290 - 29954"
click at [1320, 320] on input "PO Number" at bounding box center [1394, 319] width 220 height 28
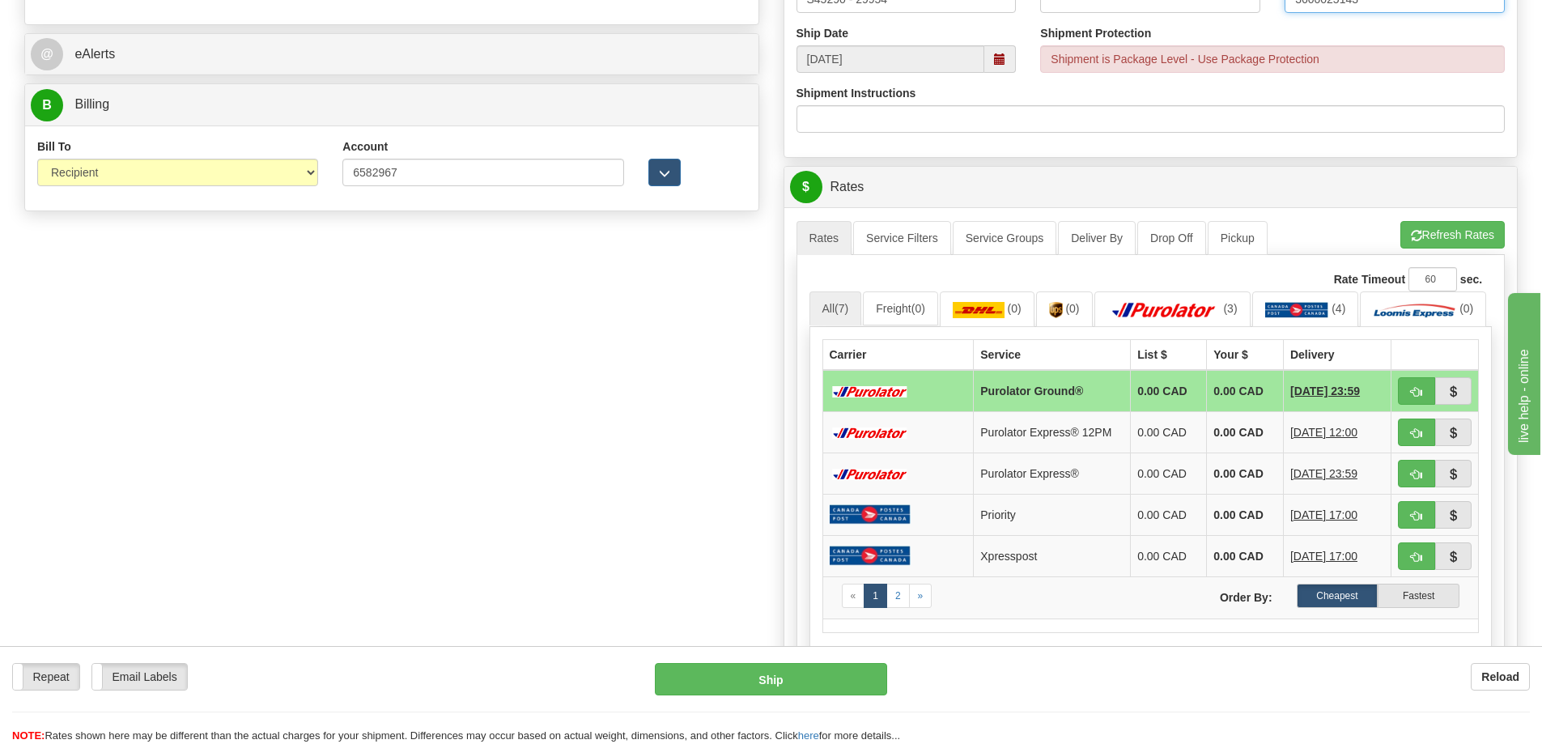
scroll to position [647, 0]
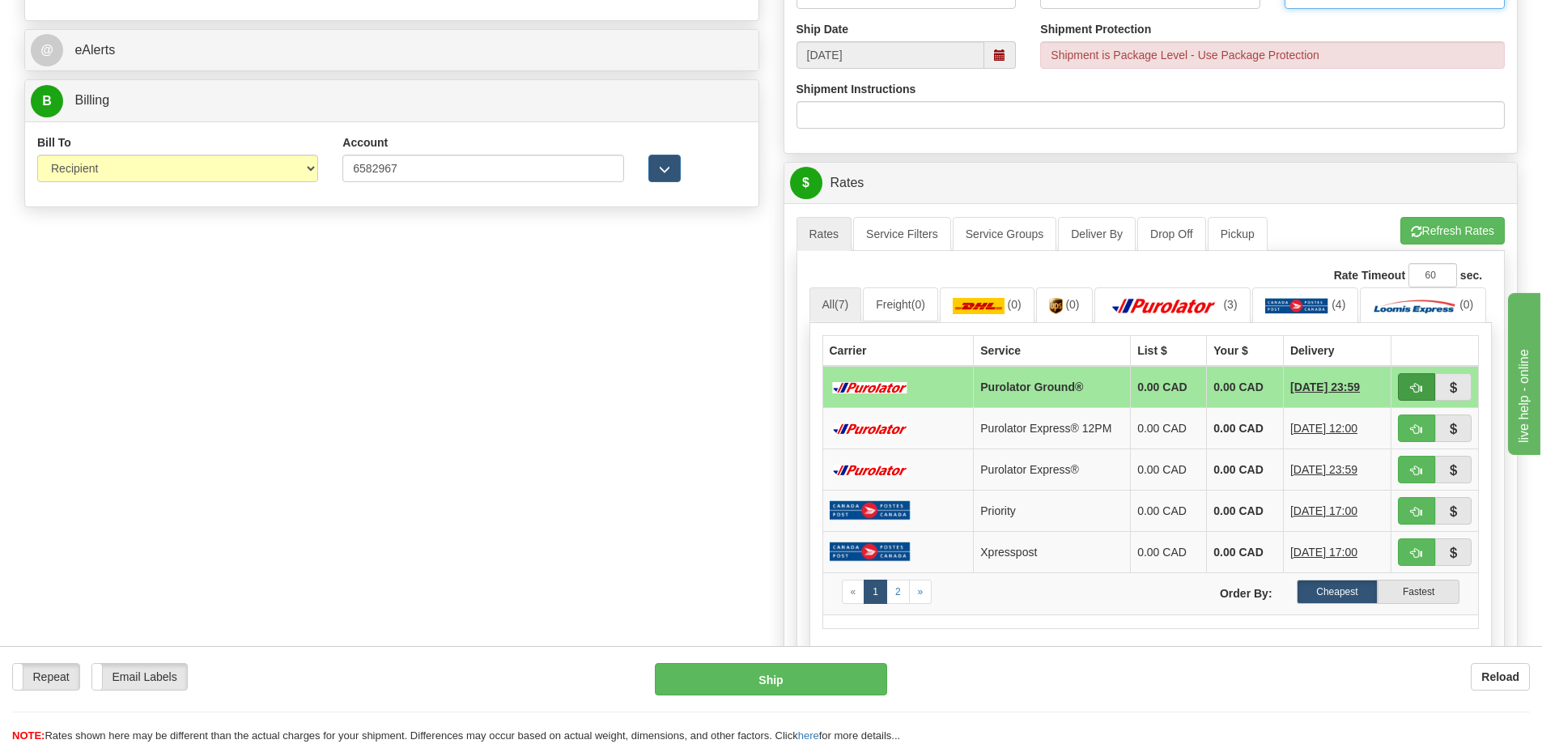
type input "3600025143"
click at [1407, 401] on button "button" at bounding box center [1416, 387] width 37 height 28
type input "260"
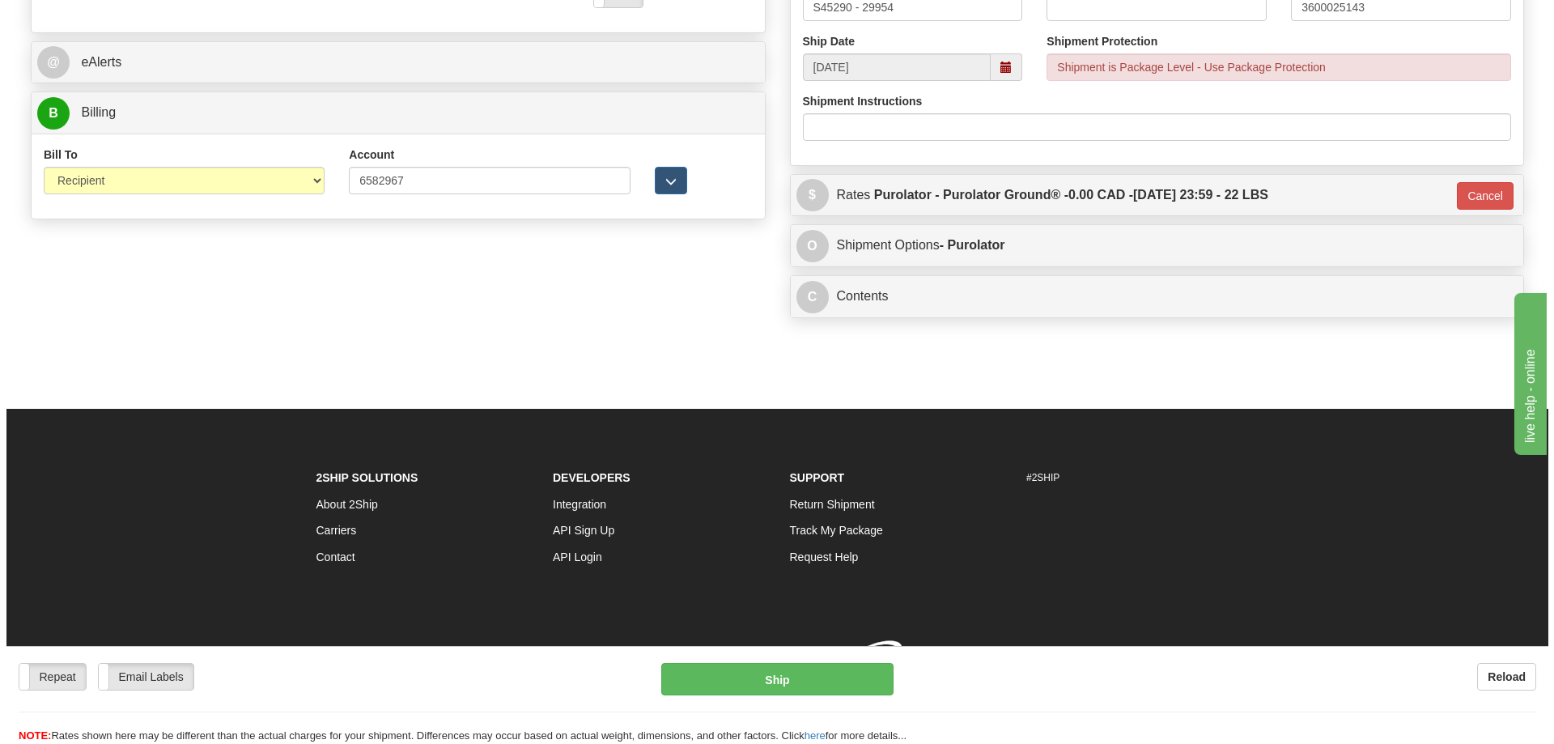
scroll to position [639, 0]
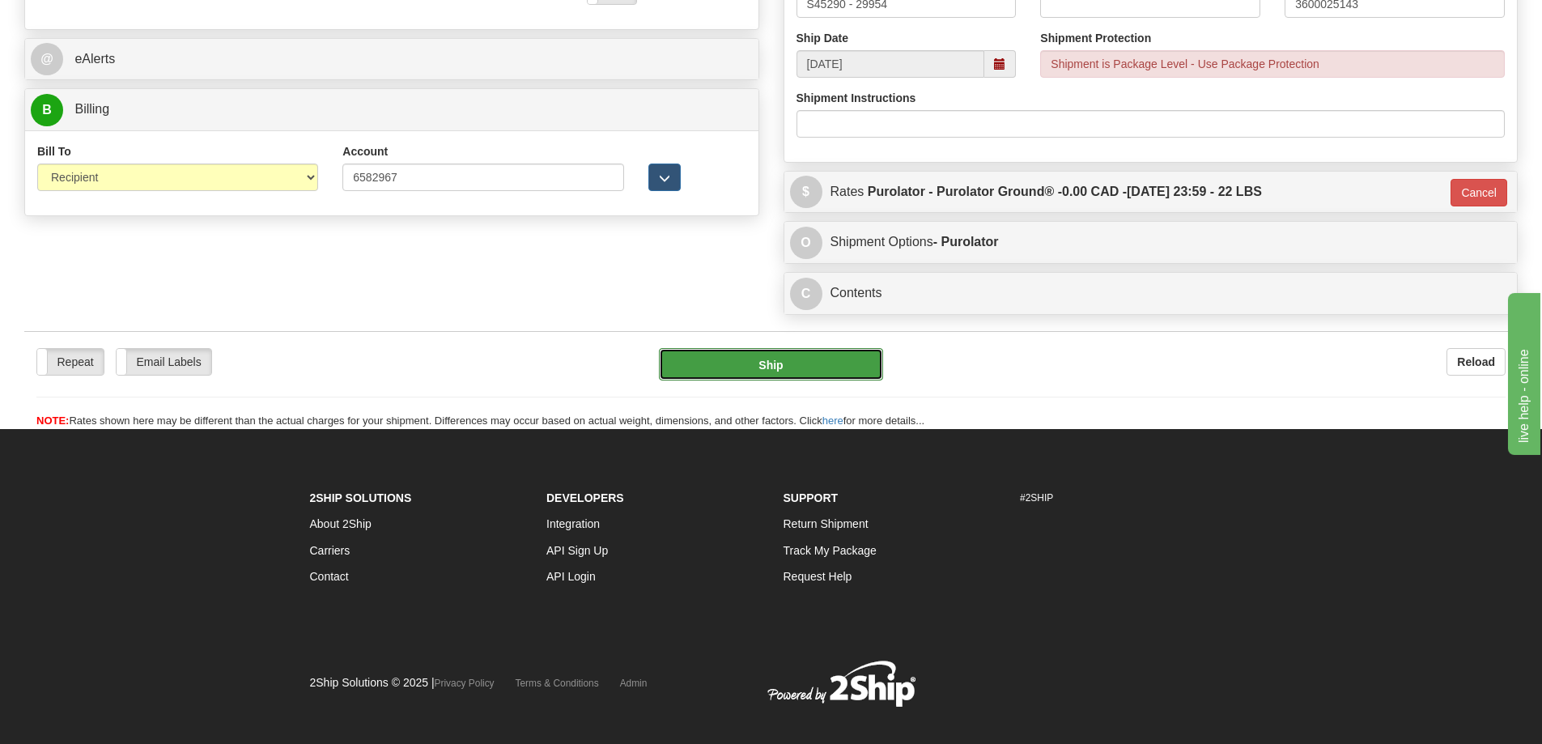
click at [770, 366] on button "Ship" at bounding box center [771, 364] width 224 height 32
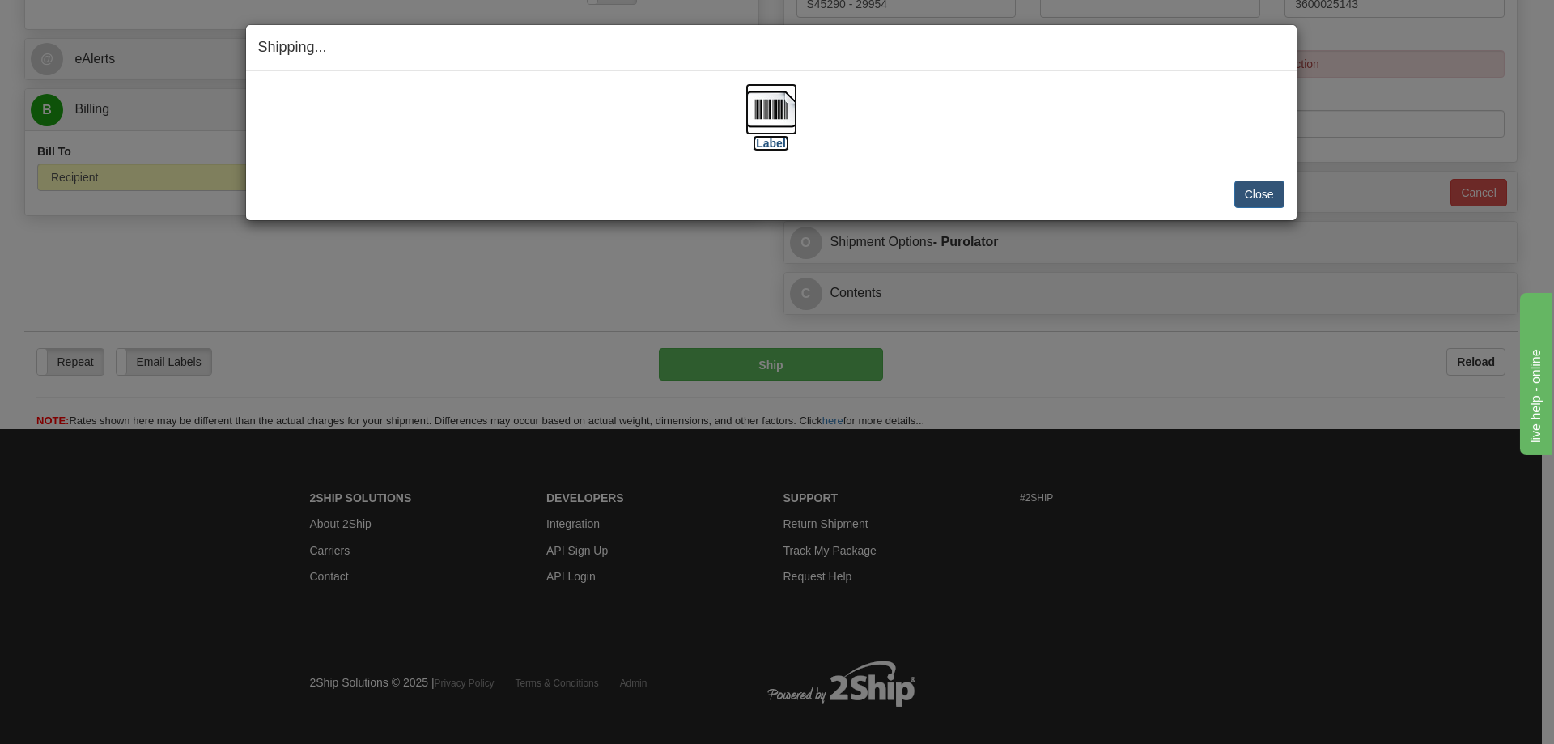
click at [783, 117] on img at bounding box center [771, 109] width 52 height 52
click at [885, 166] on div "[Label] IMPORTANT NOTICE Embassy / Consulate / Government Building / Hospital C…" at bounding box center [771, 119] width 1050 height 96
click at [1260, 194] on button "Close" at bounding box center [1259, 194] width 50 height 28
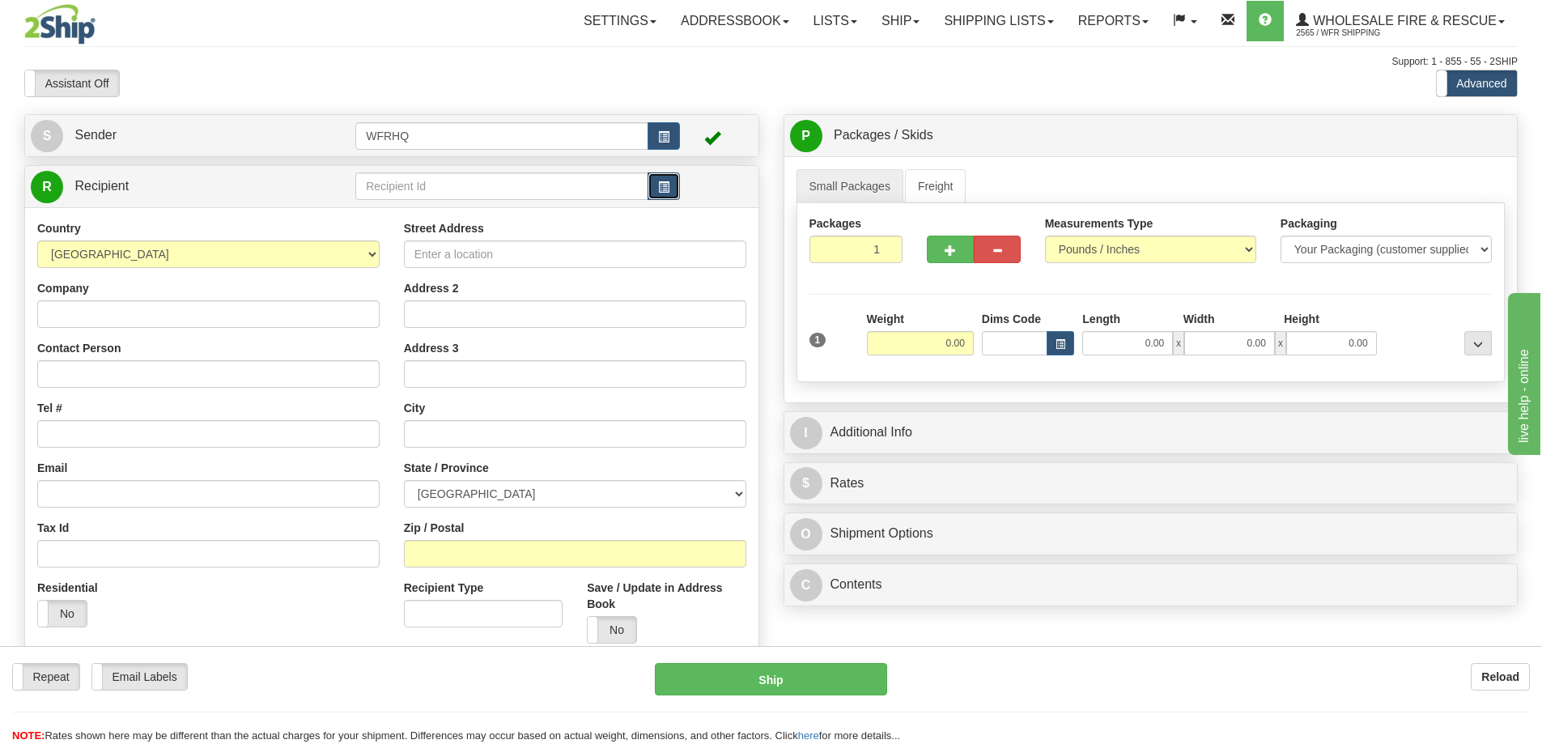
click at [665, 189] on span "button" at bounding box center [663, 187] width 11 height 11
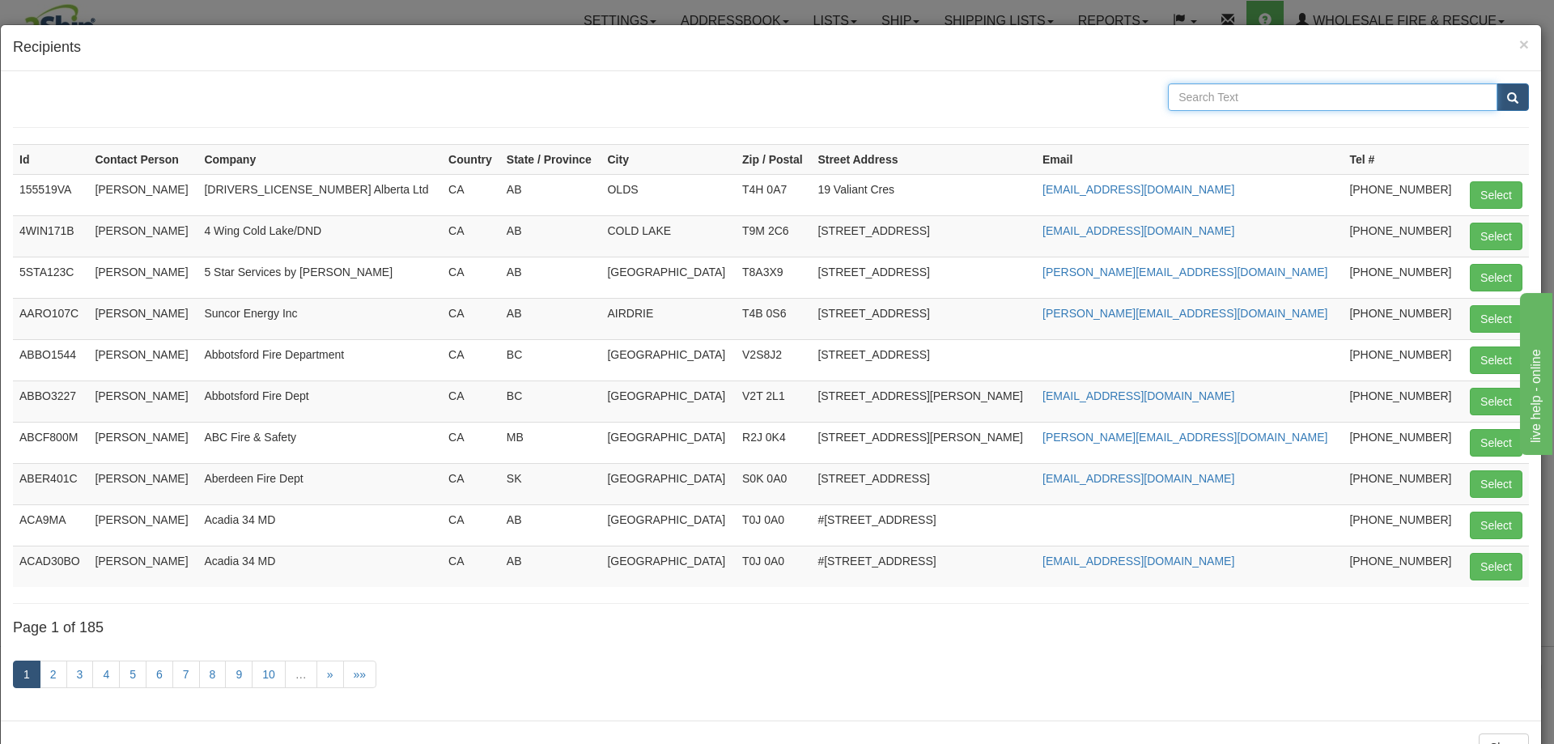
click at [1249, 99] on input "text" at bounding box center [1332, 97] width 329 height 28
type input "Edmonton international"
click at [1496, 83] on button "submit" at bounding box center [1512, 97] width 32 height 28
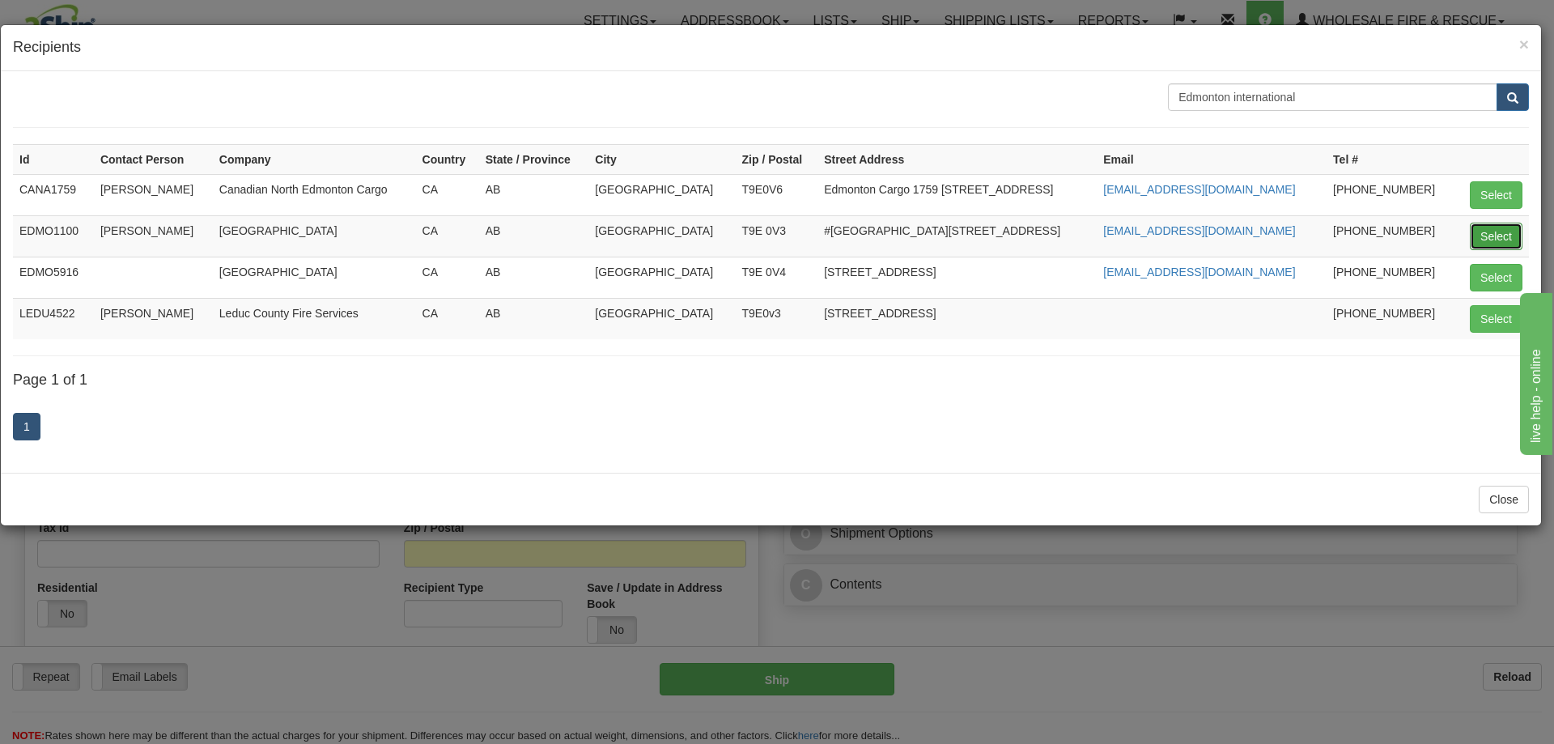
click at [1484, 238] on button "Select" at bounding box center [1496, 237] width 53 height 28
type input "EDMO1100"
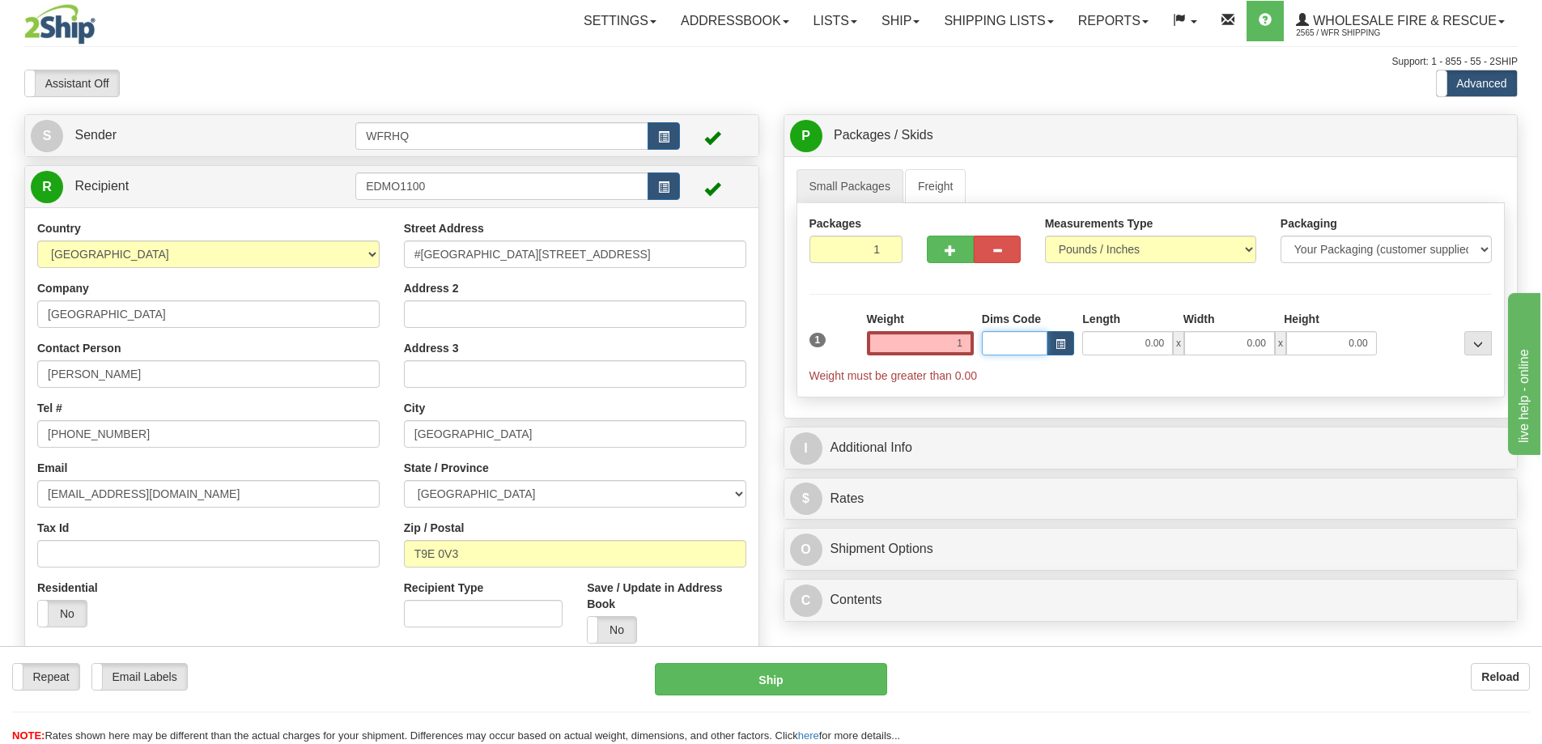
type input "1.00"
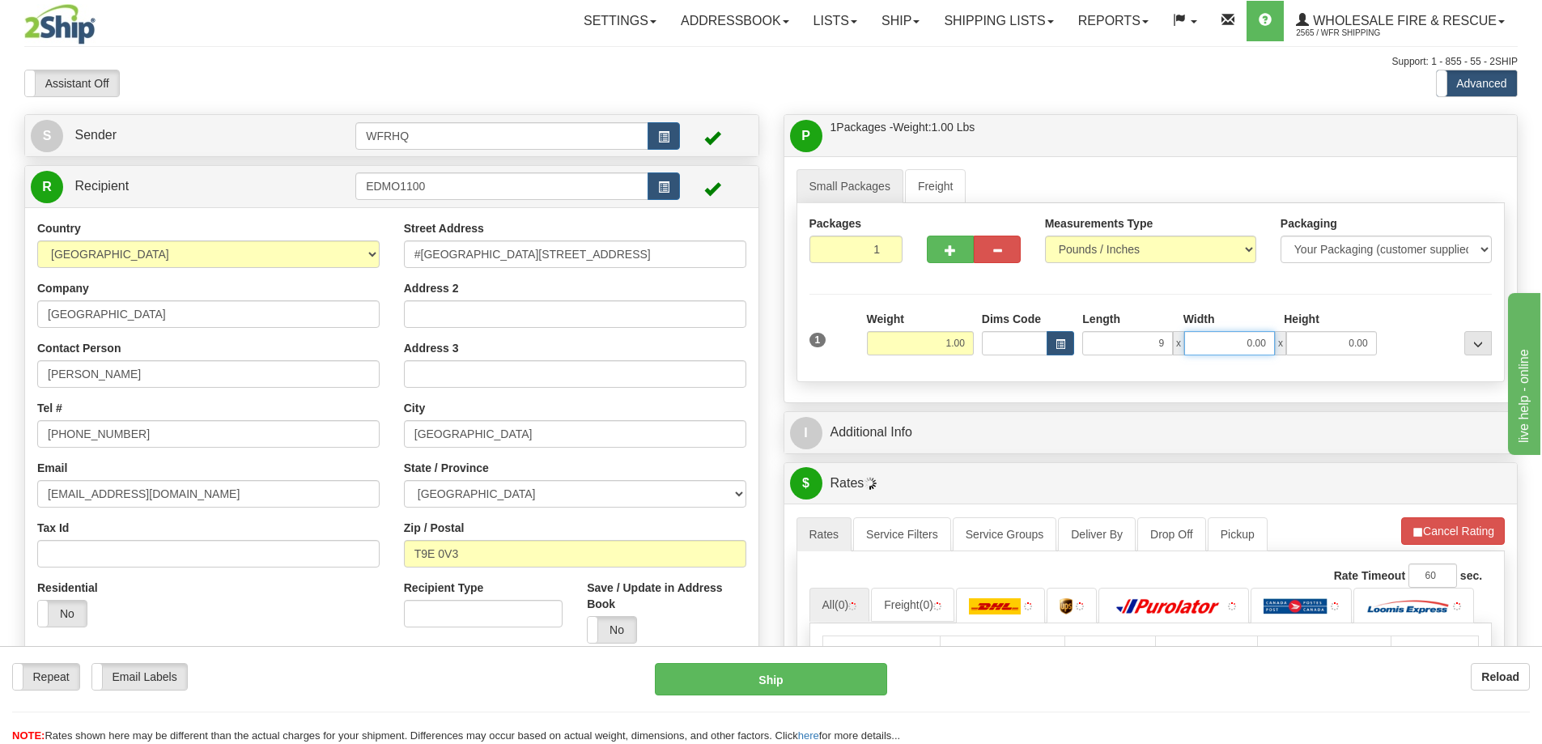
type input "9.00"
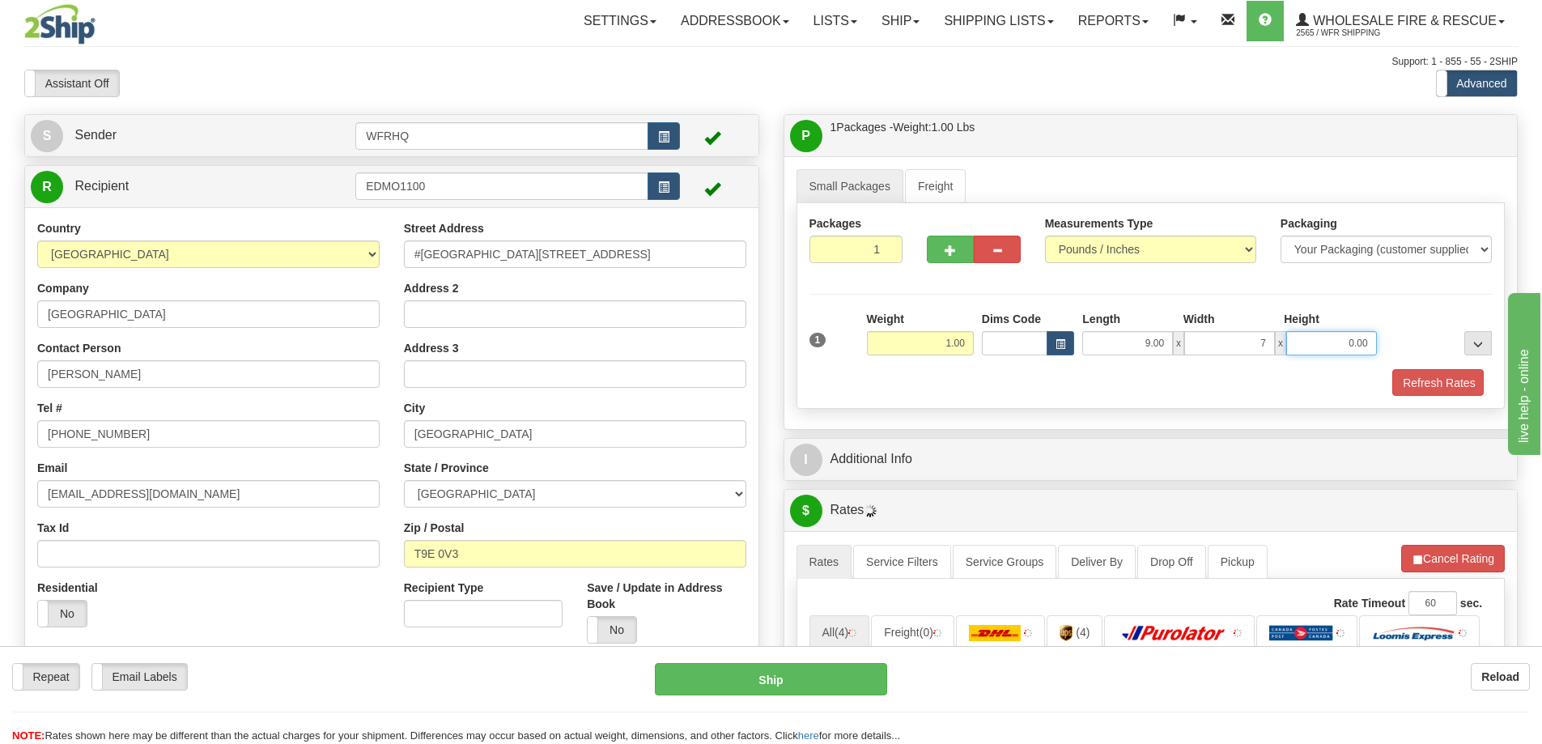
type input "7.00"
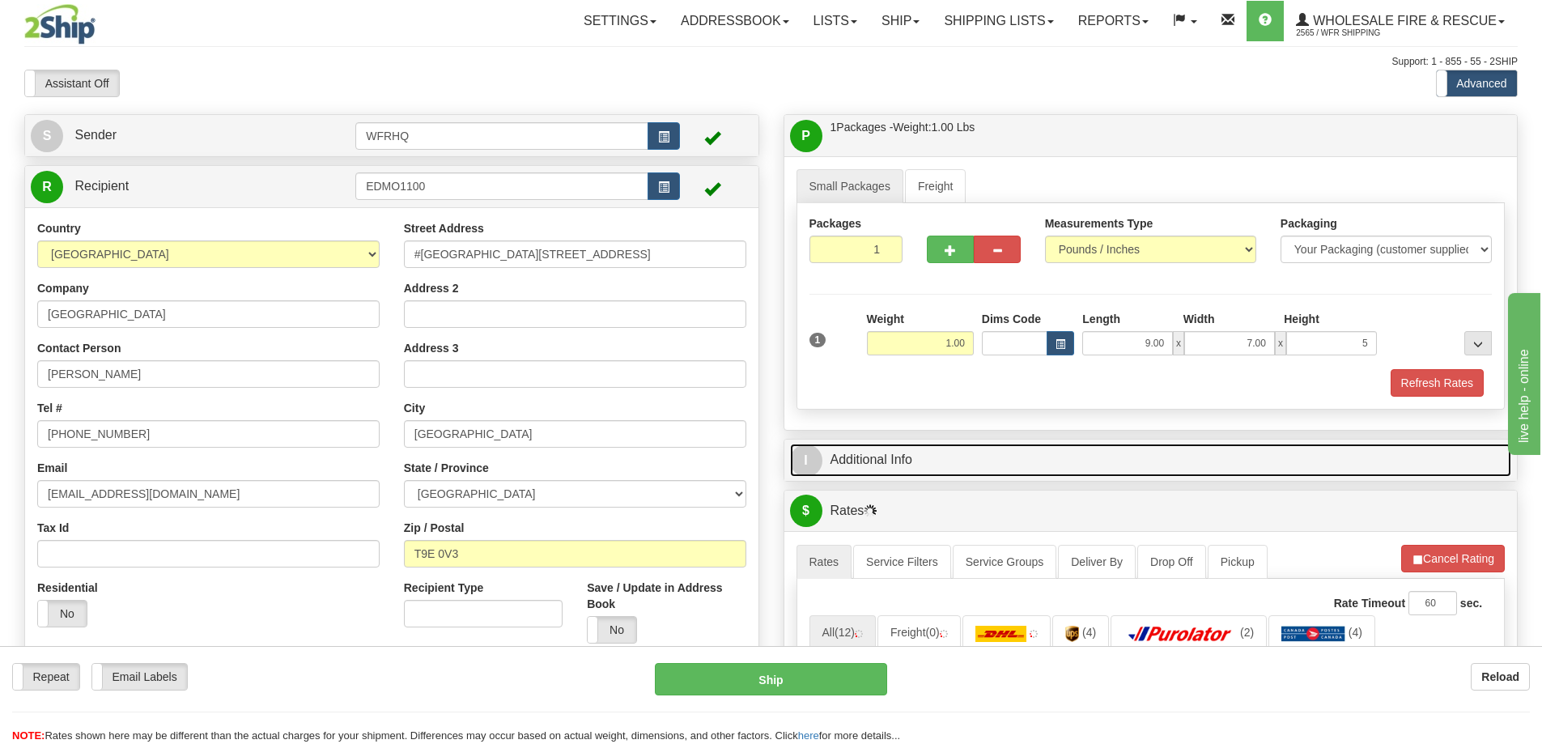
type input "5.00"
click at [872, 451] on link "I Additional Info" at bounding box center [1151, 460] width 722 height 33
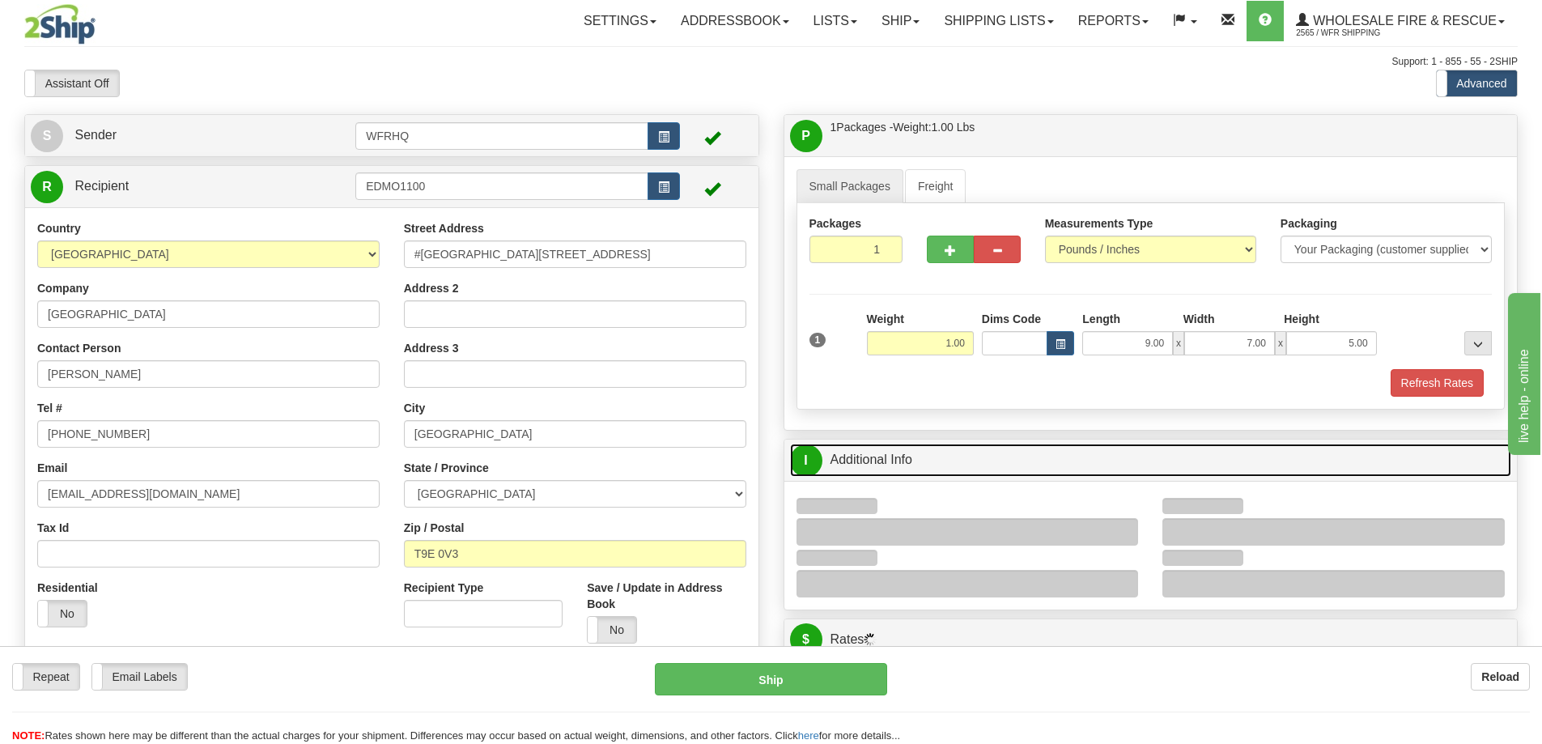
scroll to position [162, 0]
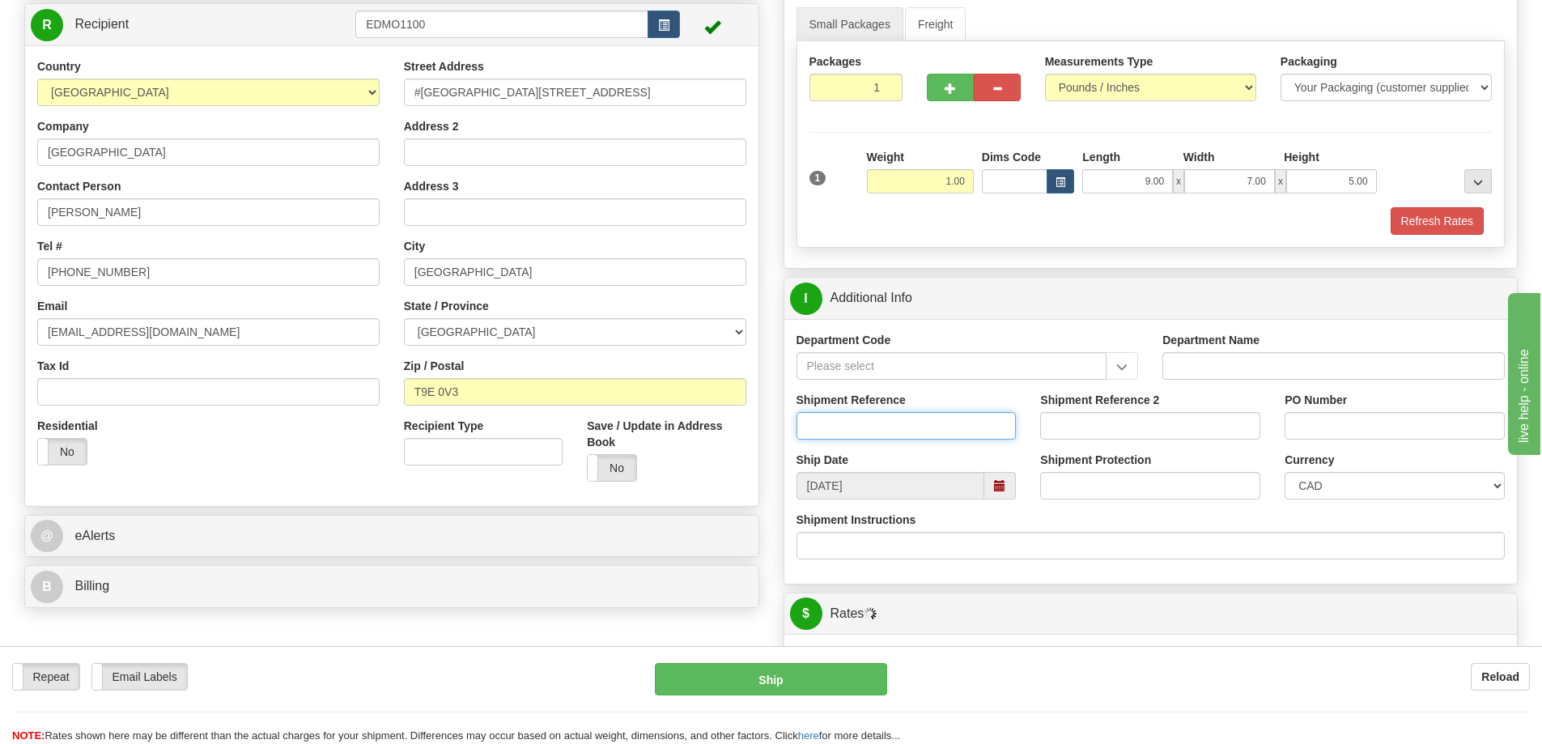
click at [864, 427] on input "Shipment Reference" at bounding box center [906, 426] width 220 height 28
type input "S45408 - 29993"
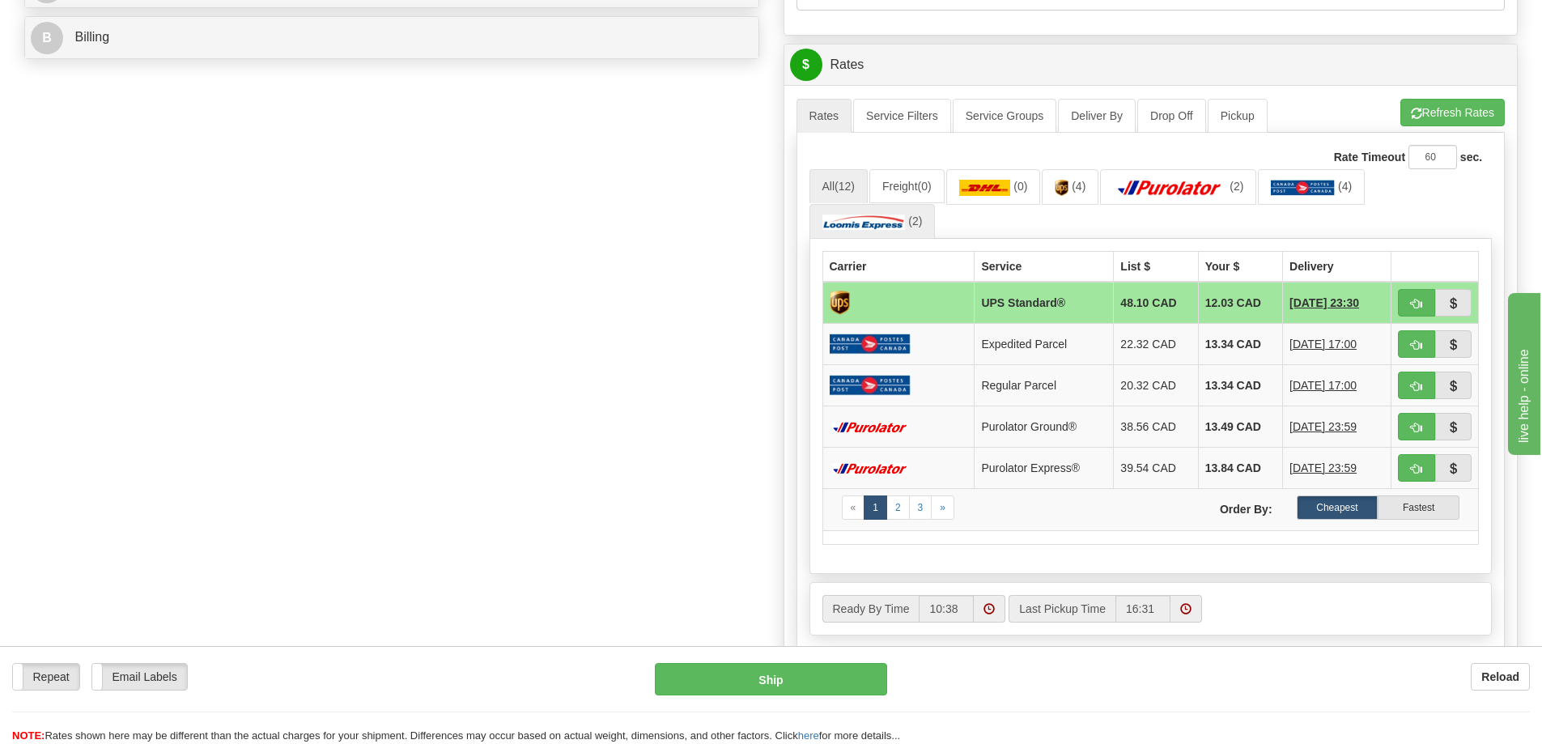
scroll to position [809, 0]
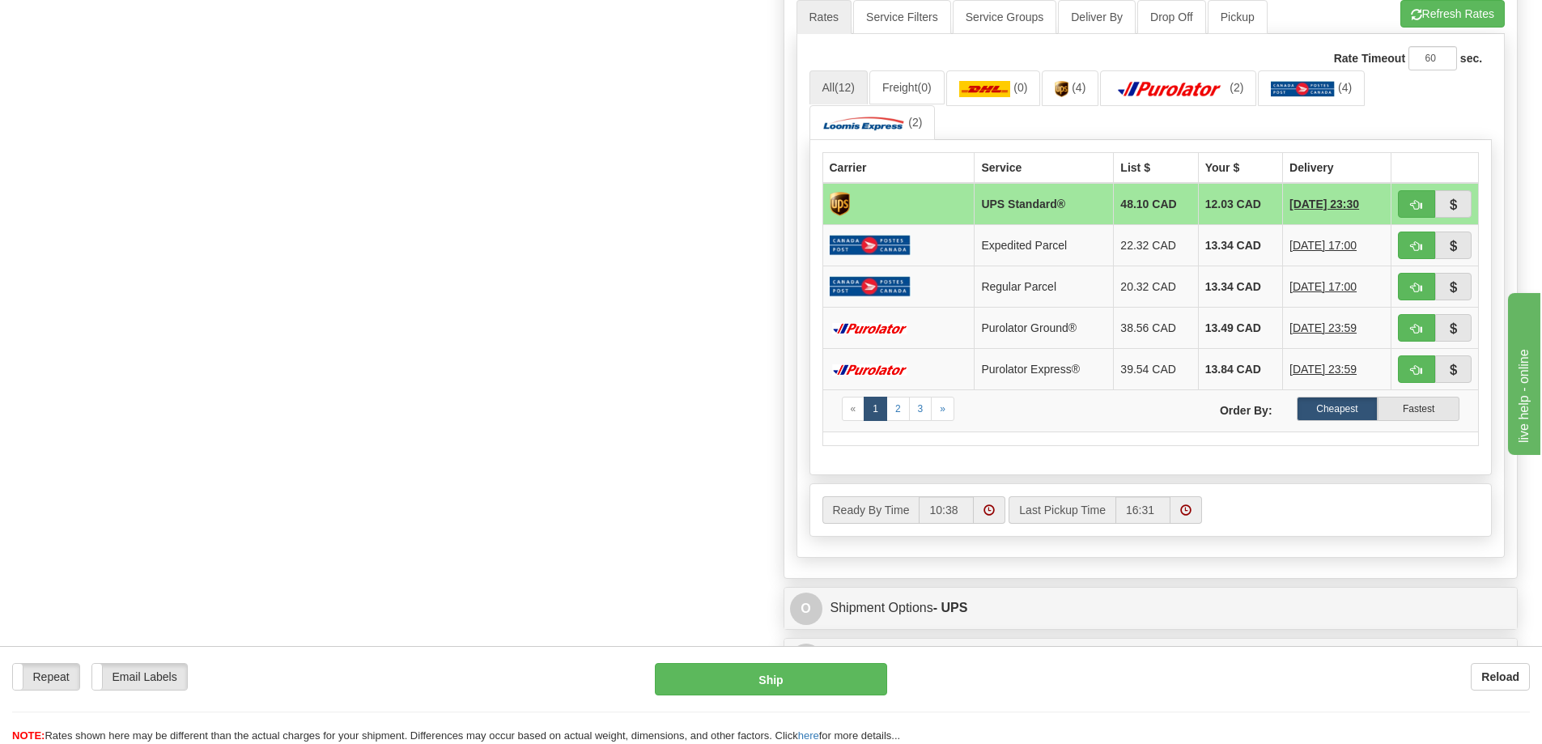
type input "POEA-25-24042"
click at [1409, 198] on button "button" at bounding box center [1416, 204] width 37 height 28
type input "11"
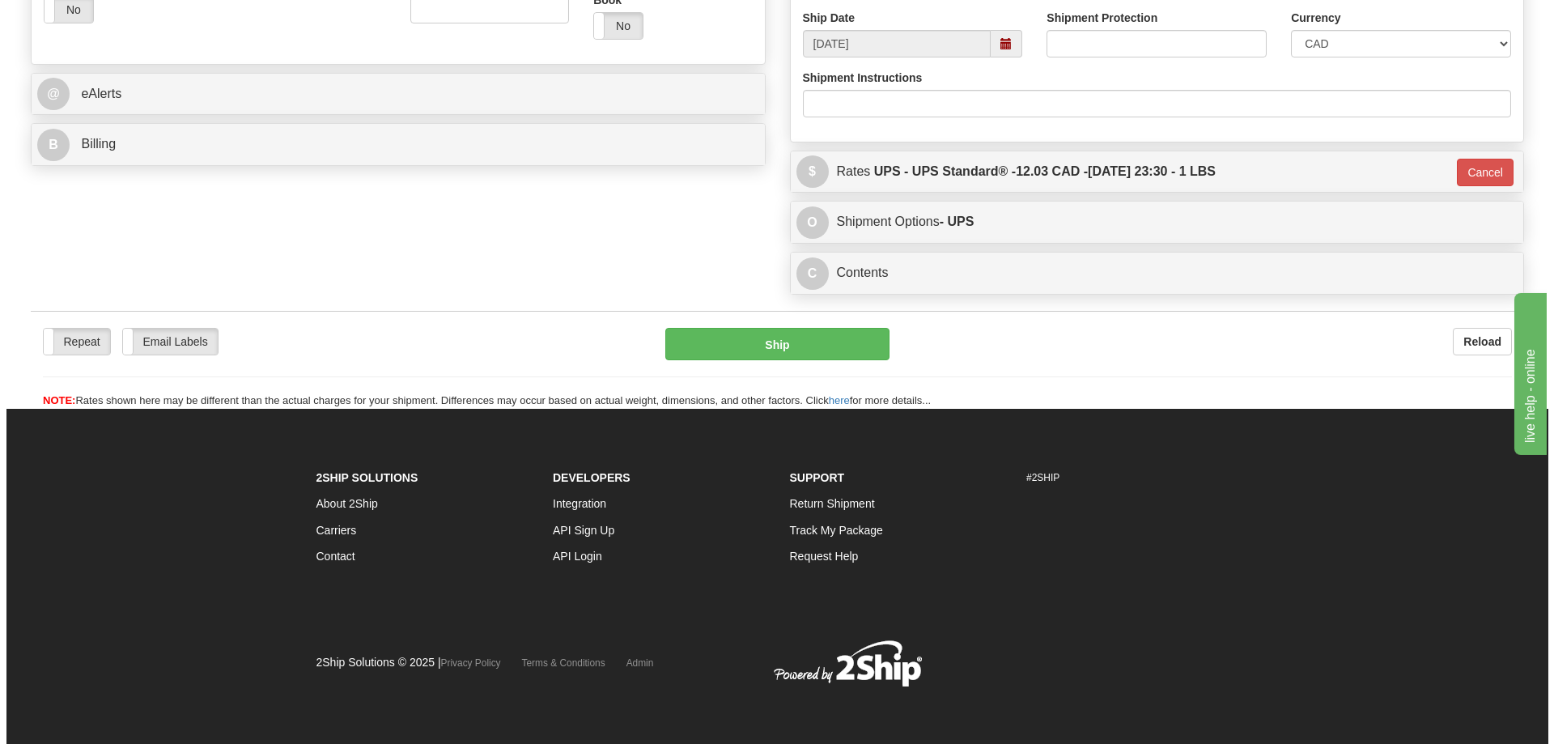
scroll to position [604, 0]
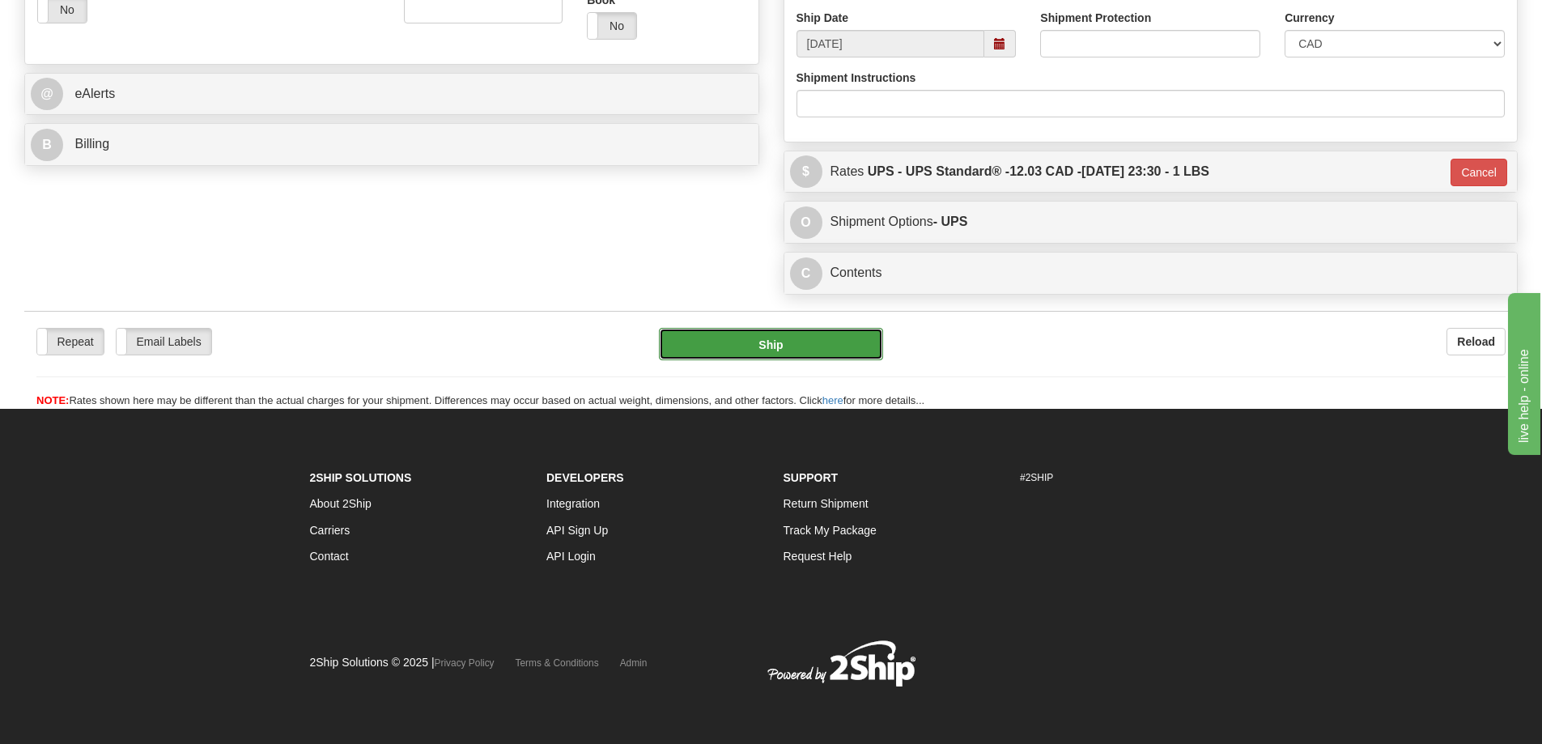
click at [749, 345] on button "Ship" at bounding box center [771, 344] width 224 height 32
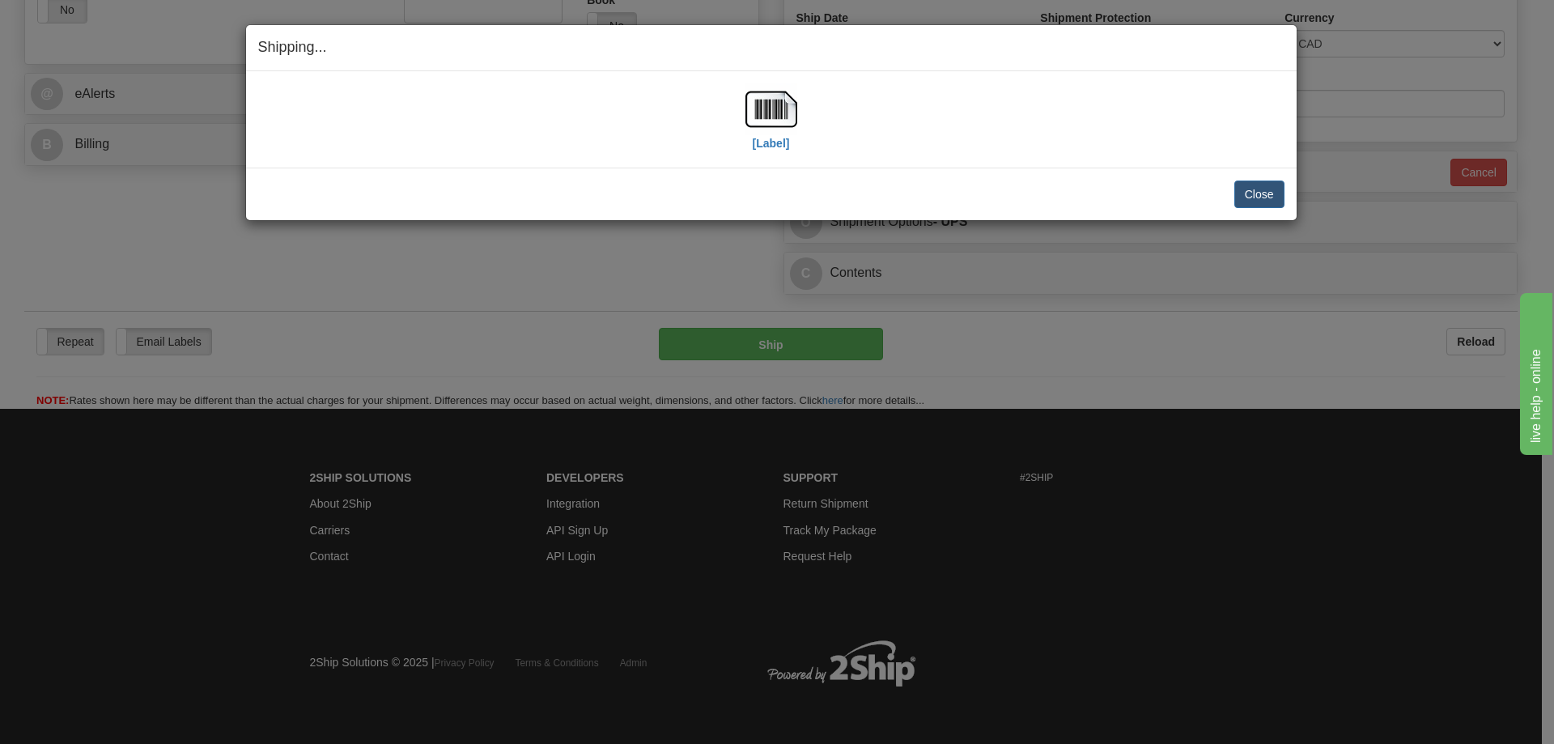
drag, startPoint x: 898, startPoint y: 180, endPoint x: 999, endPoint y: 180, distance: 101.2
click at [898, 180] on div "Close Cancel" at bounding box center [771, 194] width 1026 height 28
click at [794, 129] on img at bounding box center [771, 109] width 52 height 52
